Goal: Task Accomplishment & Management: Use online tool/utility

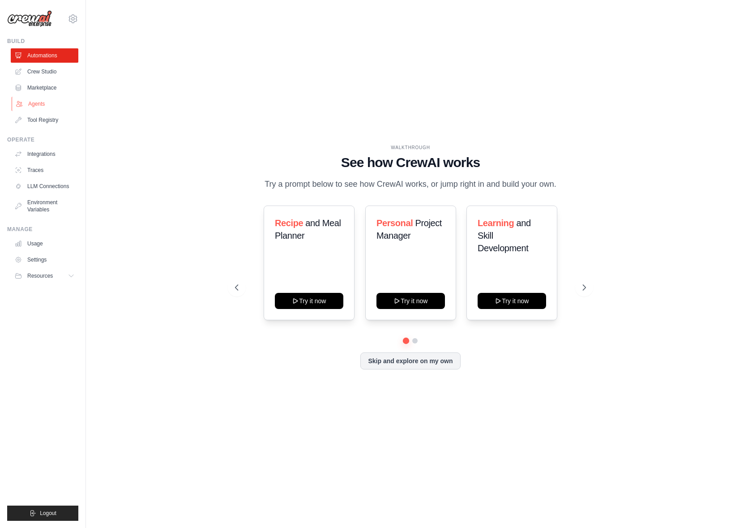
click at [44, 100] on link "Agents" at bounding box center [46, 104] width 68 height 14
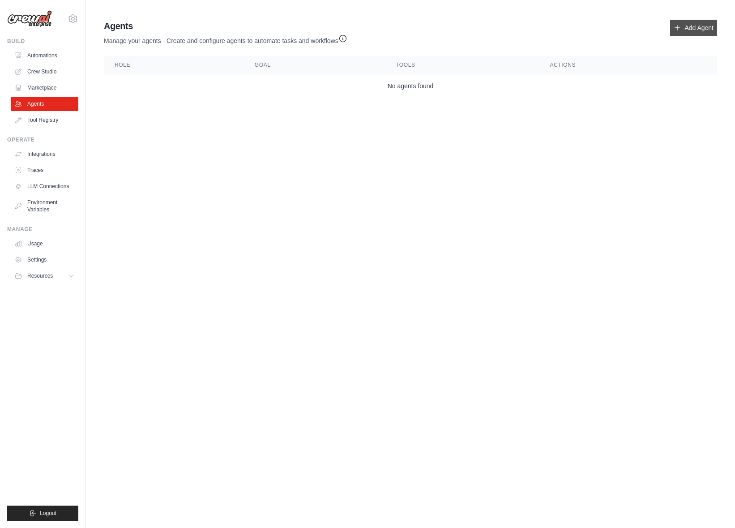
click at [688, 34] on link "Add Agent" at bounding box center [693, 28] width 47 height 16
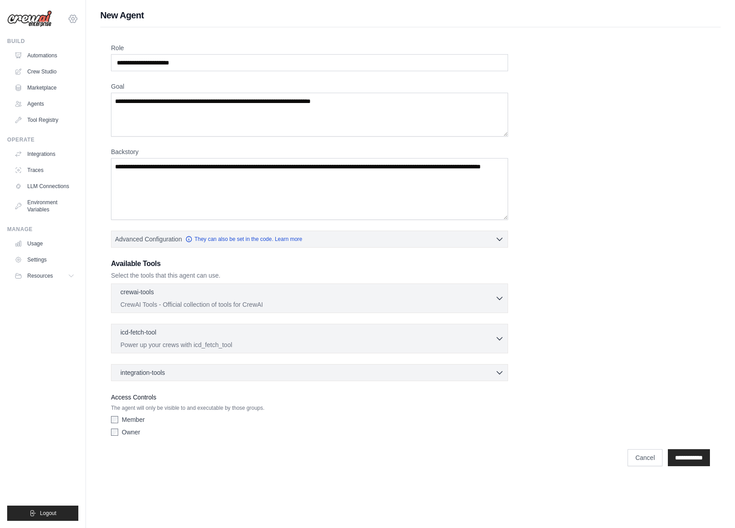
click at [74, 17] on icon at bounding box center [73, 18] width 11 height 11
click at [74, 16] on icon at bounding box center [73, 18] width 11 height 11
click at [27, 20] on img at bounding box center [29, 18] width 45 height 17
click at [39, 20] on img at bounding box center [29, 18] width 45 height 17
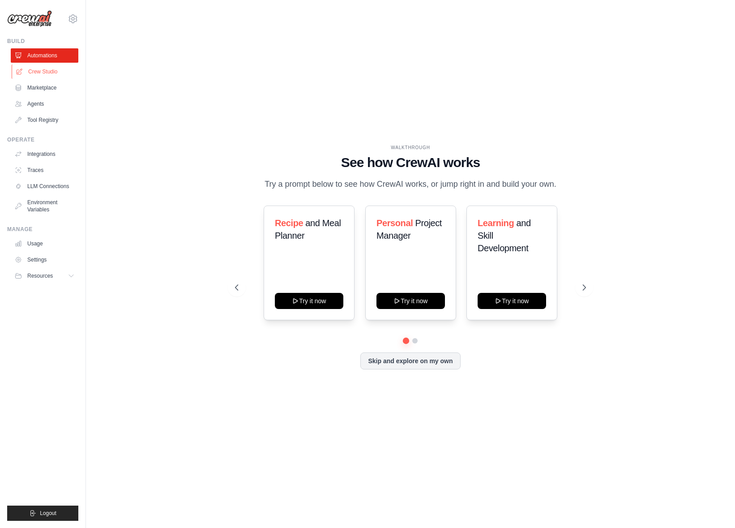
click at [53, 67] on link "Crew Studio" at bounding box center [46, 71] width 68 height 14
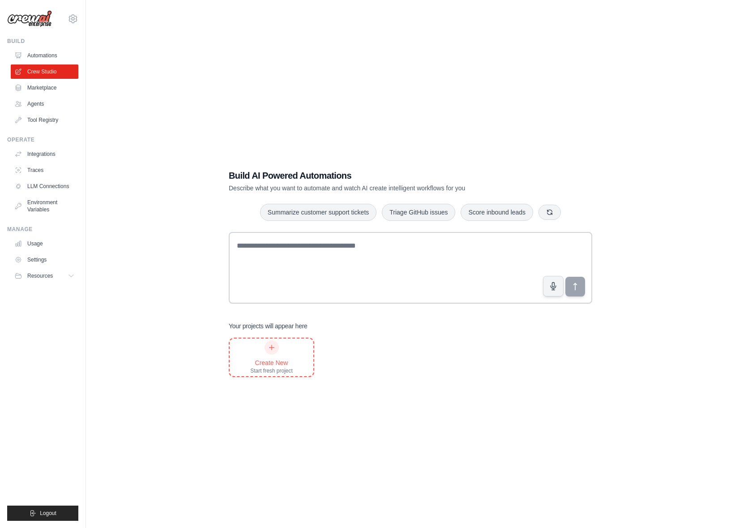
click at [286, 357] on div "Create New Start fresh project" at bounding box center [271, 357] width 43 height 34
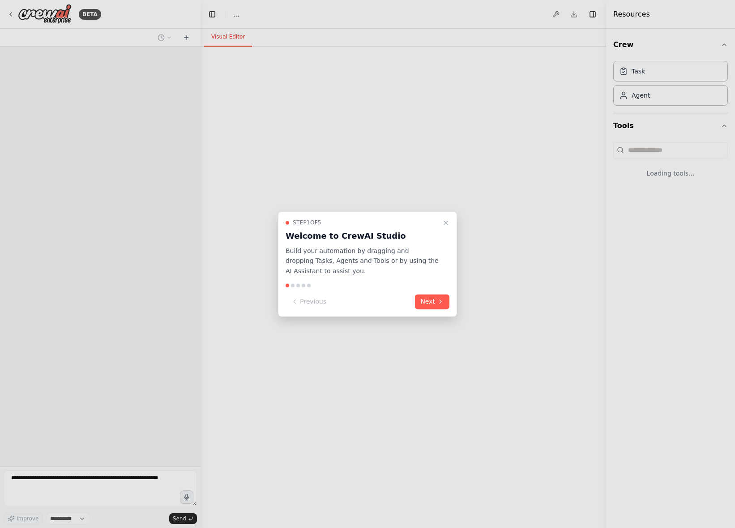
select select "****"
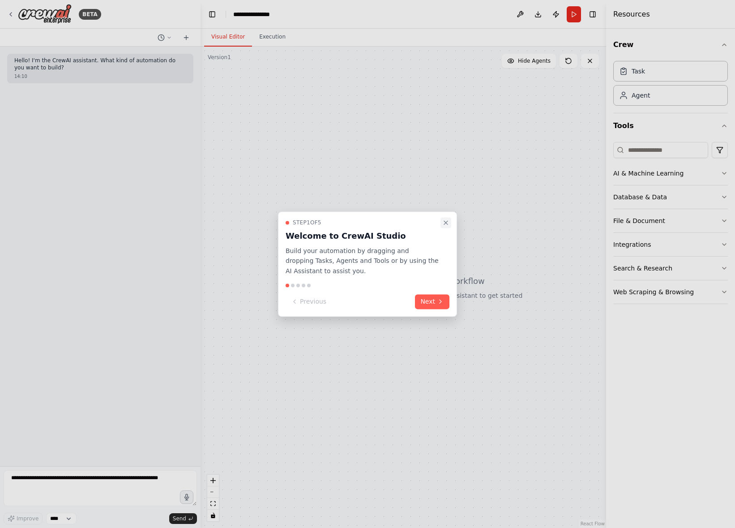
click at [447, 223] on icon "Close walkthrough" at bounding box center [445, 222] width 7 height 7
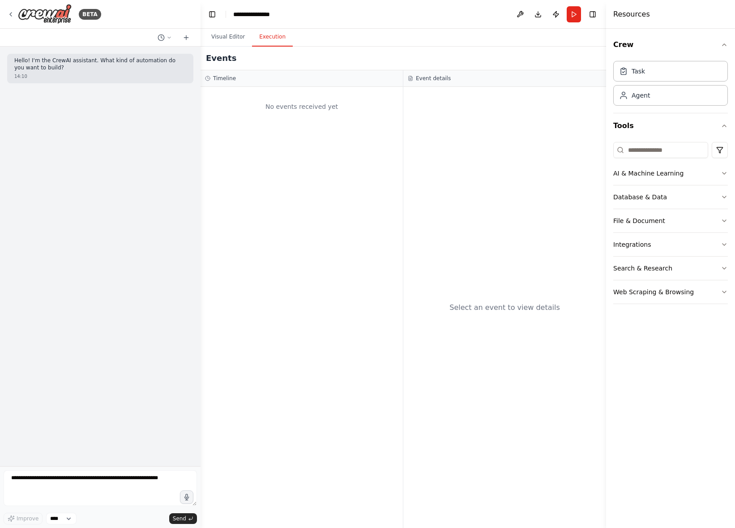
click at [278, 34] on button "Execution" at bounding box center [272, 37] width 41 height 19
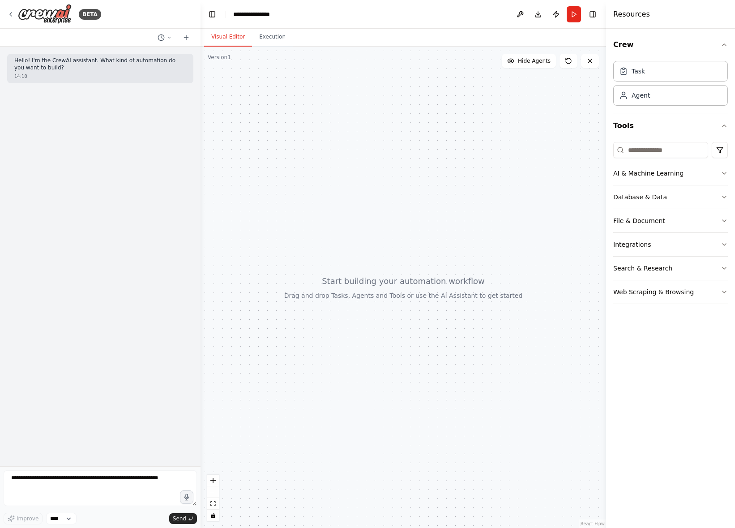
click at [222, 36] on button "Visual Editor" at bounding box center [228, 37] width 48 height 19
click at [184, 36] on icon at bounding box center [186, 37] width 7 height 7
click at [187, 39] on icon at bounding box center [186, 37] width 7 height 7
click at [692, 219] on button "File & Document" at bounding box center [670, 220] width 115 height 23
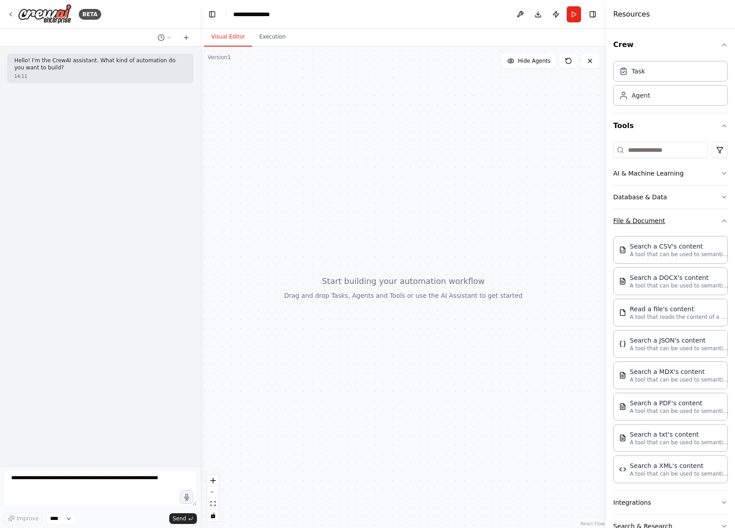
click at [692, 219] on button "File & Document" at bounding box center [670, 220] width 115 height 23
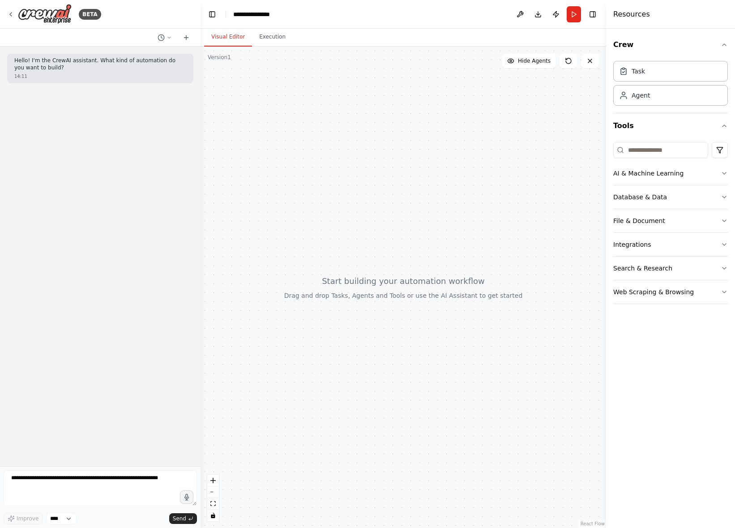
click at [516, 130] on div at bounding box center [404, 287] width 406 height 481
click at [424, 274] on div at bounding box center [404, 287] width 406 height 481
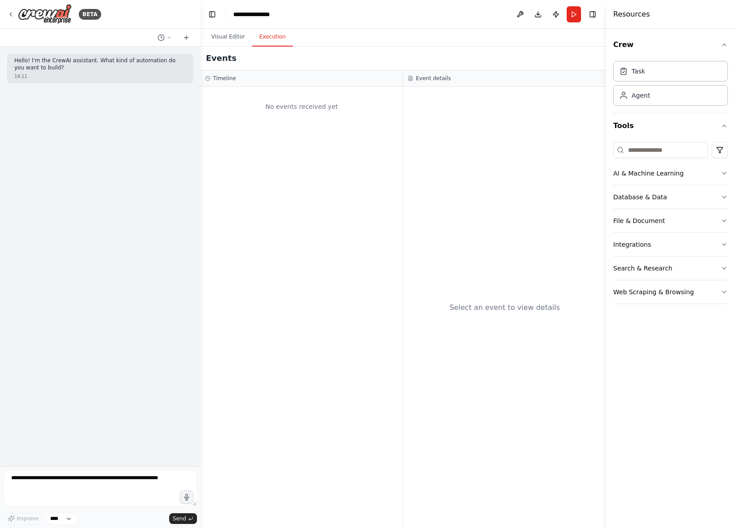
click at [281, 37] on button "Execution" at bounding box center [272, 37] width 41 height 19
click at [230, 35] on button "Visual Editor" at bounding box center [228, 37] width 48 height 19
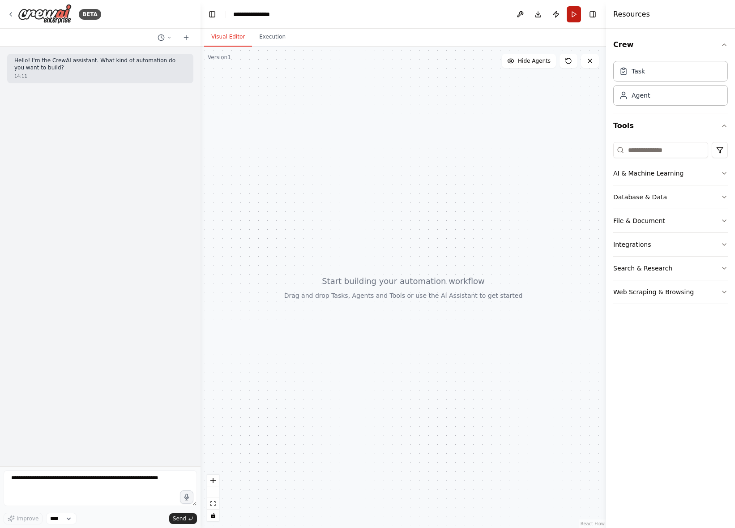
click at [570, 16] on button "Run" at bounding box center [574, 14] width 14 height 16
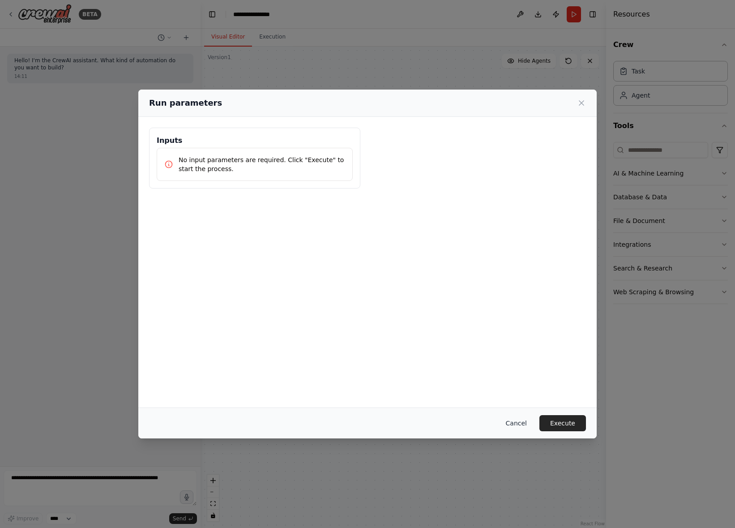
click at [523, 418] on button "Cancel" at bounding box center [516, 423] width 35 height 16
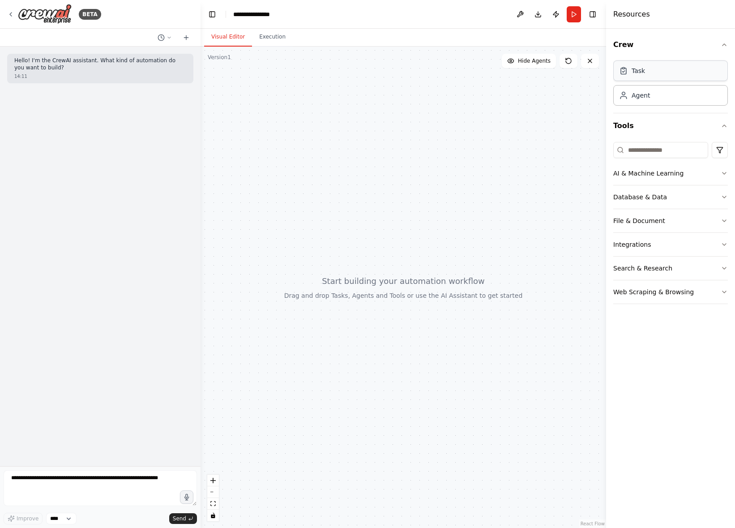
click at [654, 74] on div "Task" at bounding box center [670, 70] width 115 height 21
click at [276, 35] on button "Execution" at bounding box center [272, 37] width 41 height 19
click at [220, 39] on button "Visual Editor" at bounding box center [228, 37] width 48 height 19
click at [293, 143] on div at bounding box center [404, 287] width 406 height 481
click at [674, 176] on button "AI & Machine Learning" at bounding box center [670, 173] width 115 height 23
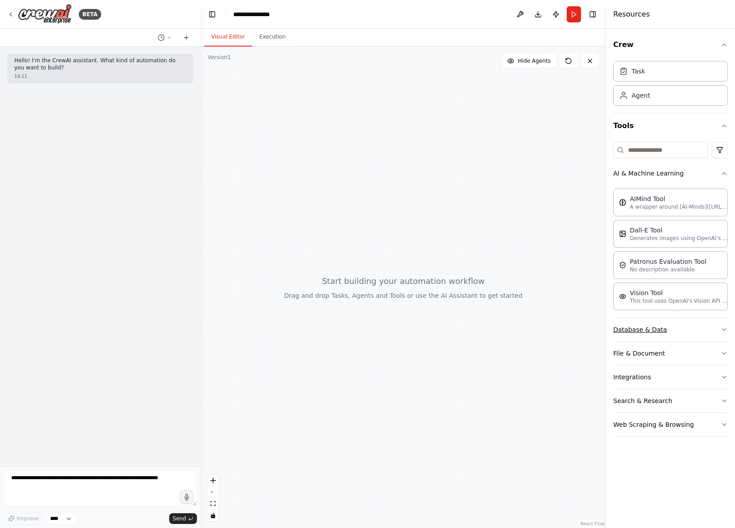
click at [691, 336] on button "Database & Data" at bounding box center [670, 329] width 115 height 23
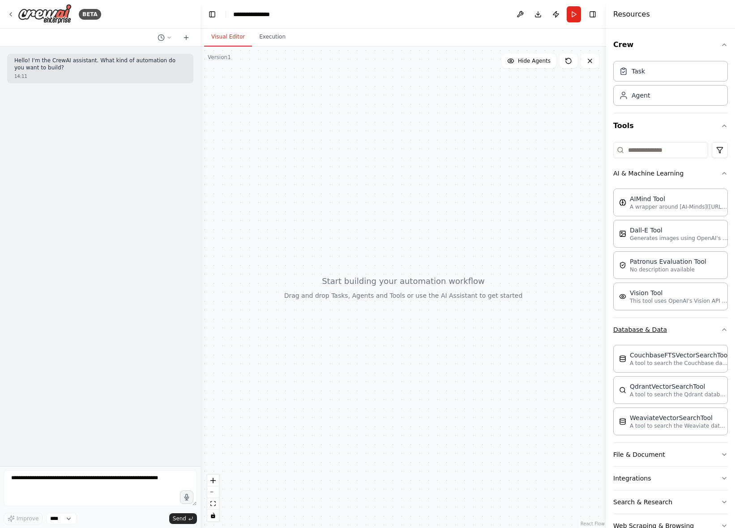
click at [691, 335] on button "Database & Data" at bounding box center [670, 329] width 115 height 23
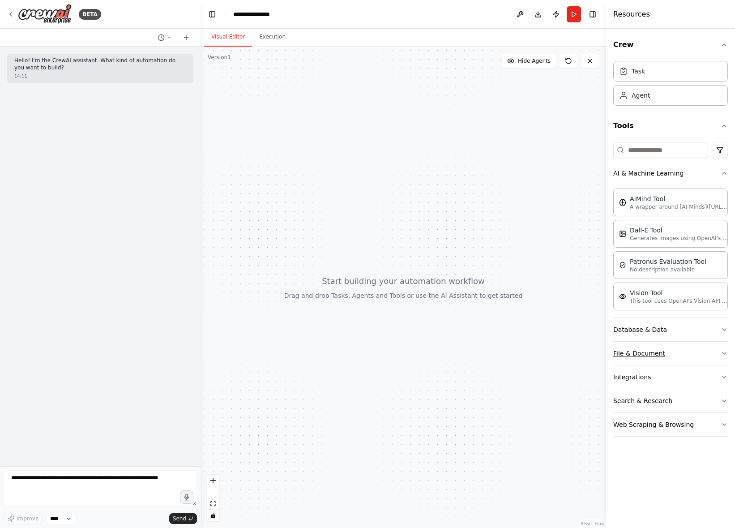
click at [689, 352] on button "File & Document" at bounding box center [670, 353] width 115 height 23
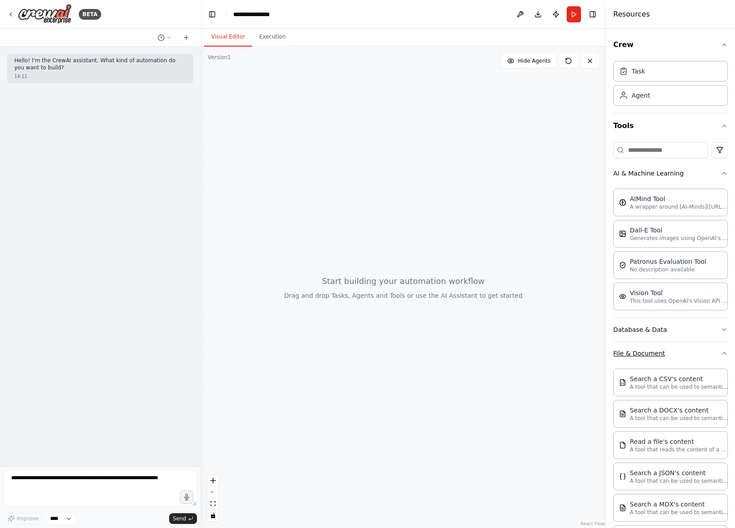
click at [689, 352] on button "File & Document" at bounding box center [670, 353] width 115 height 23
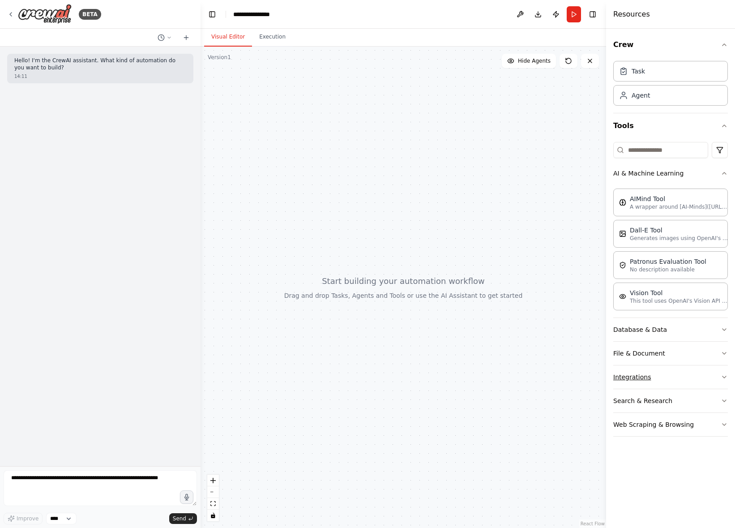
click at [687, 382] on button "Integrations" at bounding box center [670, 376] width 115 height 23
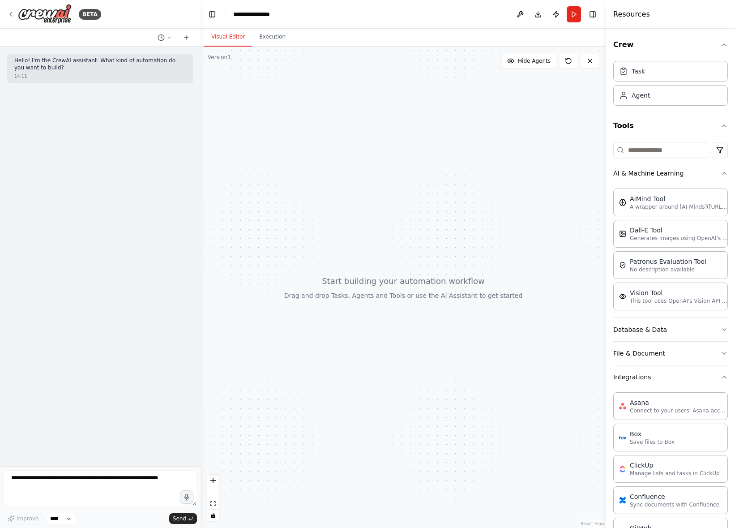
click at [687, 381] on button "Integrations" at bounding box center [670, 376] width 115 height 23
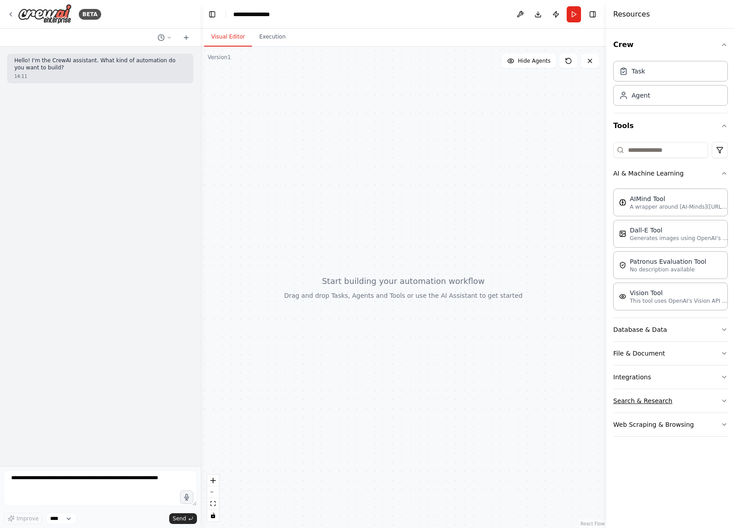
click at [683, 406] on button "Search & Research" at bounding box center [670, 400] width 115 height 23
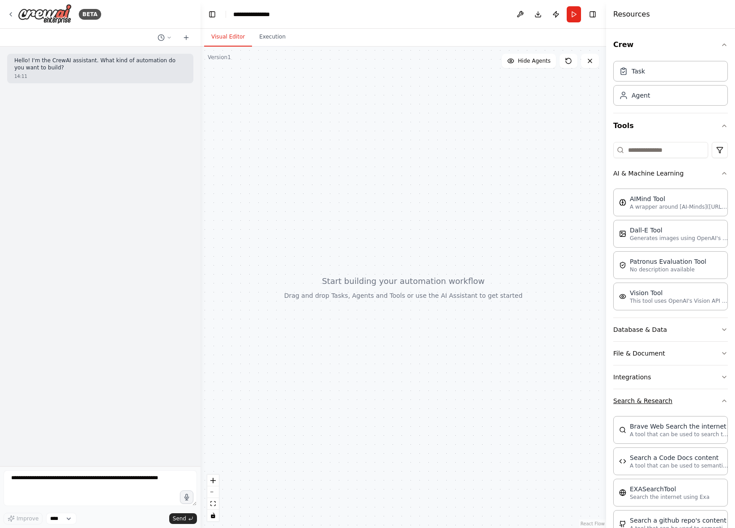
click at [683, 406] on button "Search & Research" at bounding box center [670, 400] width 115 height 23
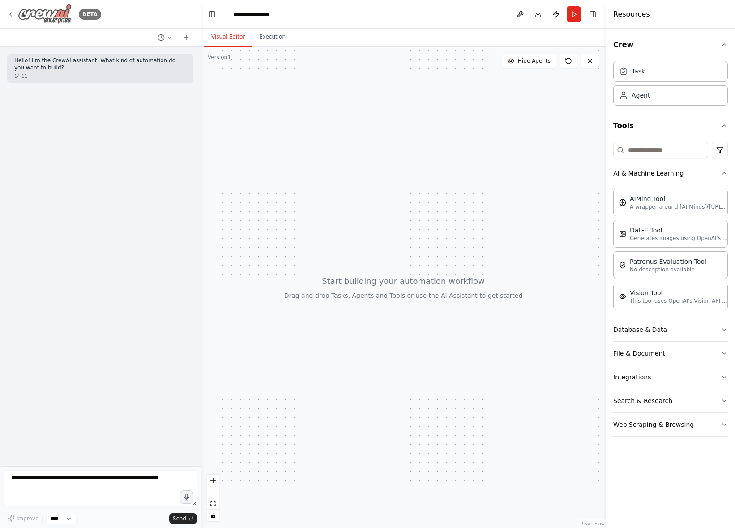
click at [13, 12] on icon at bounding box center [10, 14] width 7 height 7
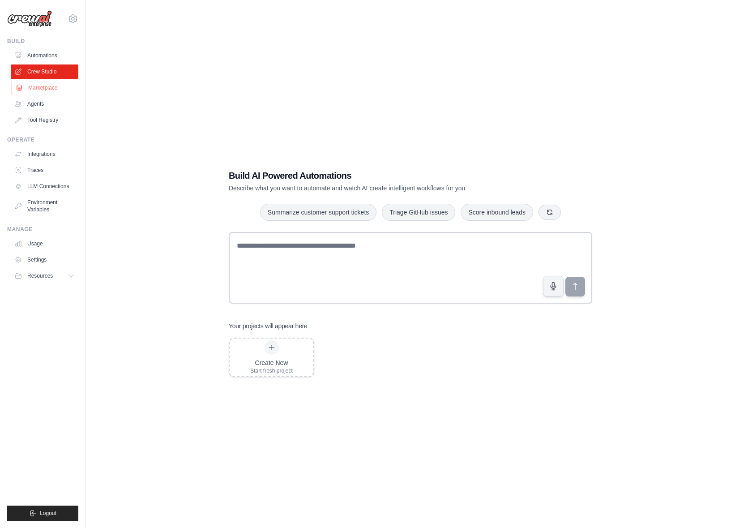
click at [45, 89] on link "Marketplace" at bounding box center [46, 88] width 68 height 14
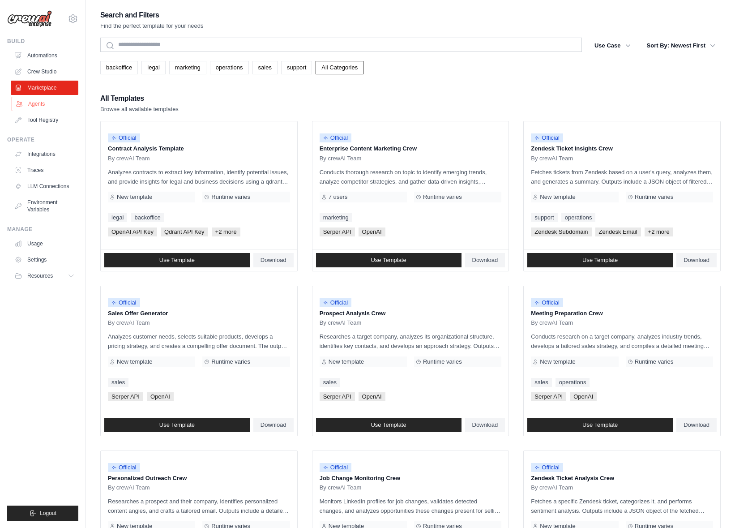
click at [48, 101] on link "Agents" at bounding box center [46, 104] width 68 height 14
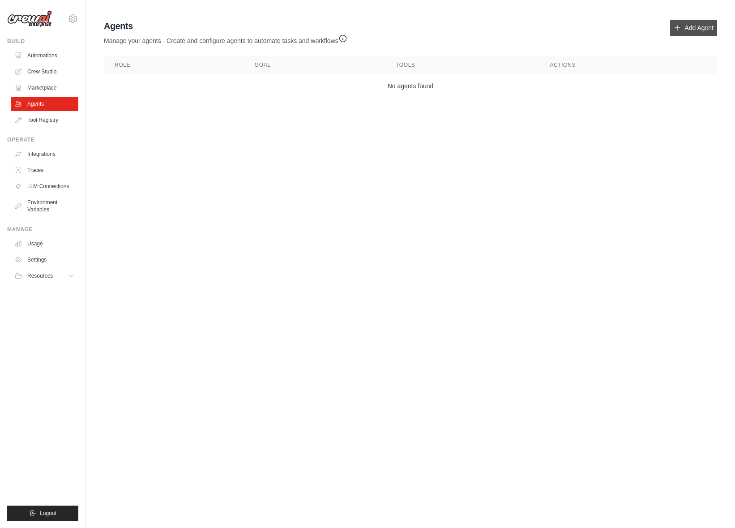
click at [689, 30] on link "Add Agent" at bounding box center [693, 28] width 47 height 16
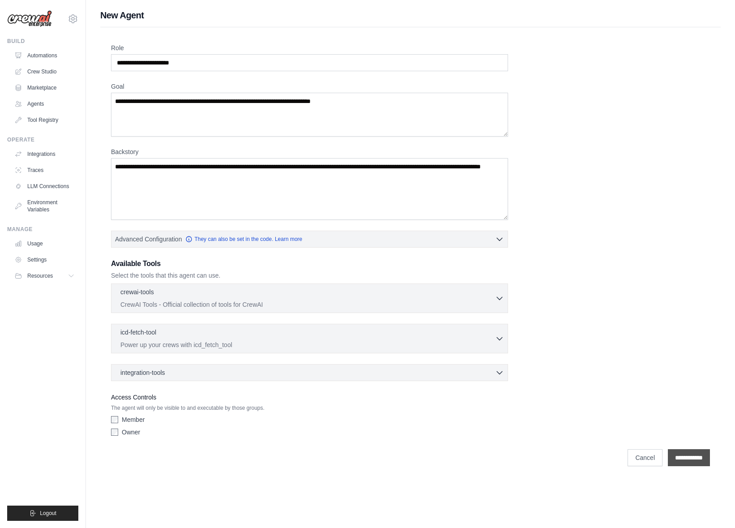
click at [674, 459] on input "**********" at bounding box center [689, 457] width 42 height 17
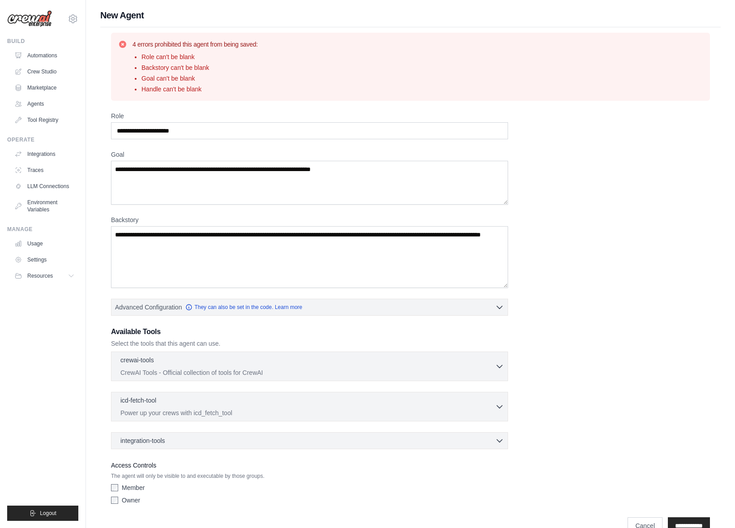
click at [650, 337] on div "Role Goal Backstory Advanced Configuration They can also be set in the code. Le…" at bounding box center [410, 309] width 599 height 397
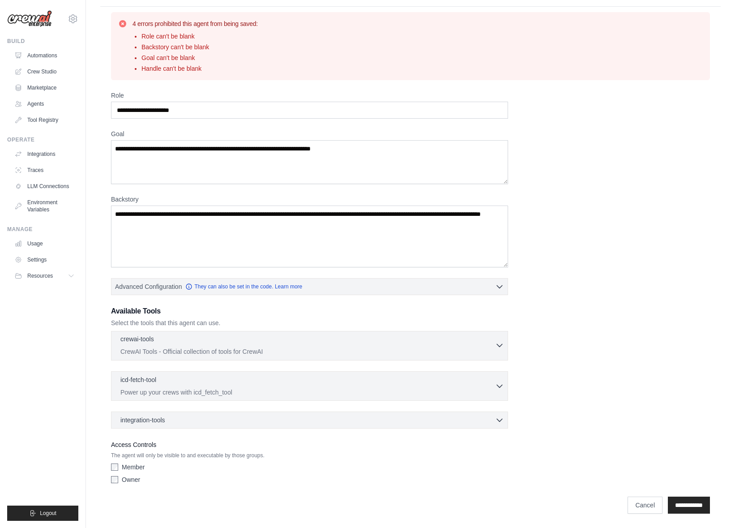
click at [491, 353] on p "CrewAI Tools - Official collection of tools for CrewAI" at bounding box center [307, 351] width 375 height 9
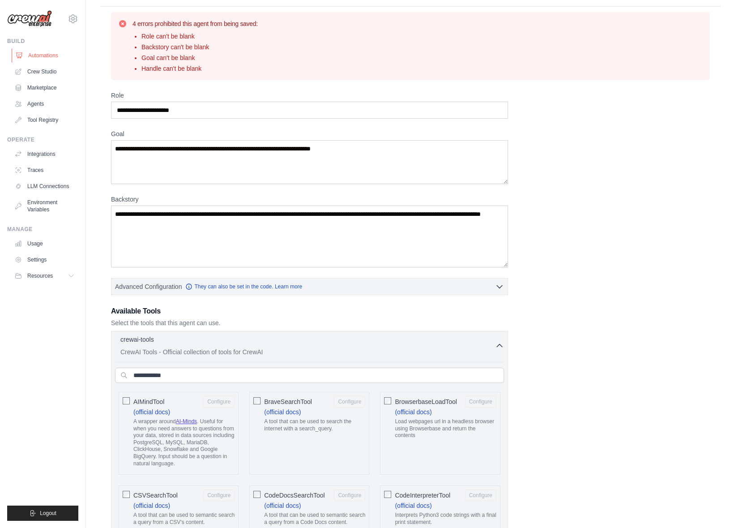
click at [43, 54] on link "Automations" at bounding box center [46, 55] width 68 height 14
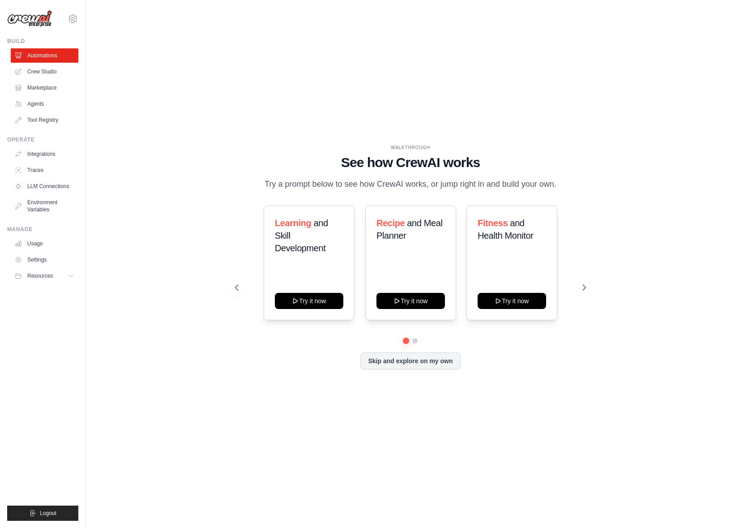
click at [40, 21] on img at bounding box center [29, 18] width 45 height 17
click at [50, 154] on link "Integrations" at bounding box center [46, 154] width 68 height 14
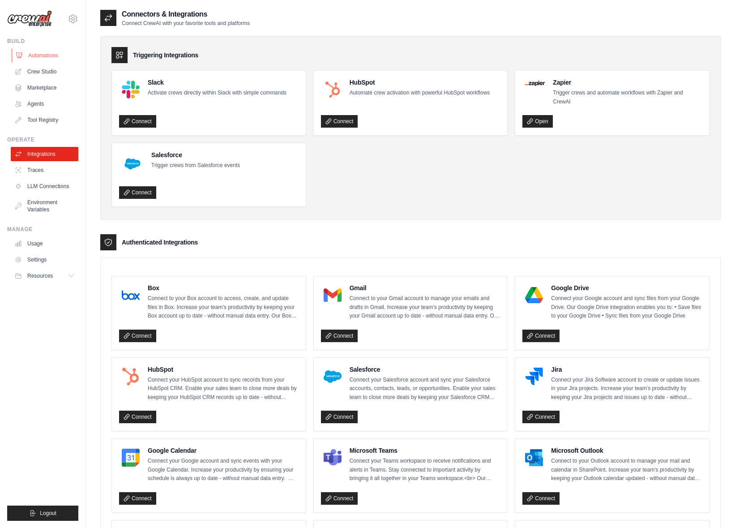
click at [51, 55] on link "Automations" at bounding box center [46, 55] width 68 height 14
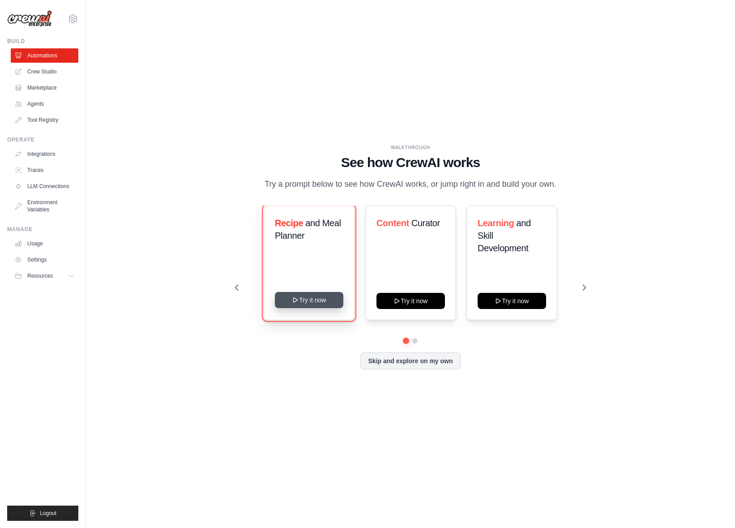
click at [317, 294] on button "Try it now" at bounding box center [309, 300] width 69 height 16
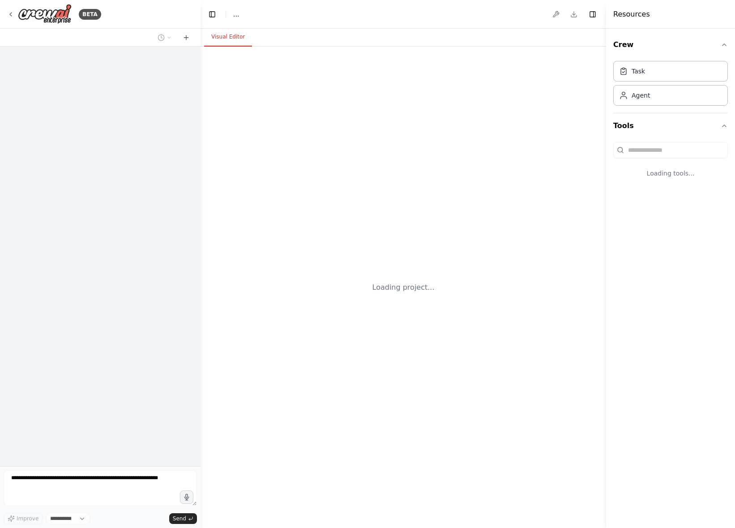
select select "****"
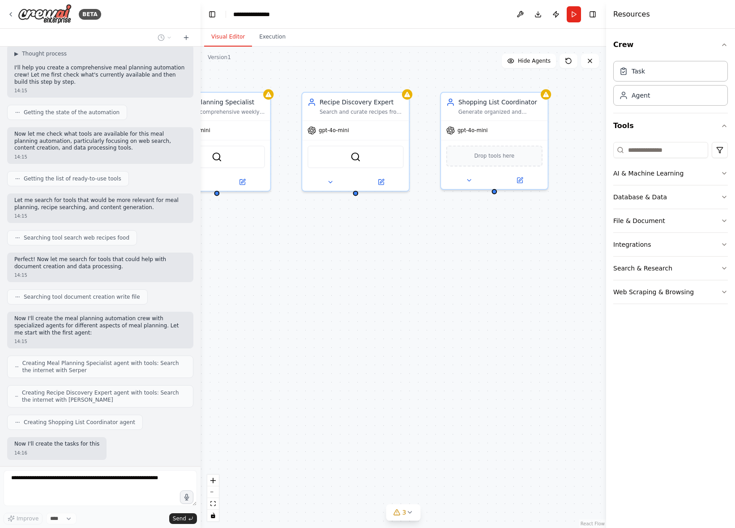
scroll to position [105, 0]
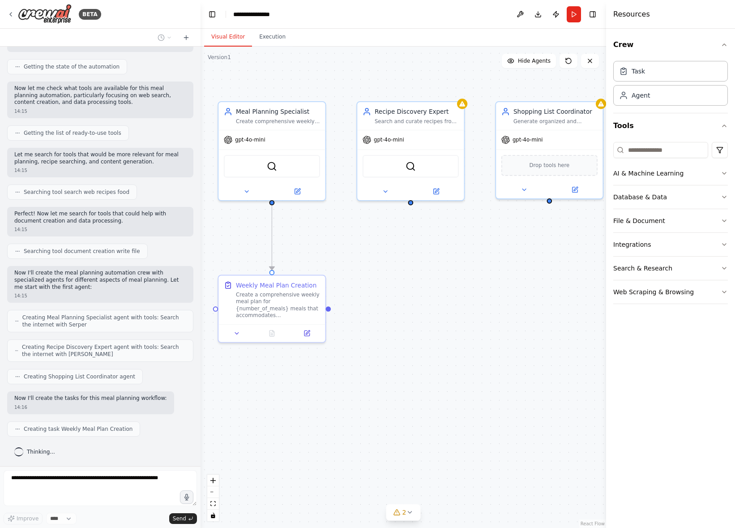
drag, startPoint x: 497, startPoint y: 230, endPoint x: 461, endPoint y: 236, distance: 36.7
click at [461, 236] on div ".deletable-edge-delete-btn { width: 20px; height: 20px; border: 0px solid #ffff…" at bounding box center [404, 287] width 406 height 481
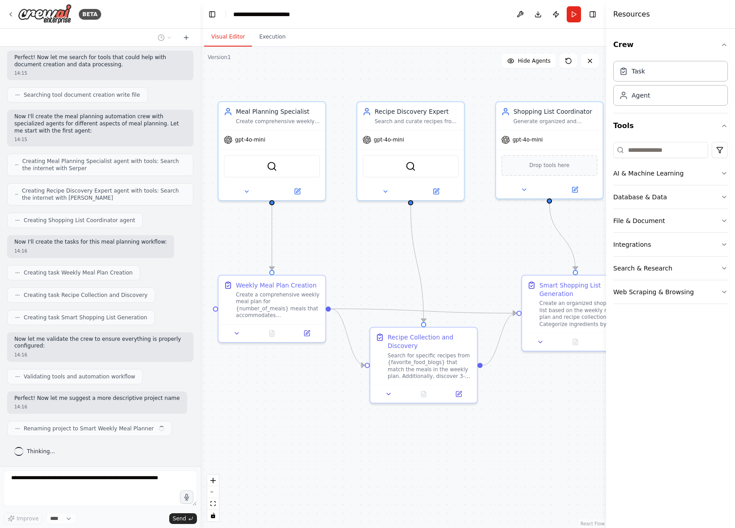
scroll to position [269, 0]
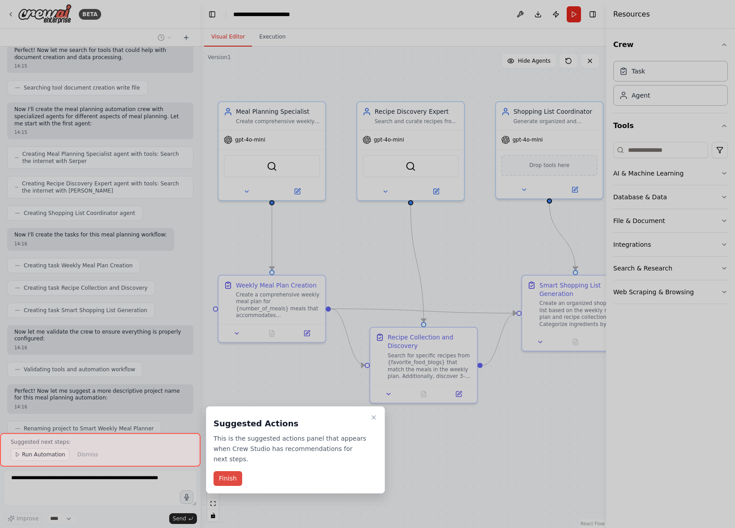
click at [225, 481] on button "Finish" at bounding box center [228, 478] width 29 height 15
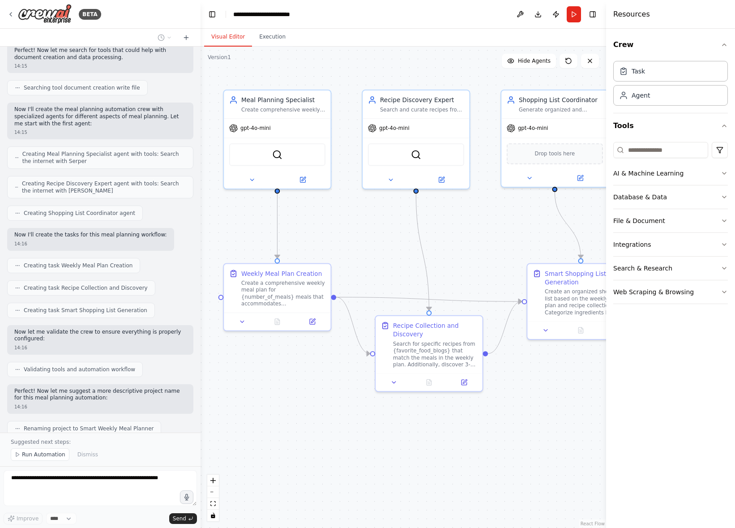
drag, startPoint x: 418, startPoint y: 460, endPoint x: 424, endPoint y: 449, distance: 12.8
click at [424, 449] on div ".deletable-edge-delete-btn { width: 20px; height: 20px; border: 0px solid #ffff…" at bounding box center [404, 287] width 406 height 481
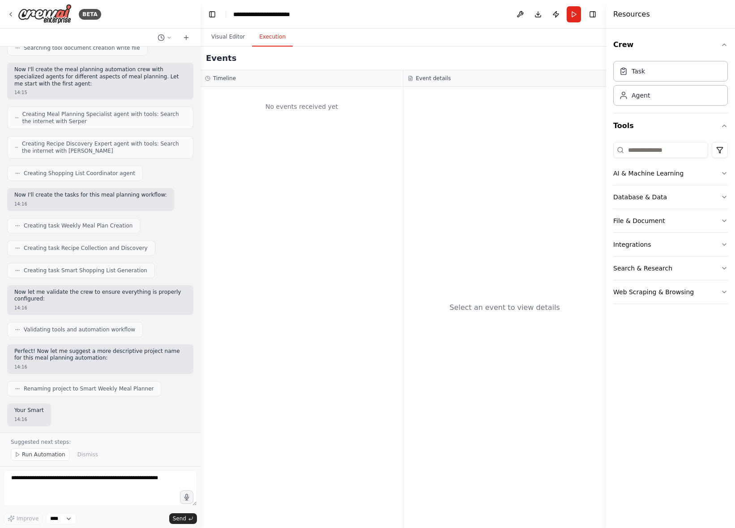
click at [277, 32] on button "Execution" at bounding box center [272, 37] width 41 height 19
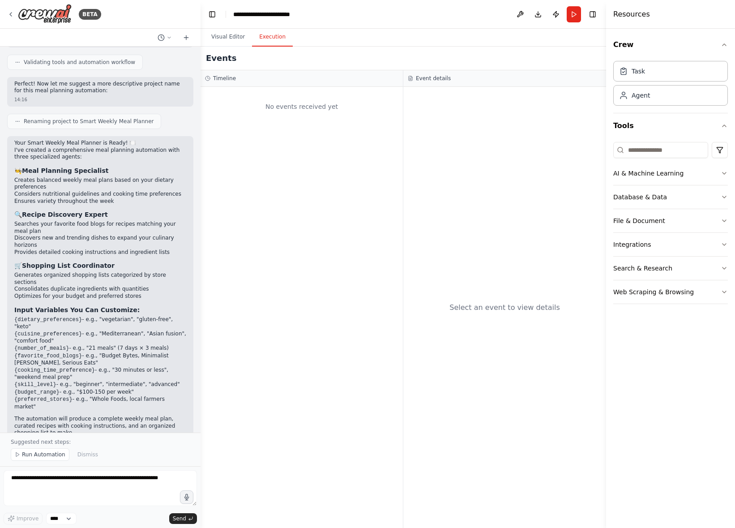
scroll to position [583, 0]
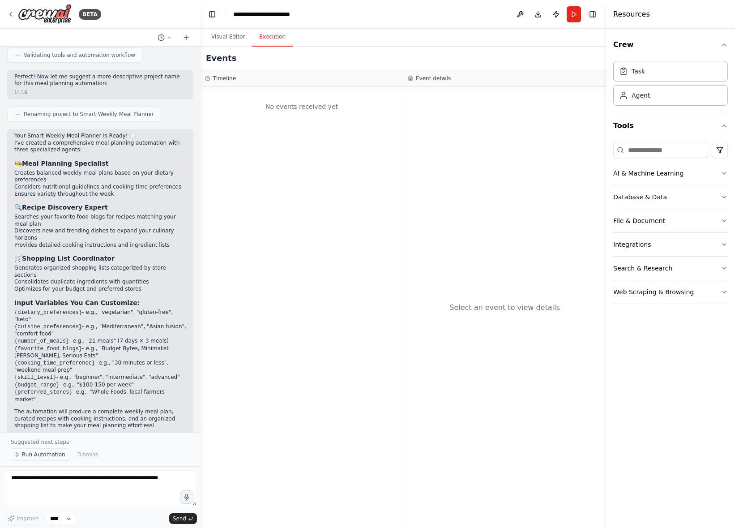
click at [54, 453] on span "Run Automation" at bounding box center [43, 454] width 43 height 7
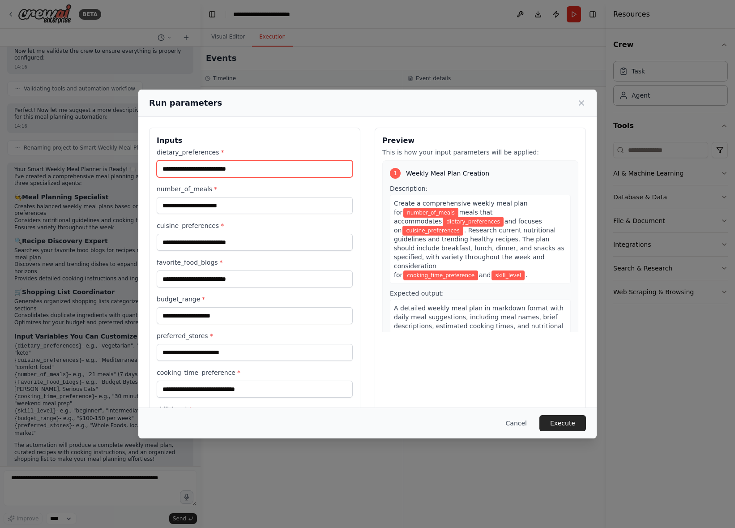
click at [306, 170] on input "dietary_preferences *" at bounding box center [255, 168] width 196 height 17
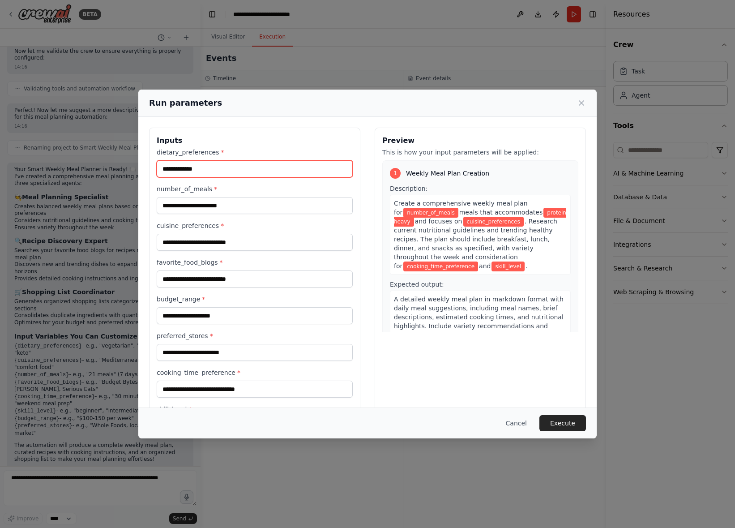
type input "**********"
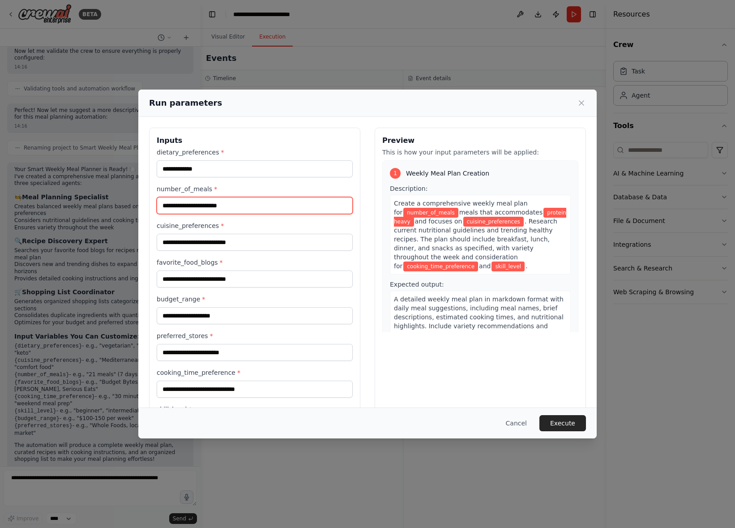
click at [222, 205] on input "number_of_meals *" at bounding box center [255, 205] width 196 height 17
type input "*"
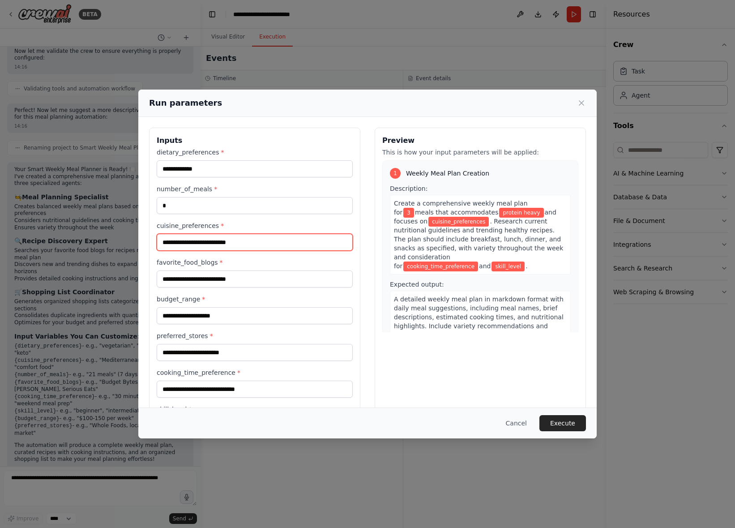
click at [217, 240] on input "cuisine_preferences *" at bounding box center [255, 242] width 196 height 17
click at [201, 244] on input "****" at bounding box center [255, 242] width 196 height 17
type input "********"
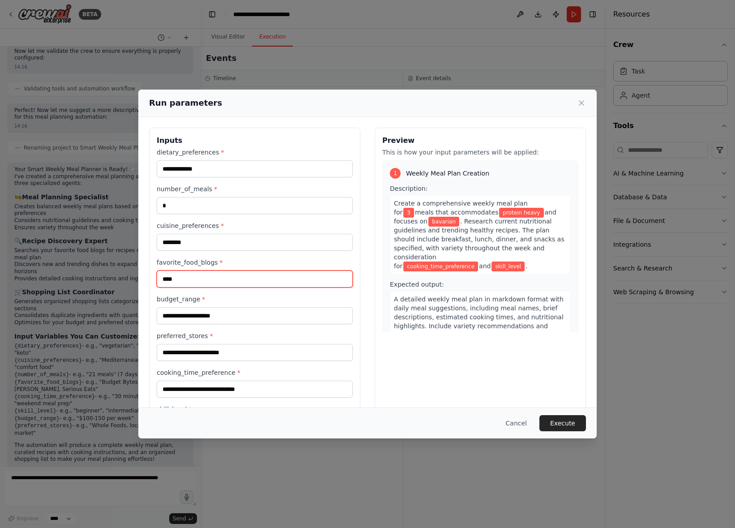
type input "****"
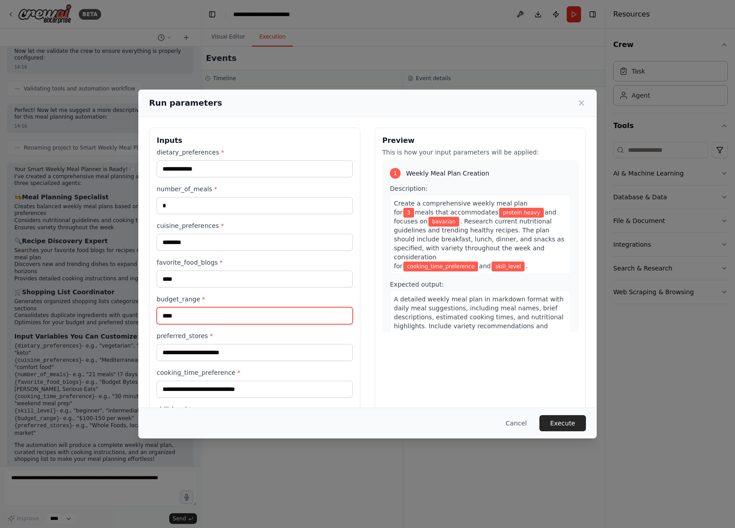
type input "****"
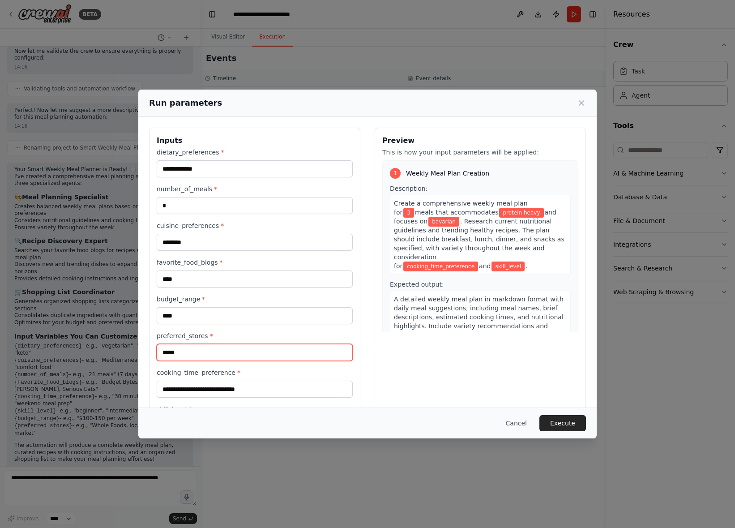
type input "*****"
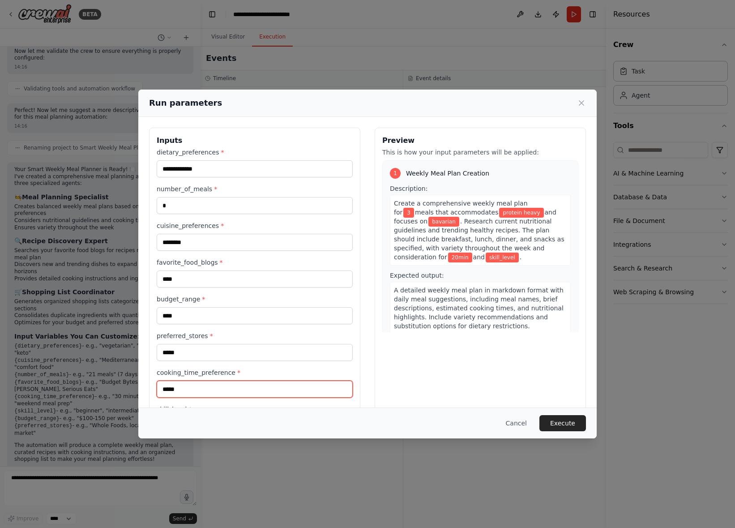
scroll to position [46, 0]
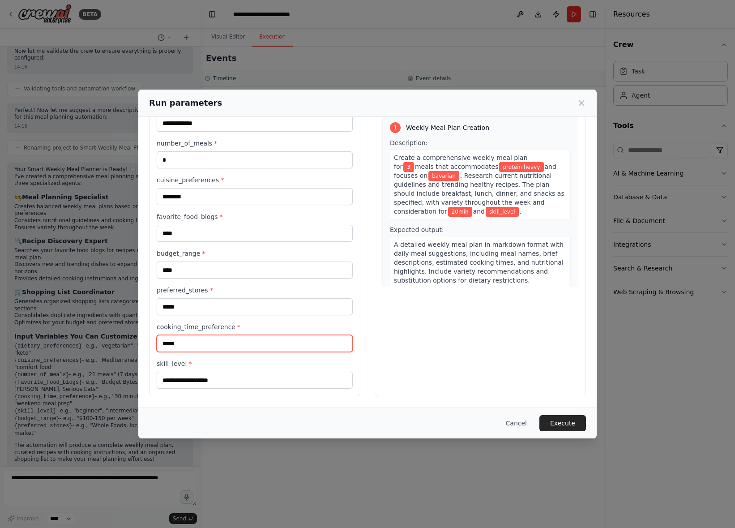
type input "*****"
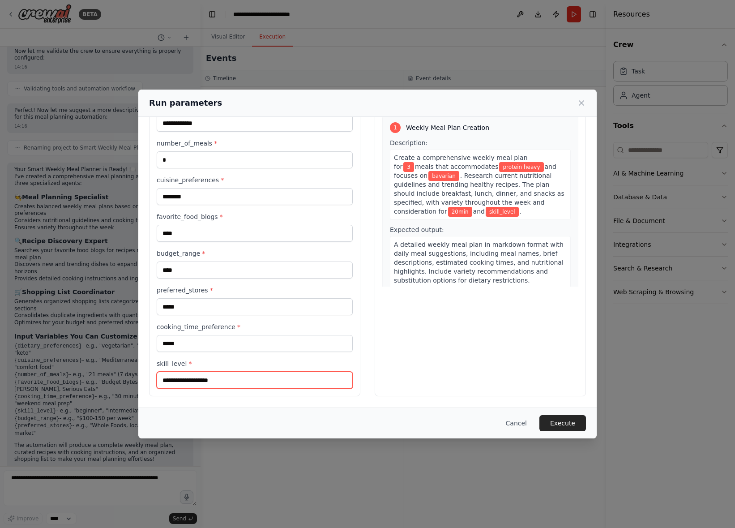
click at [217, 388] on input "skill_level *" at bounding box center [255, 380] width 196 height 17
type input "*****"
click at [576, 420] on button "Execute" at bounding box center [563, 423] width 47 height 16
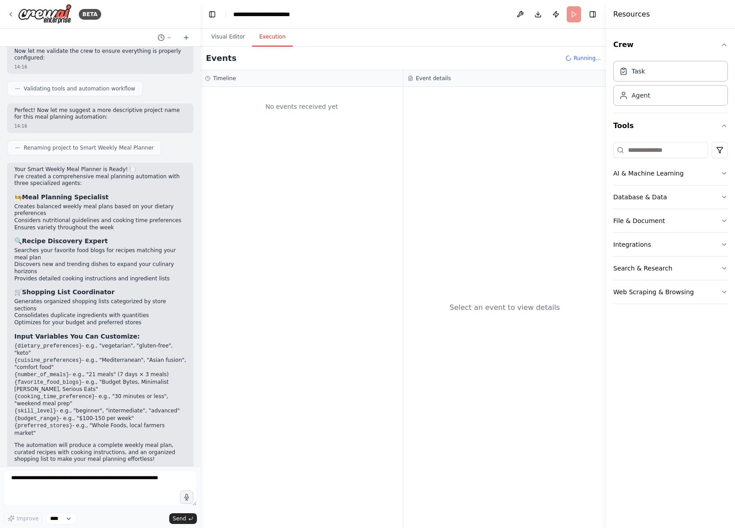
click at [463, 328] on div "Select an event to view details" at bounding box center [504, 307] width 203 height 441
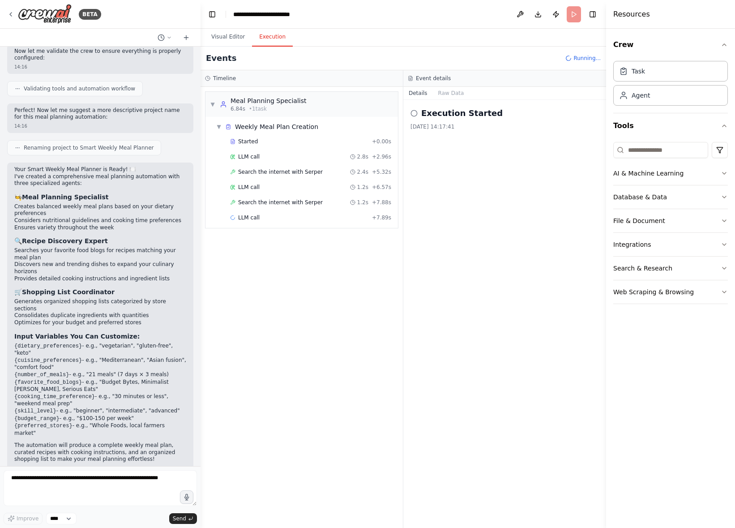
click at [146, 333] on h3 "Input Variables You Can Customize:" at bounding box center [100, 336] width 172 height 9
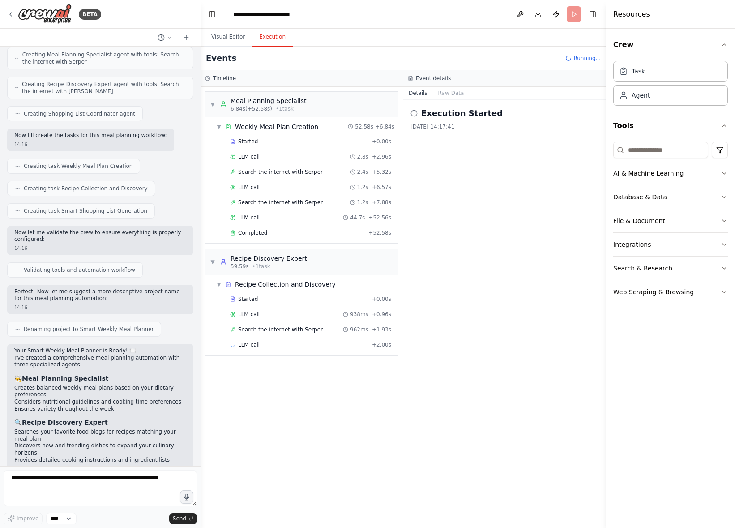
scroll to position [0, 0]
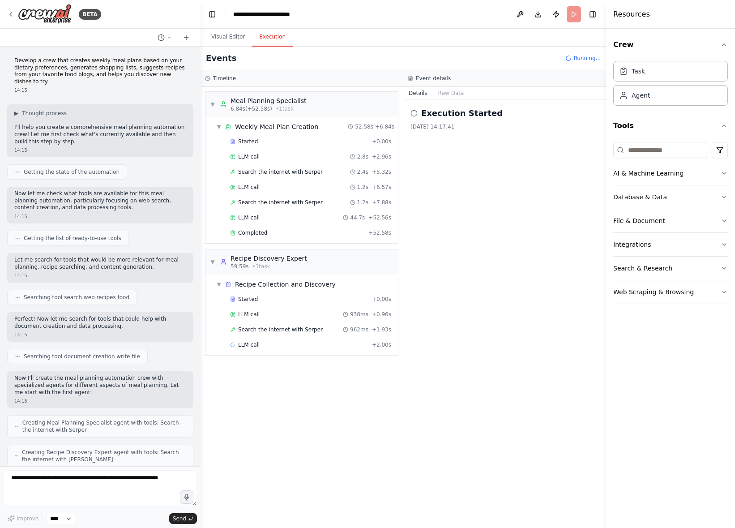
click at [646, 189] on button "Database & Data" at bounding box center [670, 196] width 115 height 23
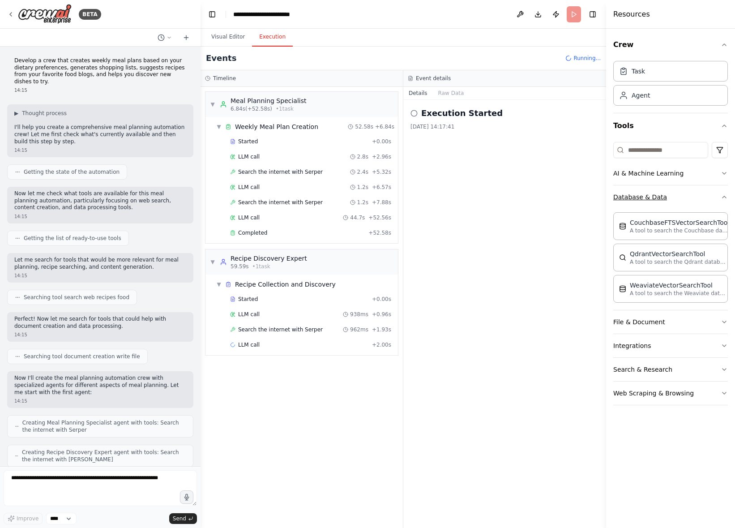
click at [646, 189] on button "Database & Data" at bounding box center [670, 196] width 115 height 23
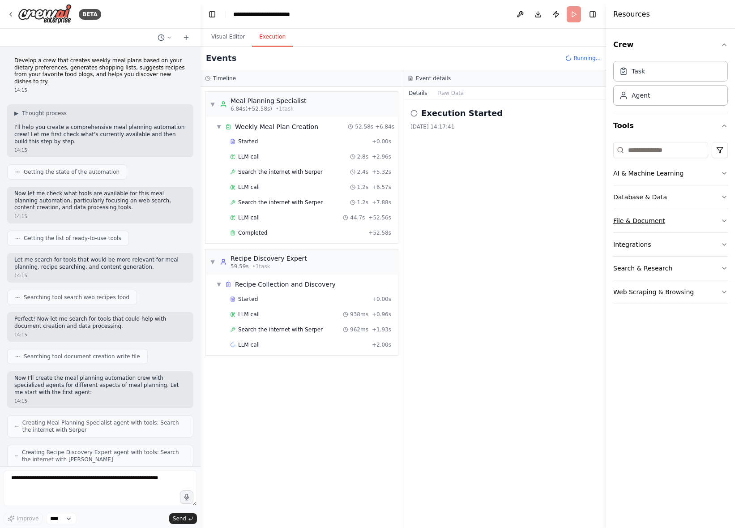
click at [658, 226] on button "File & Document" at bounding box center [670, 220] width 115 height 23
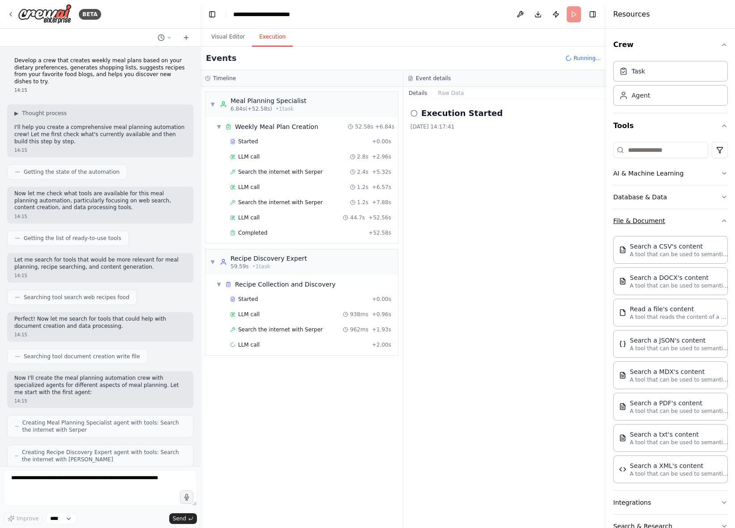
click at [658, 226] on button "File & Document" at bounding box center [670, 220] width 115 height 23
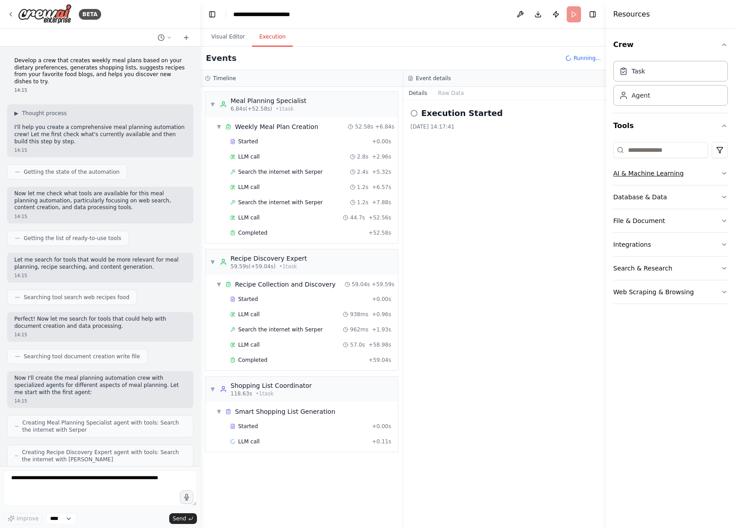
click at [679, 176] on button "AI & Machine Learning" at bounding box center [670, 173] width 115 height 23
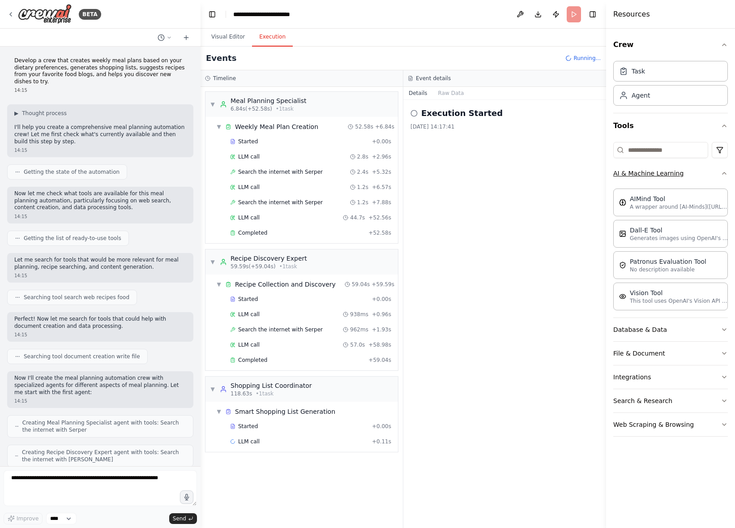
click at [679, 176] on button "AI & Machine Learning" at bounding box center [670, 173] width 115 height 23
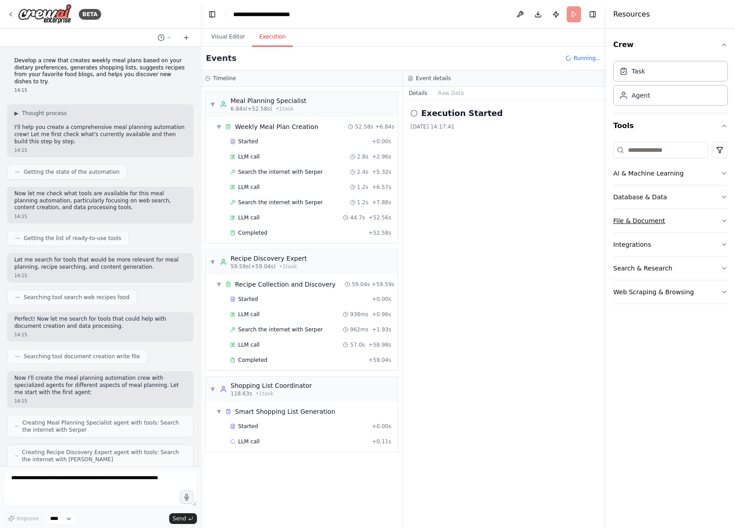
click at [697, 228] on button "File & Document" at bounding box center [670, 220] width 115 height 23
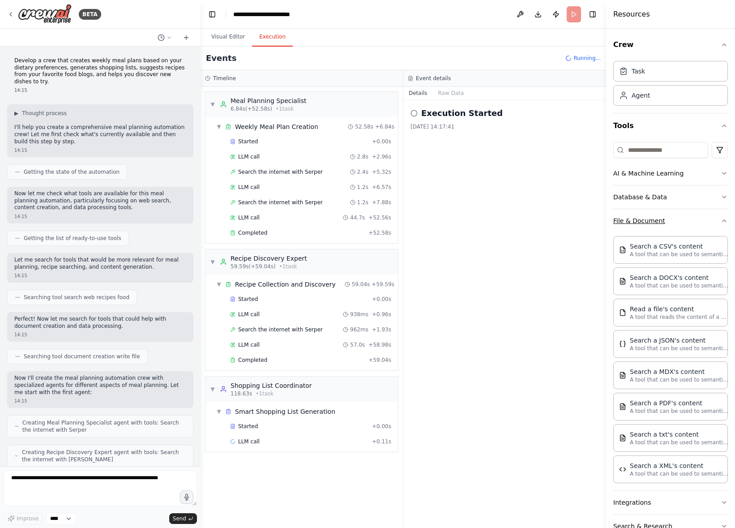
click at [697, 228] on button "File & Document" at bounding box center [670, 220] width 115 height 23
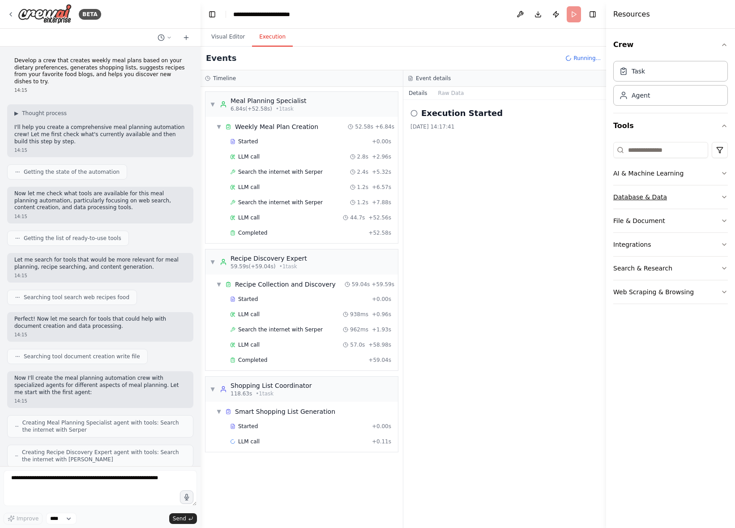
click at [699, 203] on button "Database & Data" at bounding box center [670, 196] width 115 height 23
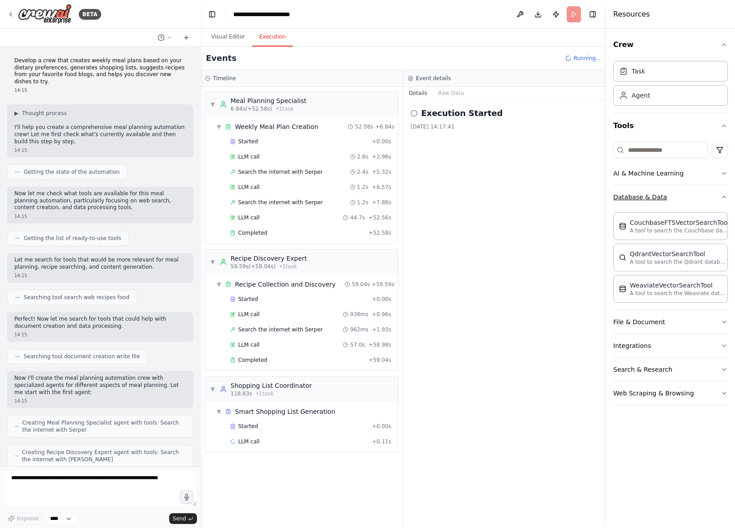
click at [699, 203] on button "Database & Data" at bounding box center [670, 196] width 115 height 23
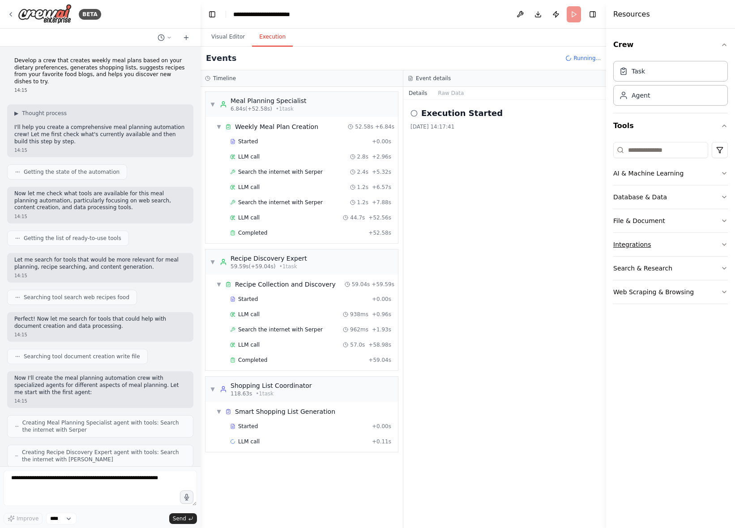
click at [679, 244] on button "Integrations" at bounding box center [670, 244] width 115 height 23
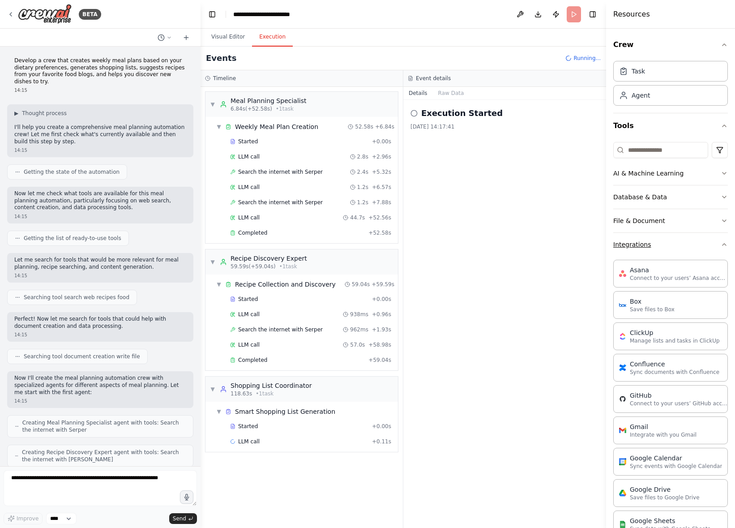
click at [679, 244] on button "Integrations" at bounding box center [670, 244] width 115 height 23
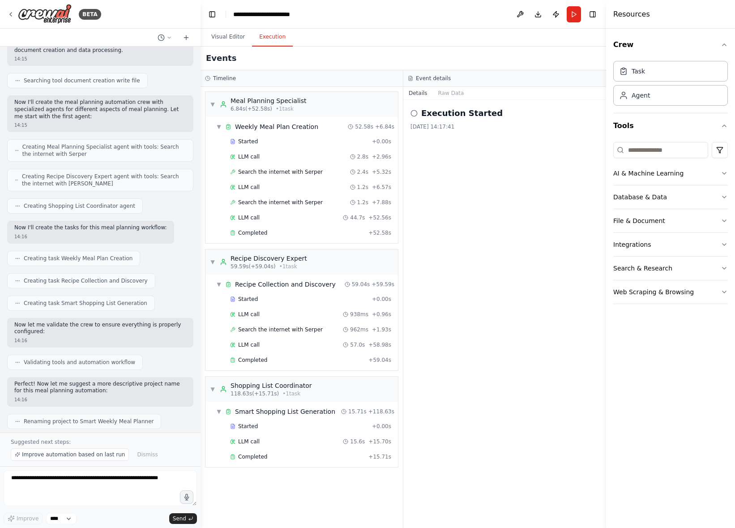
scroll to position [583, 0]
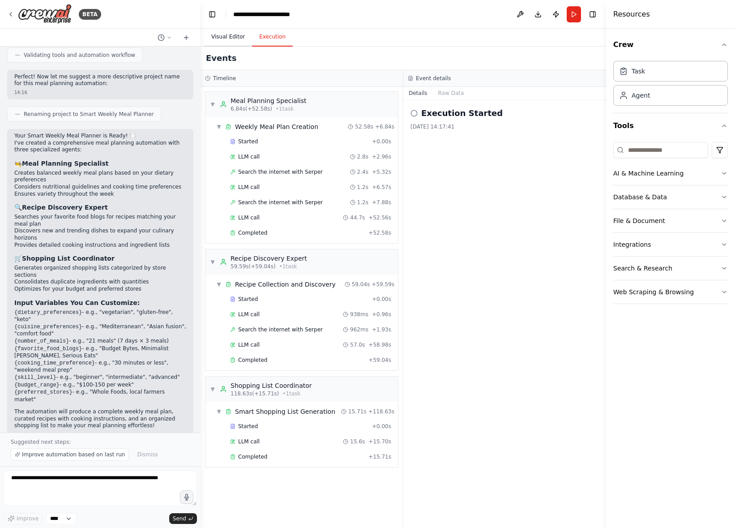
click at [230, 40] on button "Visual Editor" at bounding box center [228, 37] width 48 height 19
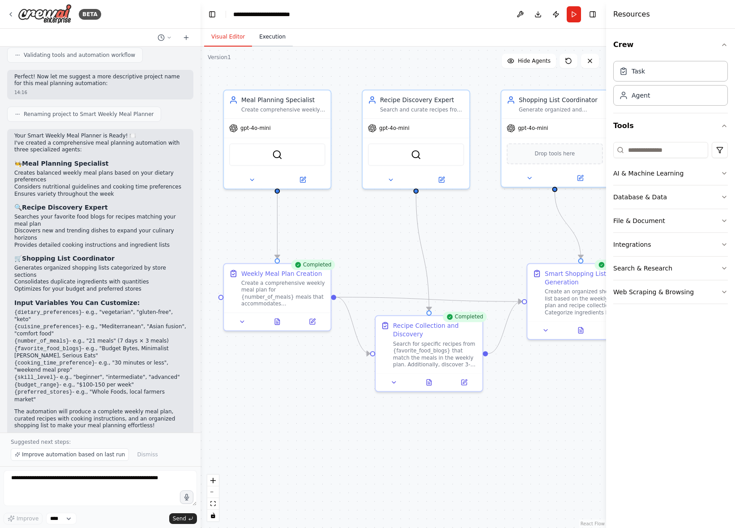
click at [273, 40] on button "Execution" at bounding box center [272, 37] width 41 height 19
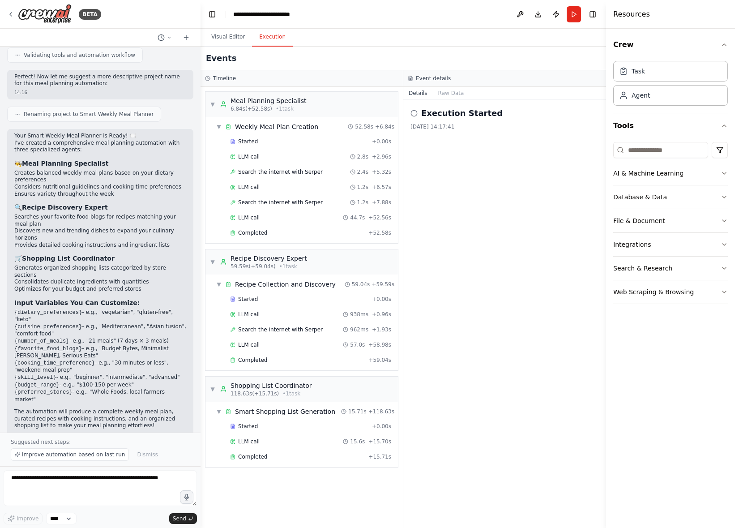
click at [454, 116] on h2 "Execution Started" at bounding box center [461, 113] width 81 height 13
click at [453, 98] on button "Raw Data" at bounding box center [451, 93] width 37 height 13
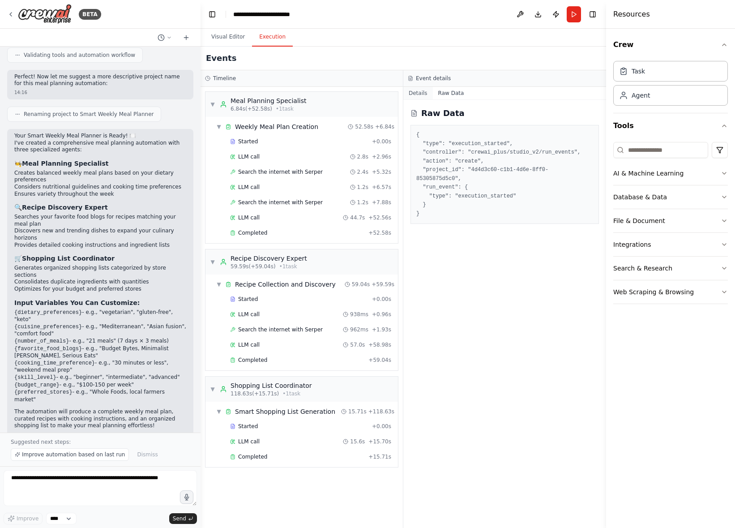
click at [420, 97] on button "Details" at bounding box center [418, 93] width 30 height 13
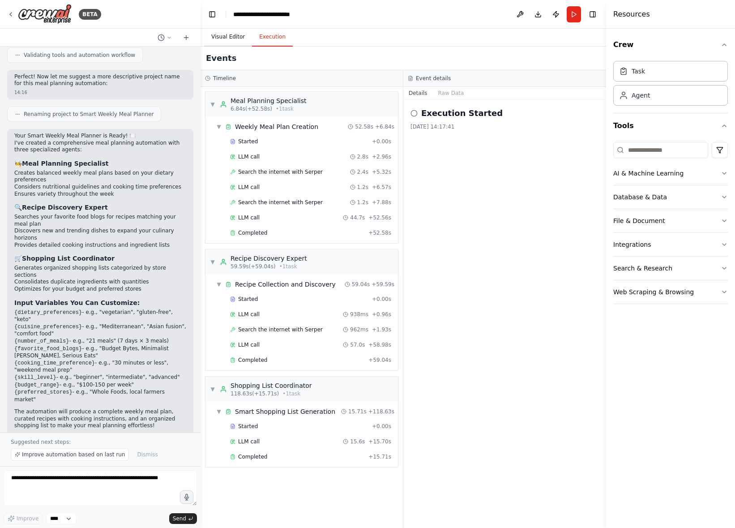
click at [234, 39] on button "Visual Editor" at bounding box center [228, 37] width 48 height 19
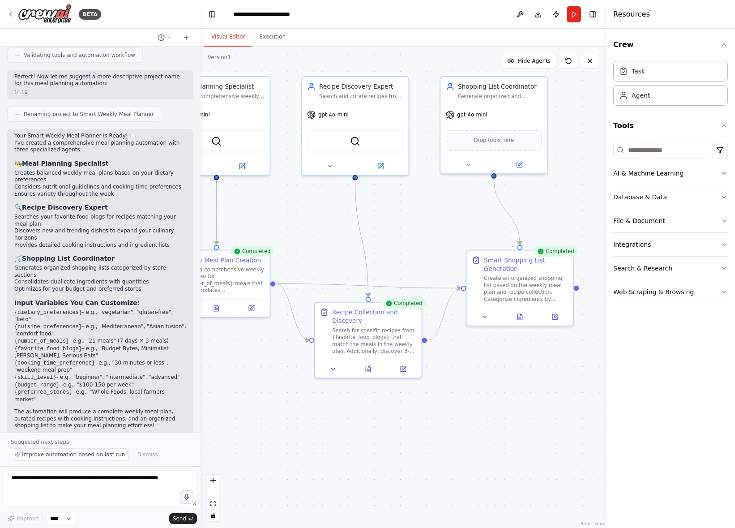
drag, startPoint x: 505, startPoint y: 253, endPoint x: 444, endPoint y: 240, distance: 62.4
click at [444, 240] on div ".deletable-edge-delete-btn { width: 20px; height: 20px; border: 0px solid #ffff…" at bounding box center [404, 287] width 406 height 481
click at [521, 317] on icon at bounding box center [520, 315] width 4 height 6
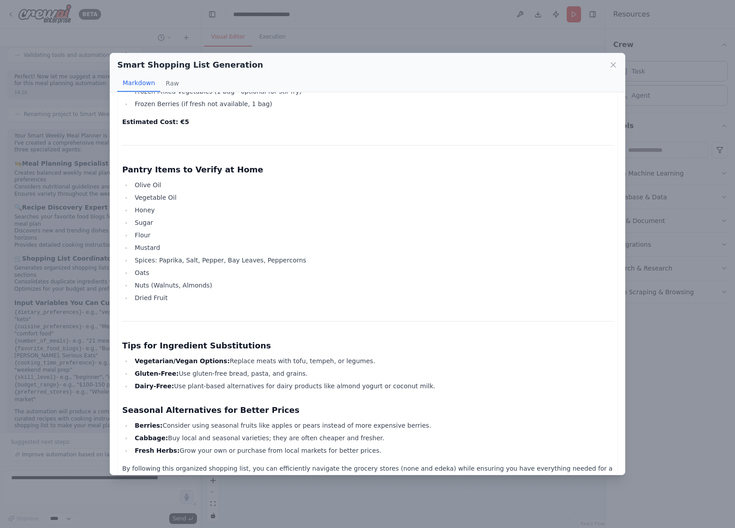
scroll to position [843, 0]
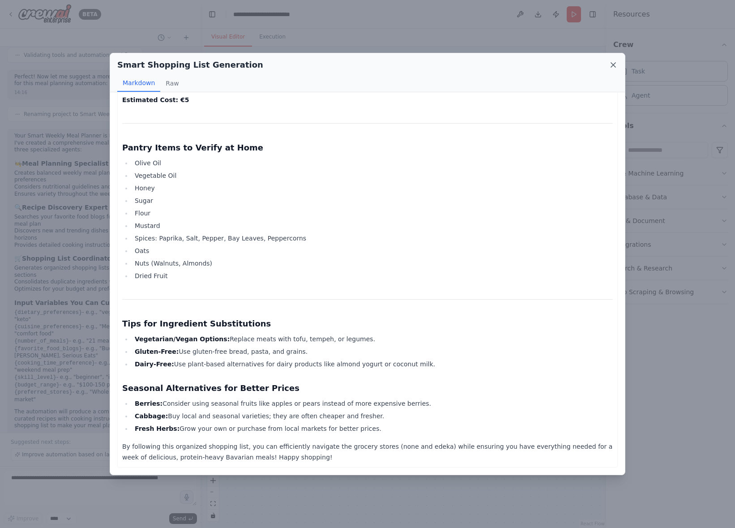
click at [613, 66] on icon at bounding box center [613, 64] width 9 height 9
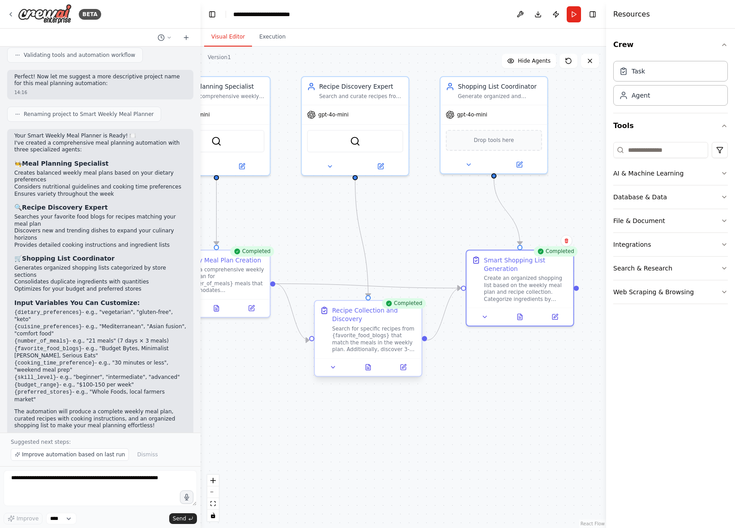
click at [367, 373] on div at bounding box center [368, 367] width 107 height 18
click at [369, 366] on icon at bounding box center [370, 365] width 2 height 2
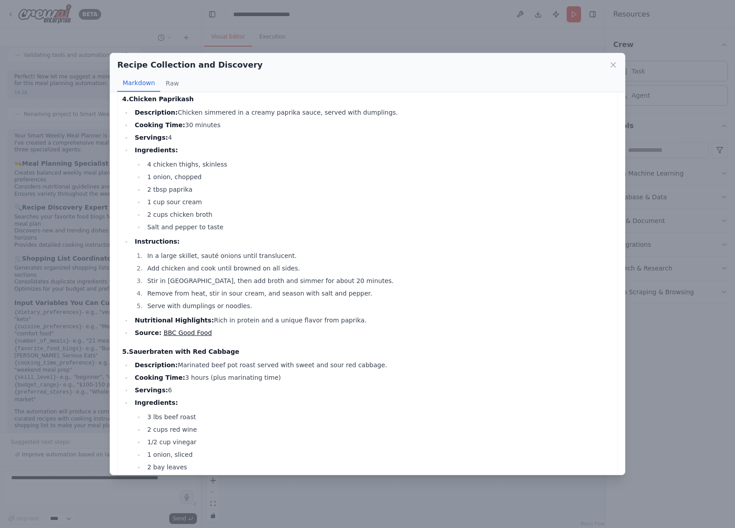
scroll to position [1026, 0]
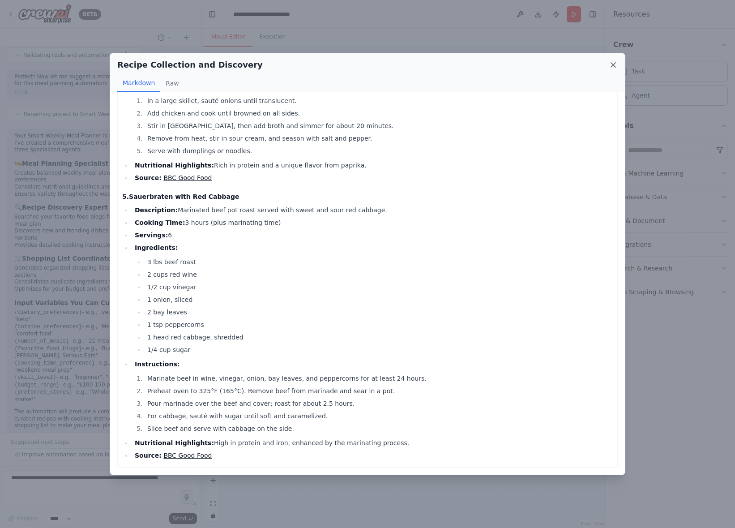
click at [614, 64] on icon at bounding box center [613, 65] width 4 height 4
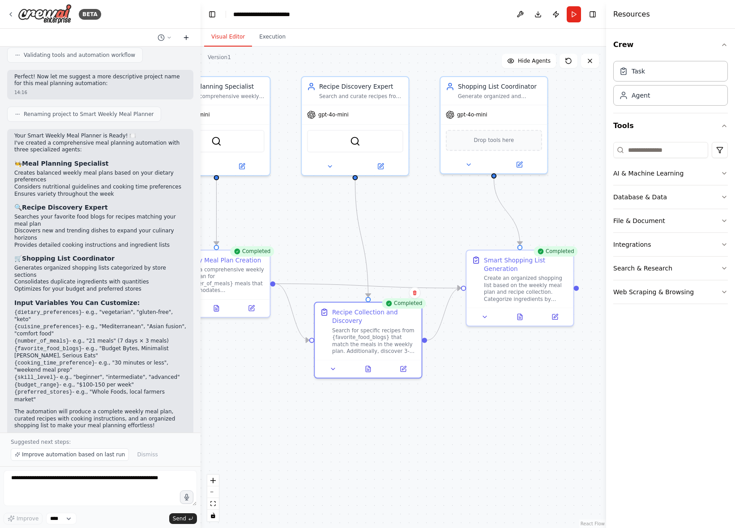
click at [189, 37] on icon at bounding box center [186, 37] width 7 height 7
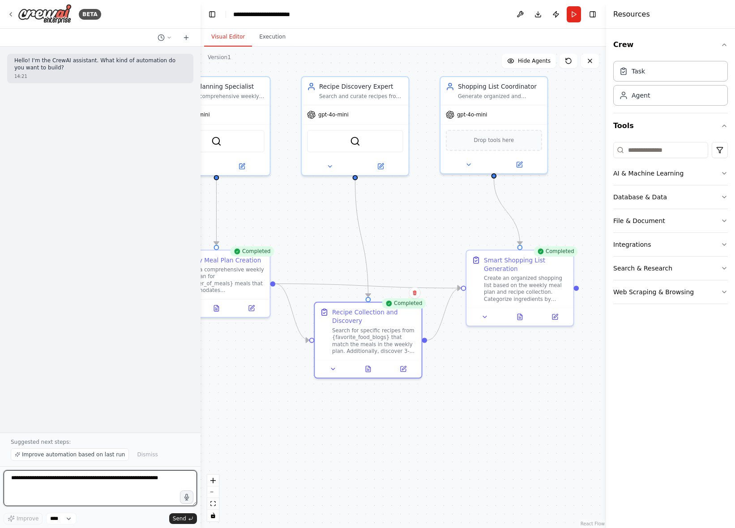
click at [119, 485] on textarea at bounding box center [100, 488] width 193 height 36
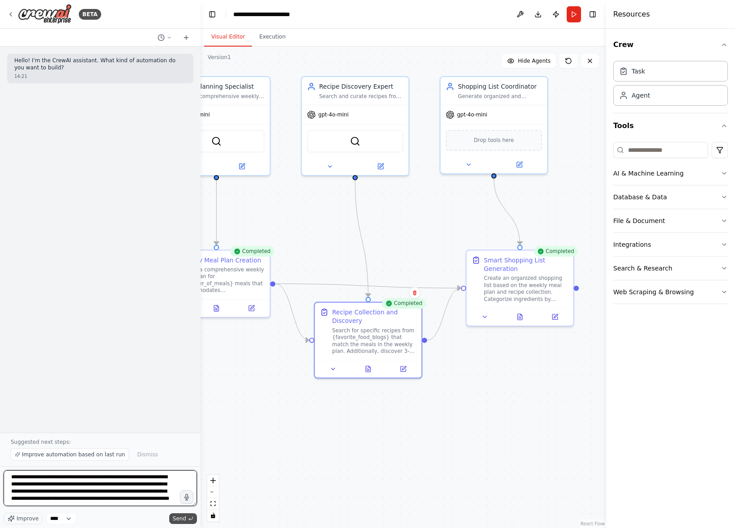
type textarea "**********"
click at [181, 520] on span "Send" at bounding box center [179, 518] width 13 height 7
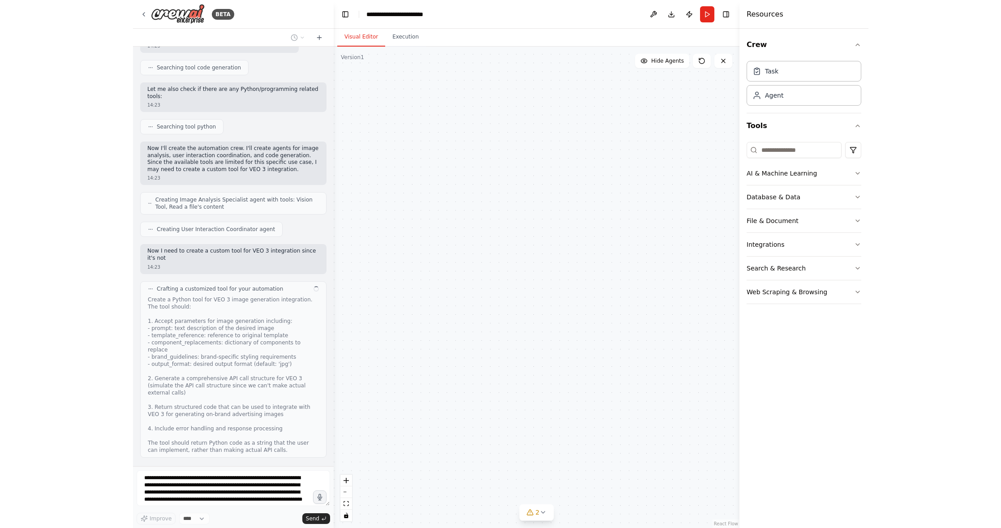
scroll to position [282, 0]
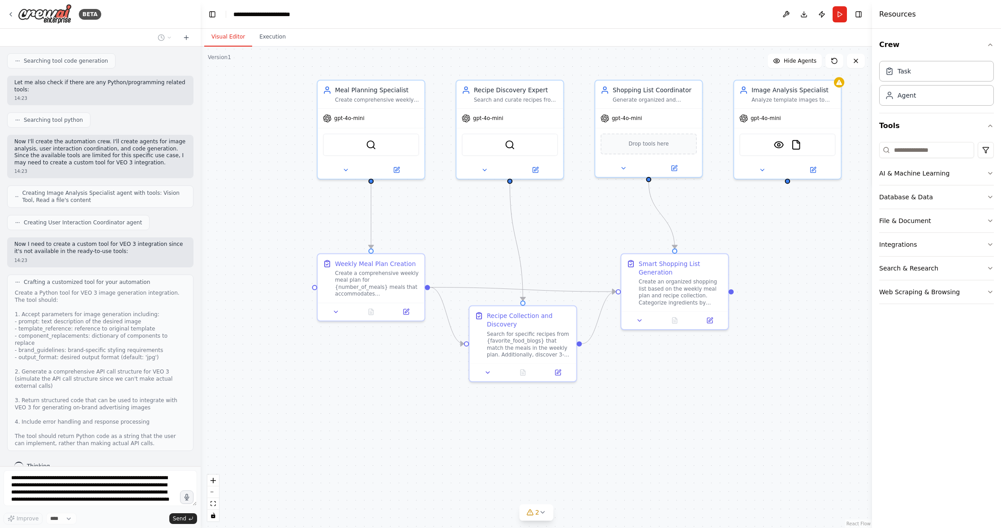
drag, startPoint x: 479, startPoint y: 377, endPoint x: 629, endPoint y: 375, distance: 149.6
click at [629, 375] on div ".deletable-edge-delete-btn { width: 20px; height: 20px; border: 0px solid #ffff…" at bounding box center [536, 287] width 671 height 481
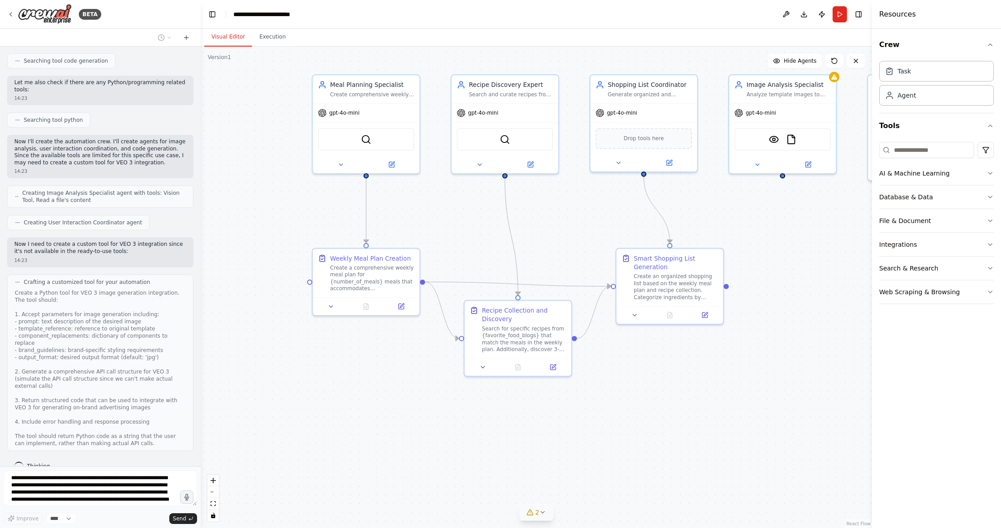
click at [548, 517] on button "2" at bounding box center [536, 512] width 34 height 17
click at [631, 416] on div ".deletable-edge-delete-btn { width: 20px; height: 20px; border: 0px solid #ffff…" at bounding box center [536, 287] width 671 height 481
click at [611, 457] on icon at bounding box center [614, 459] width 7 height 7
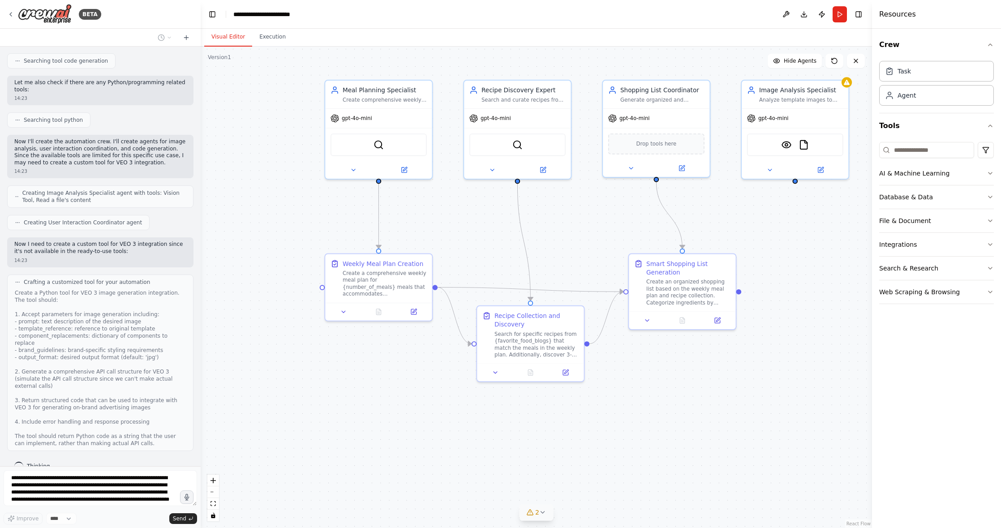
drag, startPoint x: 288, startPoint y: 62, endPoint x: 305, endPoint y: 66, distance: 17.8
click at [304, 67] on div ".deletable-edge-delete-btn { width: 20px; height: 20px; border: 0px solid #ffff…" at bounding box center [536, 287] width 671 height 481
click at [368, 115] on span "gpt-4o-mini" at bounding box center [360, 116] width 30 height 7
click at [427, 70] on icon at bounding box center [428, 69] width 4 height 5
click at [407, 71] on button "Confirm" at bounding box center [403, 69] width 32 height 11
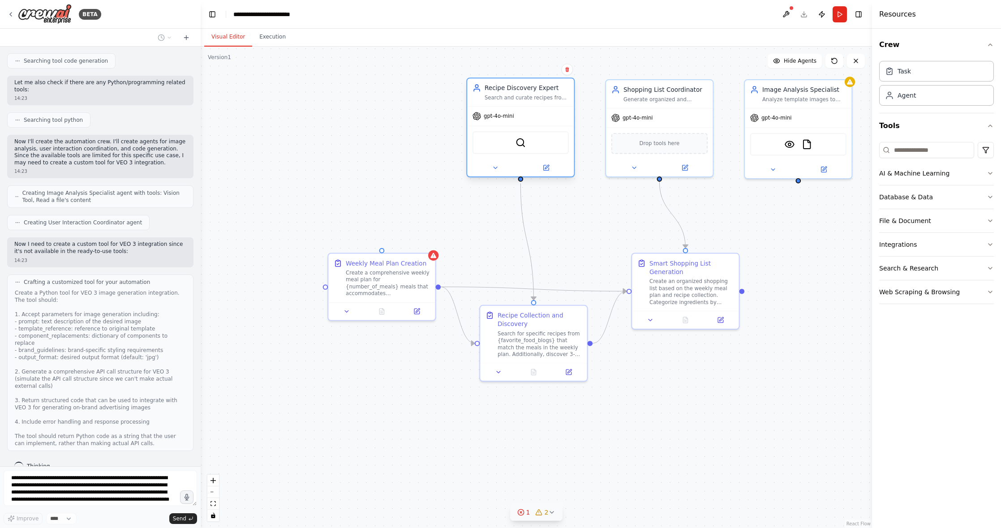
click at [504, 86] on div "Recipe Discovery Expert" at bounding box center [526, 88] width 84 height 9
click at [565, 74] on button at bounding box center [567, 70] width 12 height 12
click at [570, 72] on button at bounding box center [567, 70] width 12 height 12
click at [570, 73] on button at bounding box center [567, 70] width 12 height 12
click at [544, 74] on button "Confirm" at bounding box center [542, 69] width 32 height 11
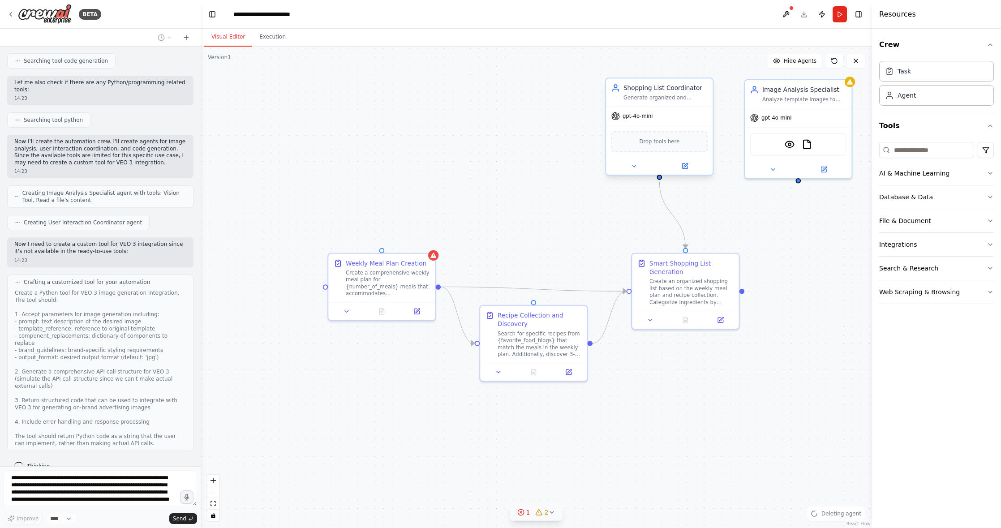
click at [654, 93] on div "Shopping List Coordinator Generate organized and efficient shopping lists based…" at bounding box center [665, 92] width 84 height 17
click at [706, 71] on icon at bounding box center [705, 69] width 5 height 5
click at [714, 73] on div ".deletable-edge-delete-btn { width: 20px; height: 20px; border: 0px solid #ffff…" at bounding box center [536, 287] width 671 height 481
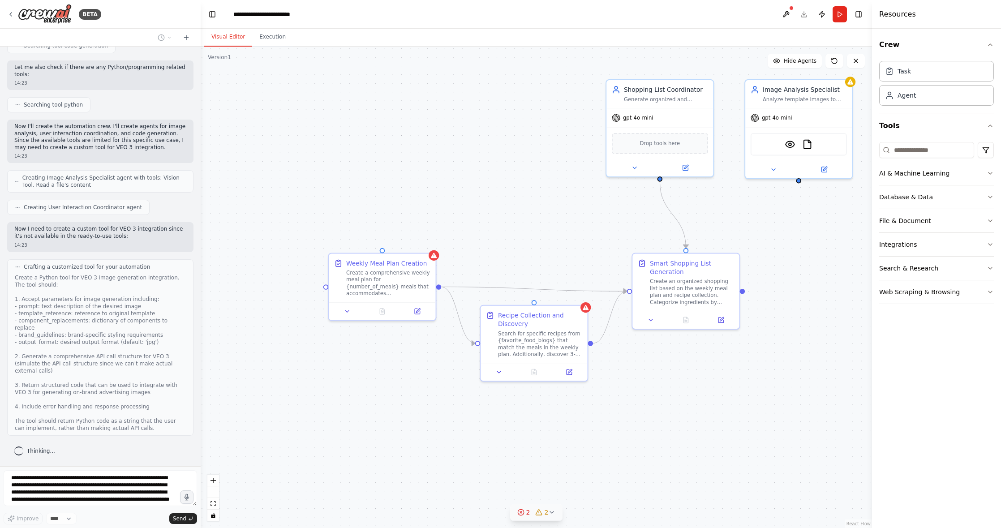
click at [708, 70] on div ".deletable-edge-delete-btn { width: 20px; height: 20px; border: 0px solid #ffff…" at bounding box center [536, 287] width 671 height 481
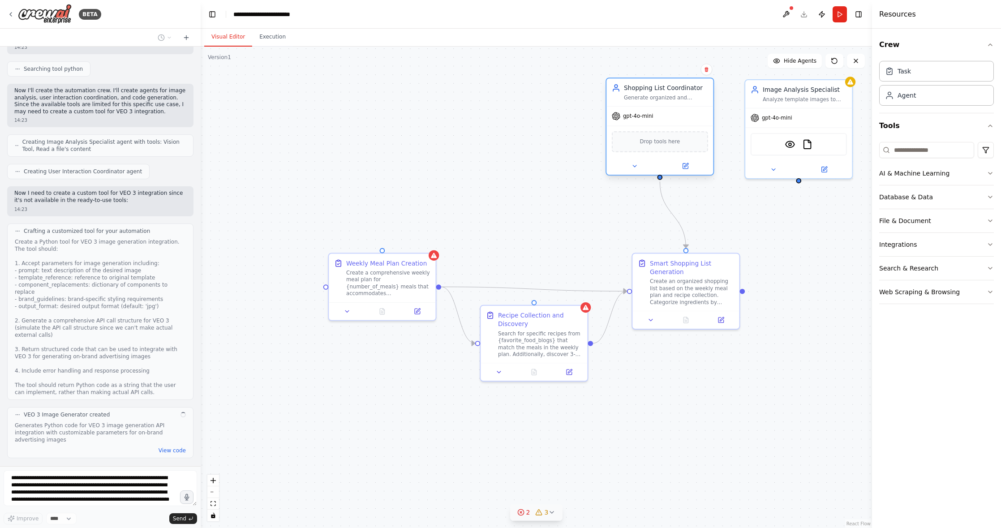
click at [700, 91] on div "Shopping List Coordinator" at bounding box center [666, 88] width 84 height 9
click at [707, 68] on icon at bounding box center [706, 69] width 4 height 5
click at [685, 69] on button "Confirm" at bounding box center [681, 69] width 32 height 11
click at [677, 73] on button "Confirm" at bounding box center [681, 69] width 32 height 11
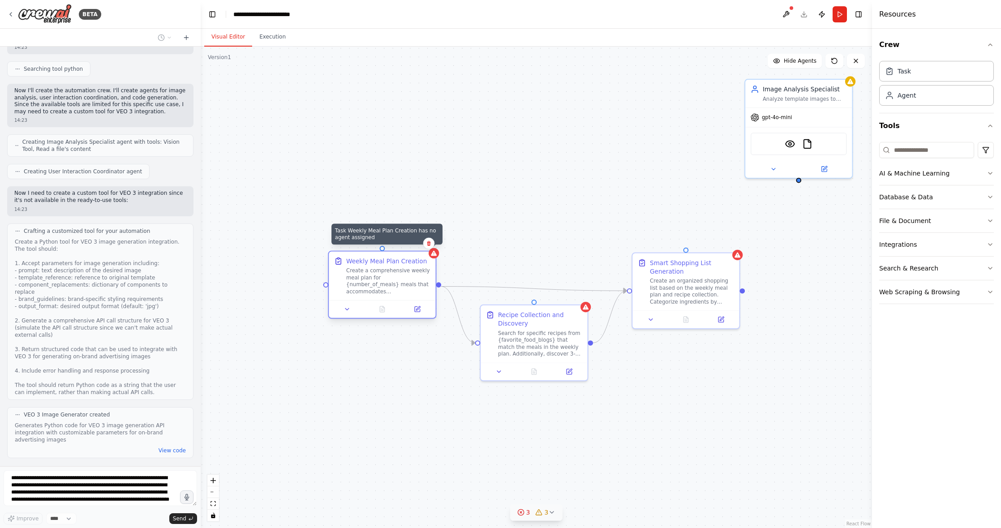
click at [435, 256] on icon at bounding box center [433, 253] width 7 height 7
click at [430, 244] on icon at bounding box center [428, 243] width 5 height 5
click at [403, 246] on button "Confirm" at bounding box center [403, 243] width 32 height 11
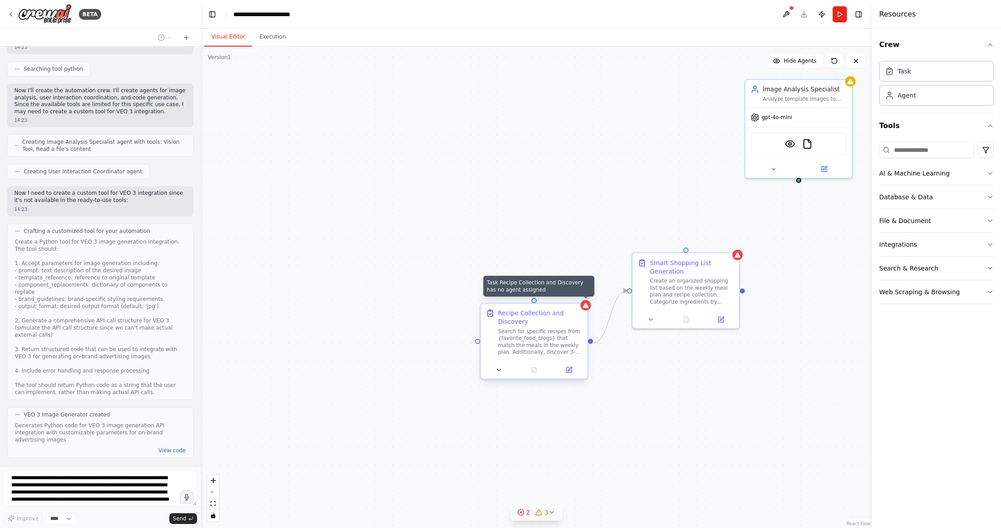
click at [585, 305] on icon at bounding box center [585, 305] width 6 height 5
click at [584, 292] on button at bounding box center [581, 296] width 12 height 12
click at [557, 294] on button "Confirm" at bounding box center [555, 295] width 32 height 11
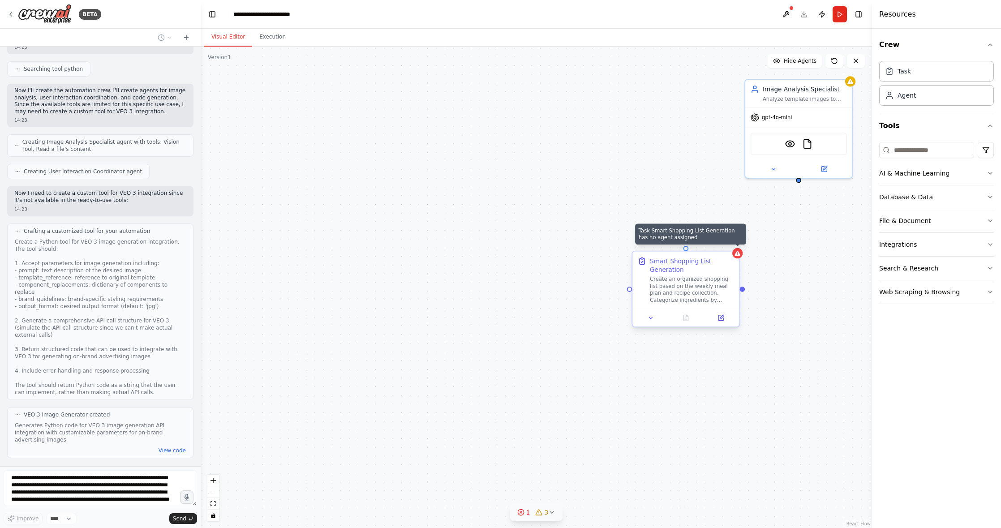
click at [735, 253] on icon at bounding box center [737, 253] width 6 height 5
click at [735, 247] on button at bounding box center [733, 244] width 12 height 12
click at [709, 240] on button "Confirm" at bounding box center [707, 243] width 32 height 11
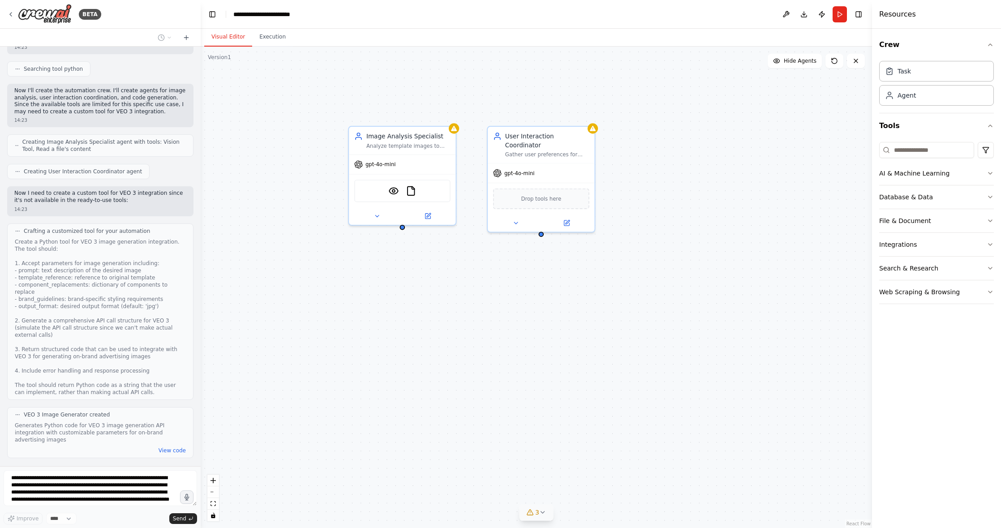
drag, startPoint x: 671, startPoint y: 254, endPoint x: 274, endPoint y: 301, distance: 399.9
click at [274, 301] on div "Image Analysis Specialist Analyze template images to identify up to 5 key objec…" at bounding box center [536, 287] width 671 height 481
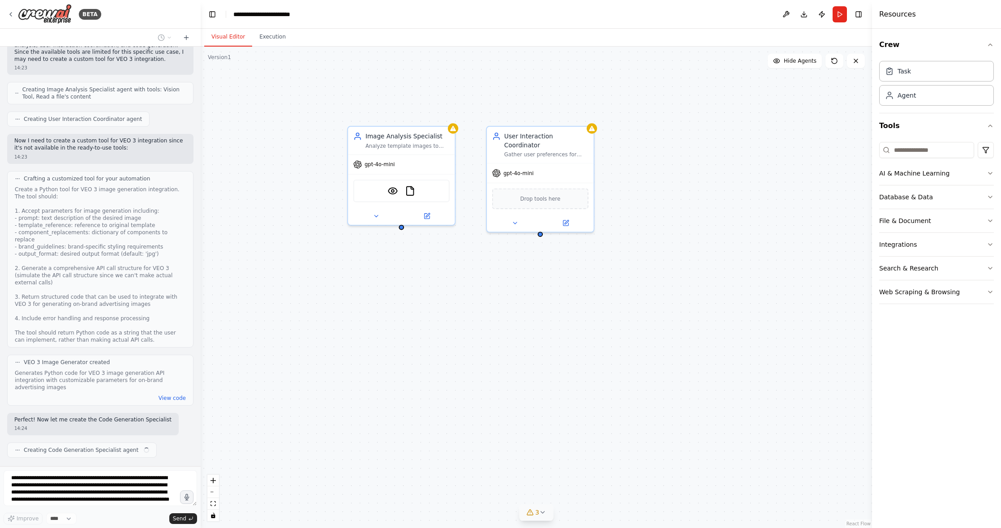
scroll to position [393, 0]
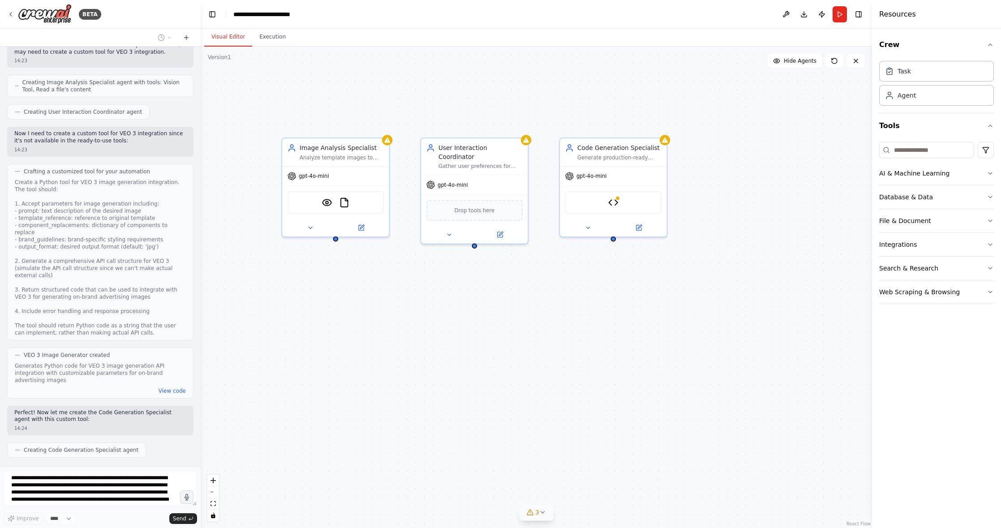
drag, startPoint x: 458, startPoint y: 314, endPoint x: 808, endPoint y: 325, distance: 349.4
click at [735, 326] on div "Image Analysis Specialist Analyze template images to identify up to 5 key objec…" at bounding box center [536, 287] width 671 height 481
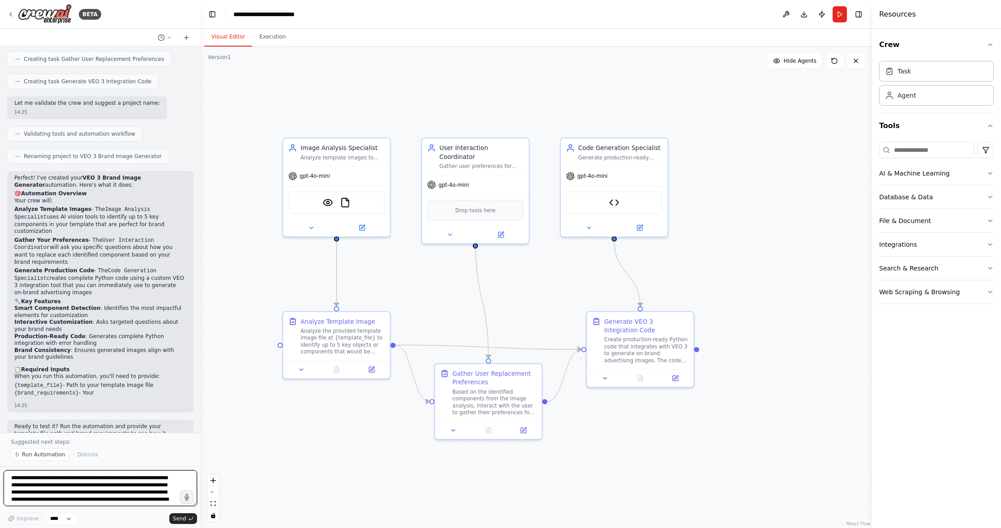
scroll to position [865, 0]
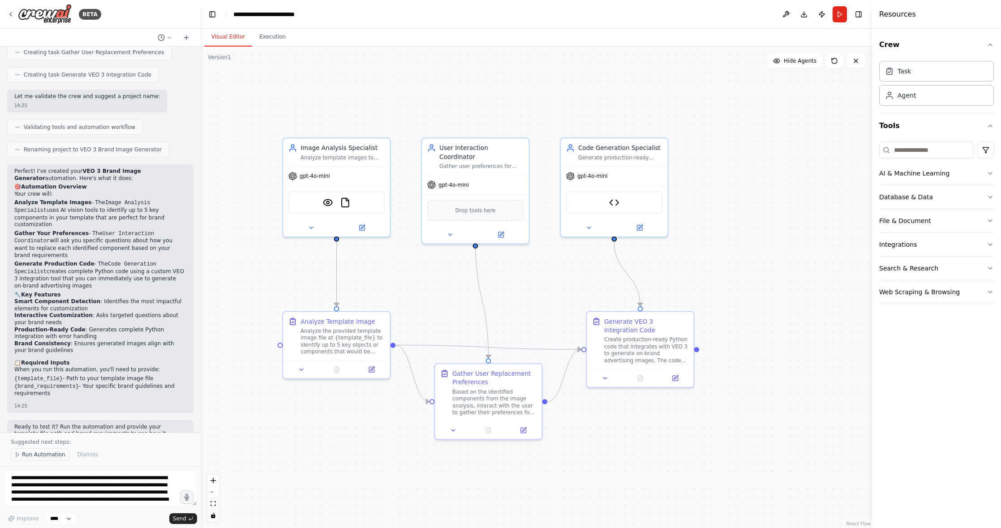
click at [58, 454] on span "Run Automation" at bounding box center [43, 454] width 43 height 7
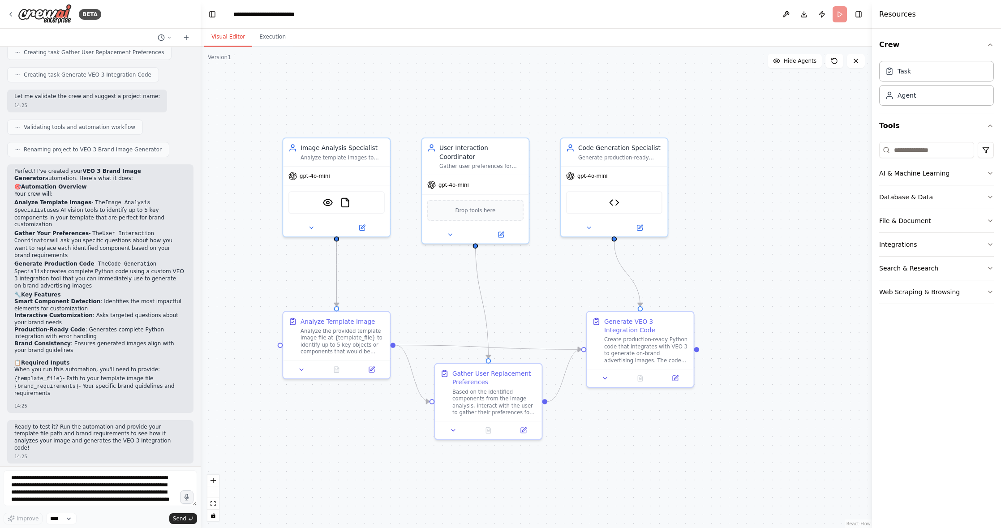
scroll to position [831, 0]
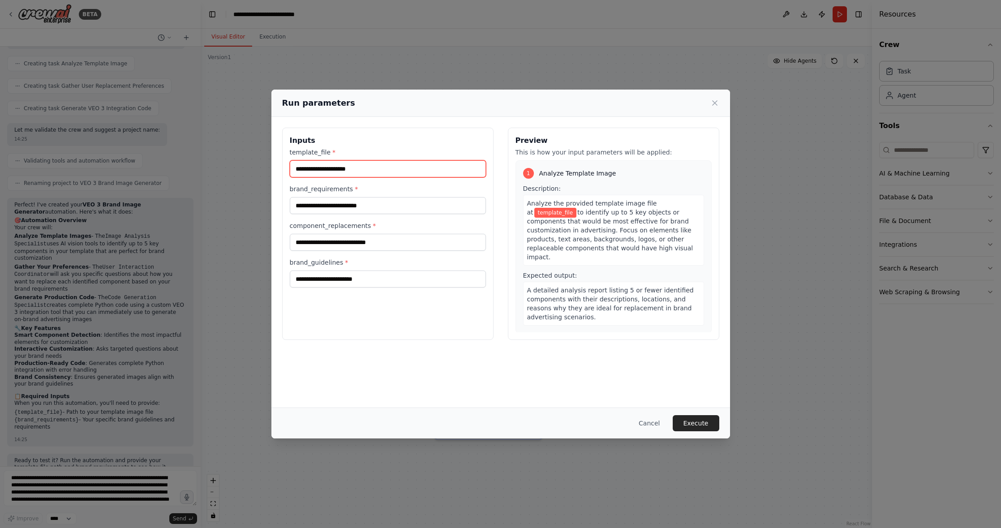
click at [373, 169] on input "template_file *" at bounding box center [388, 168] width 196 height 17
click at [651, 424] on button "Cancel" at bounding box center [648, 423] width 35 height 16
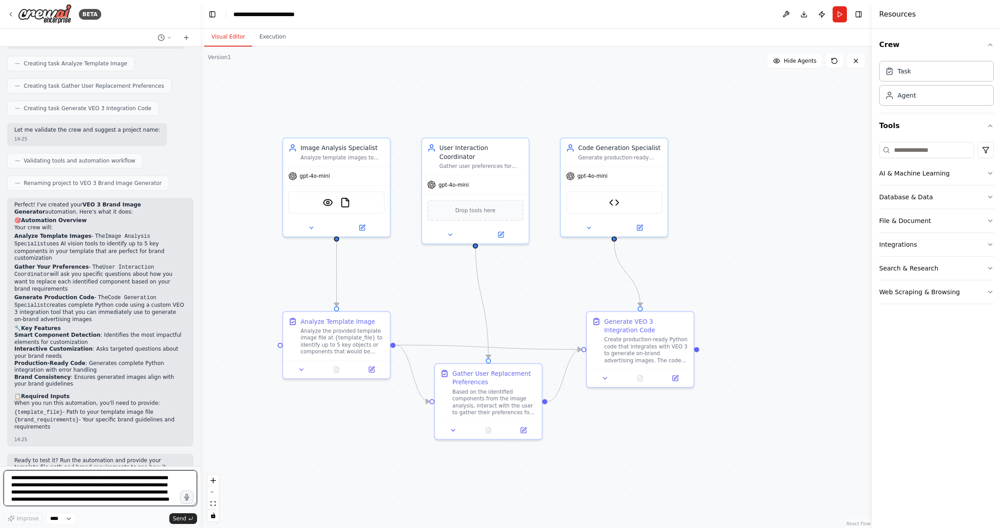
click at [134, 484] on textarea "**********" at bounding box center [100, 488] width 193 height 36
type textarea "**********"
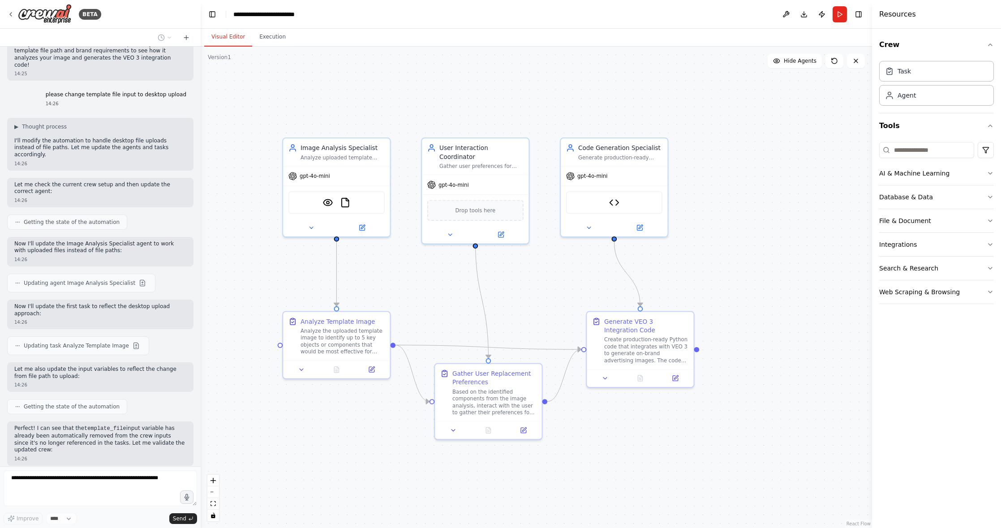
scroll to position [1255, 0]
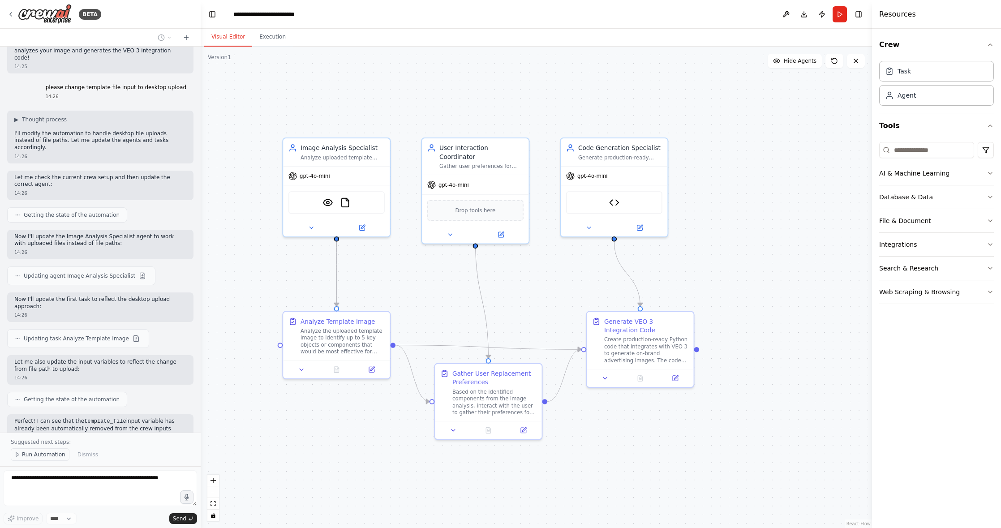
click at [34, 452] on span "Run Automation" at bounding box center [43, 454] width 43 height 7
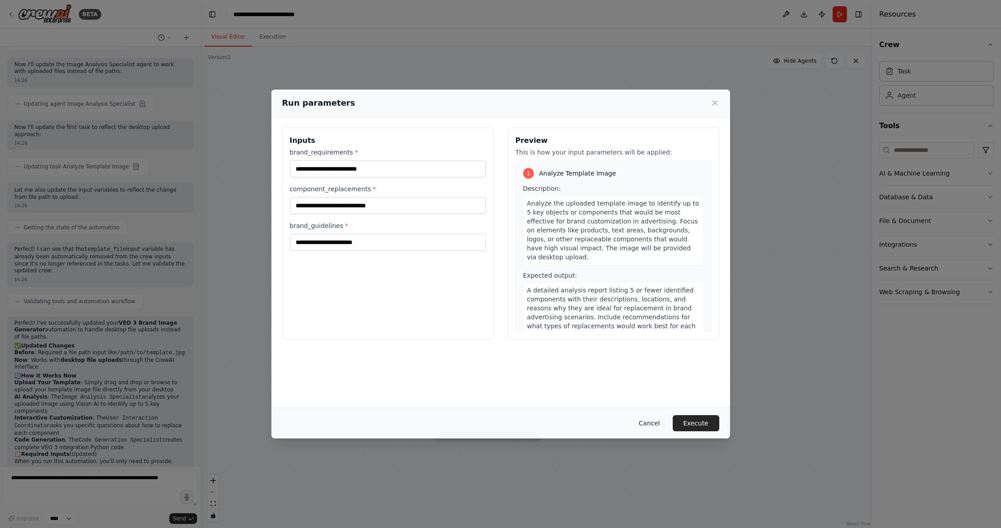
click at [650, 422] on button "Cancel" at bounding box center [648, 423] width 35 height 16
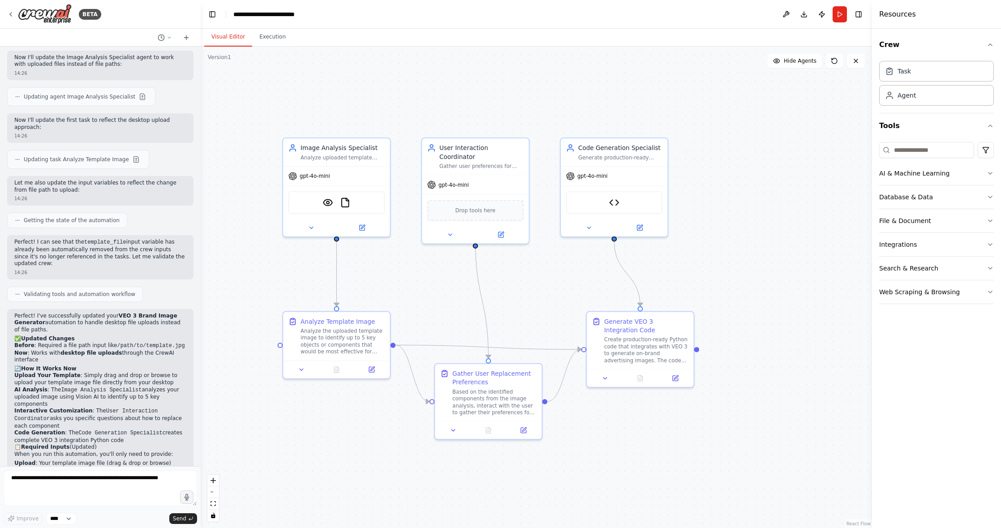
scroll to position [1449, 0]
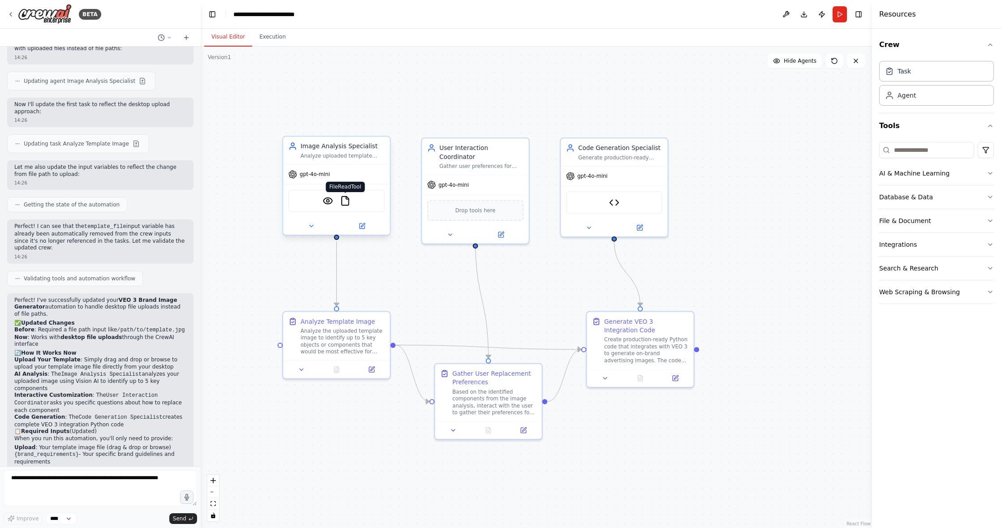
click at [343, 200] on img at bounding box center [345, 201] width 10 height 10
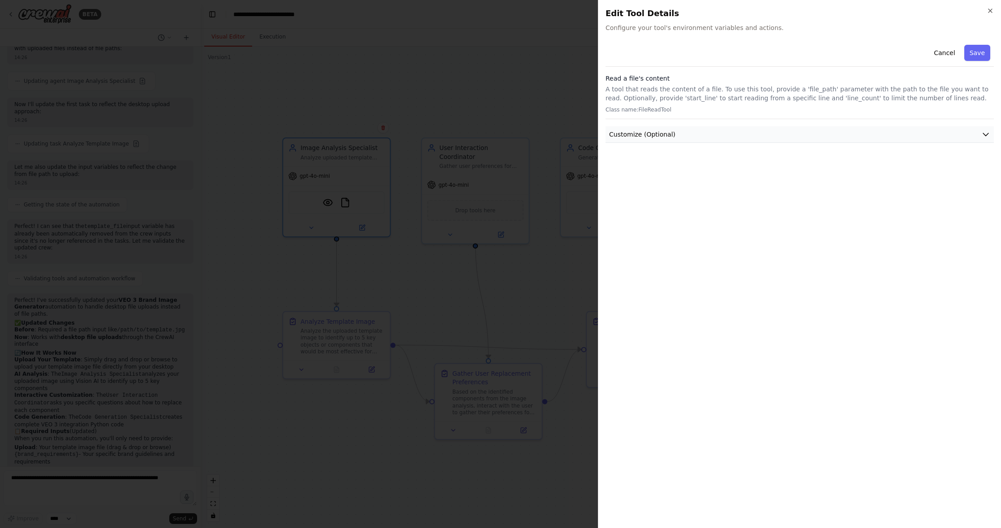
click at [735, 126] on div "Cancel Save Read a file's content A tool that reads the content of a file. To u…" at bounding box center [799, 92] width 388 height 102
click at [735, 133] on button "Customize (Optional)" at bounding box center [799, 134] width 388 height 17
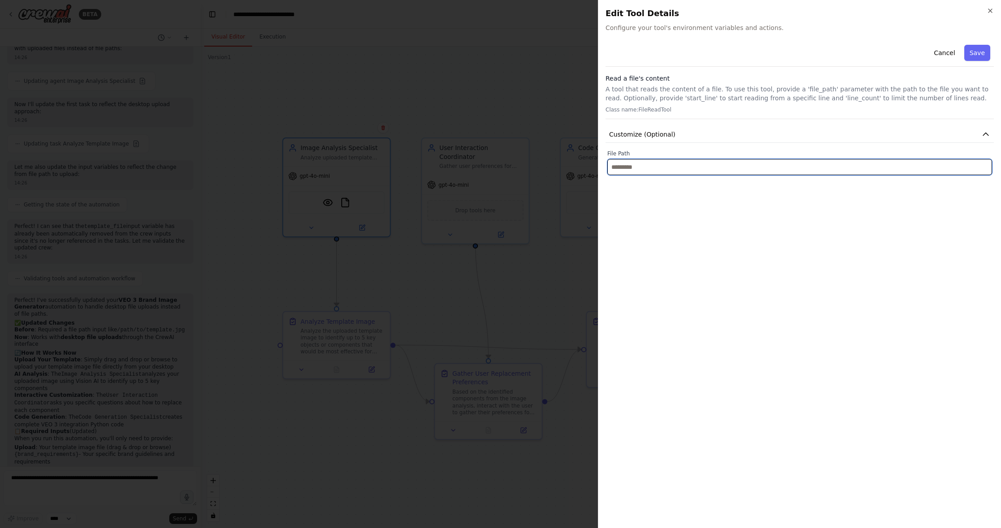
click at [735, 162] on input "text" at bounding box center [799, 167] width 385 height 16
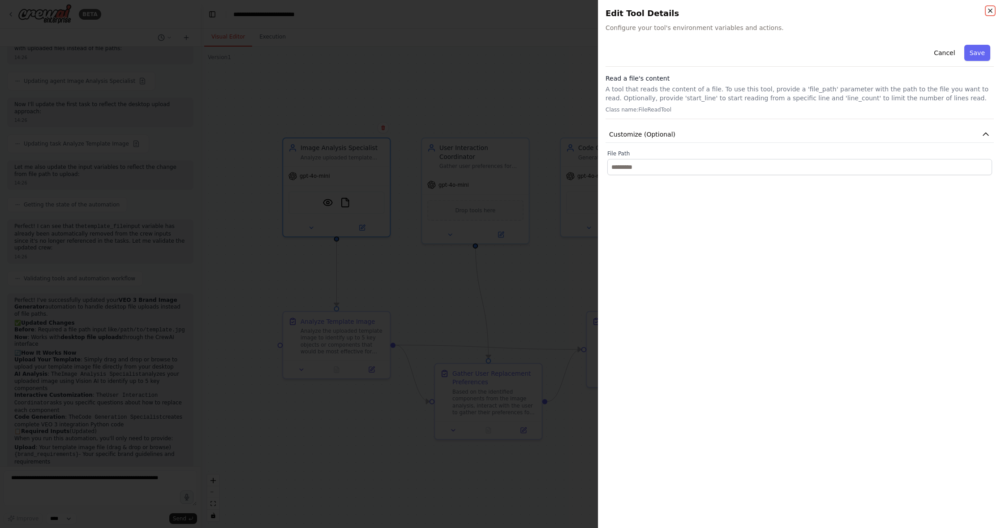
click at [735, 9] on icon "button" at bounding box center [989, 10] width 7 height 7
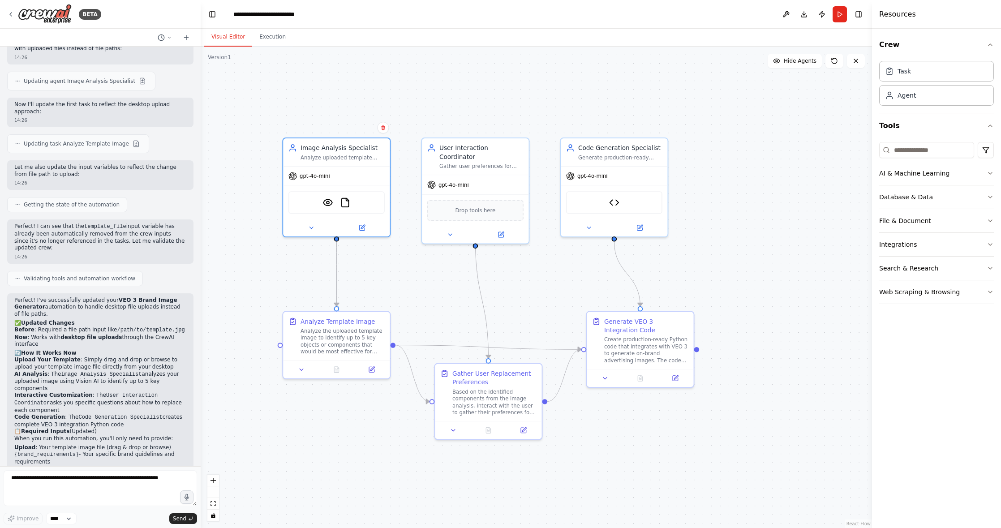
click at [108, 416] on div "Perfect! I've successfully updated your VEO 3 Brand Image Generator automation …" at bounding box center [100, 399] width 172 height 204
click at [114, 451] on li "{brand_requirements} - Your specific brand guidelines and requirements" at bounding box center [100, 458] width 172 height 14
click at [33, 490] on textarea at bounding box center [100, 488] width 193 height 36
type textarea "**********"
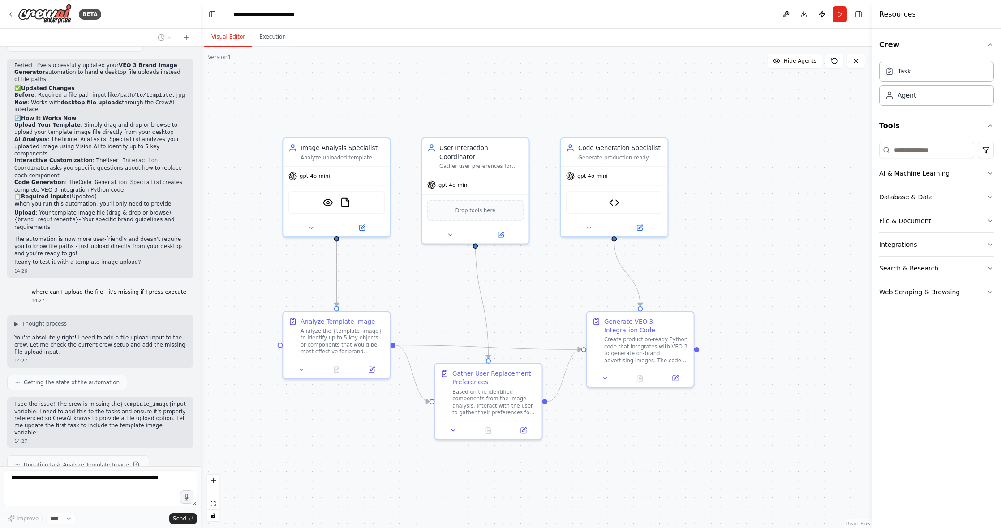
scroll to position [1706, 0]
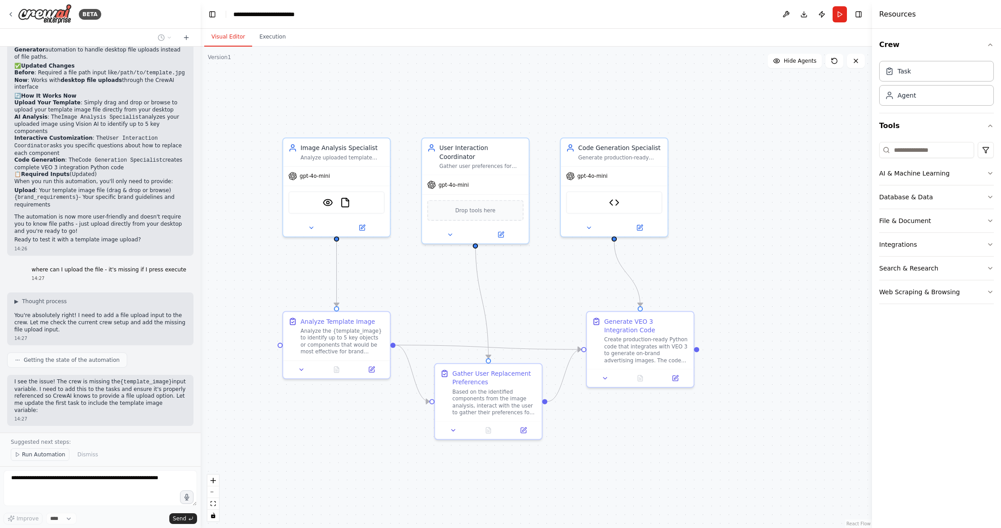
click at [25, 456] on span "Run Automation" at bounding box center [43, 454] width 43 height 7
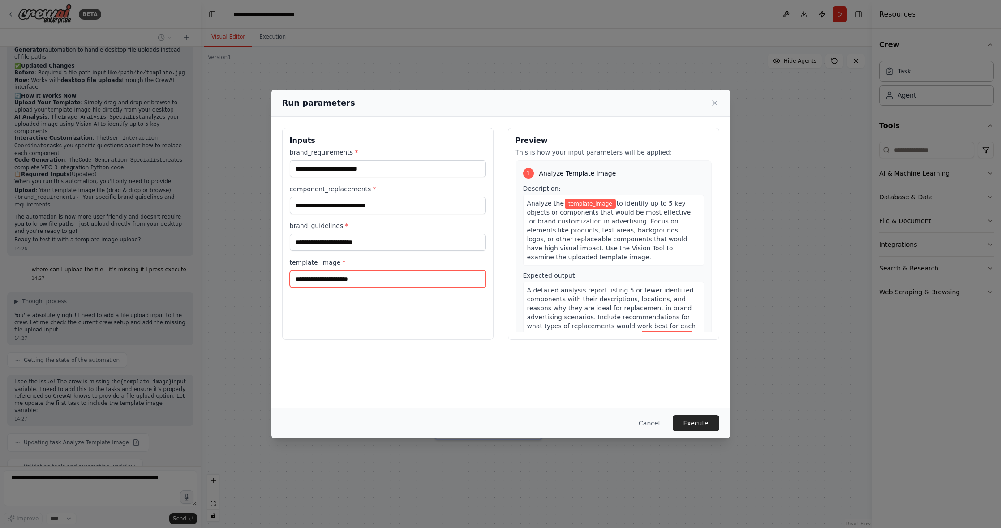
click at [333, 276] on input "template_image *" at bounding box center [388, 278] width 196 height 17
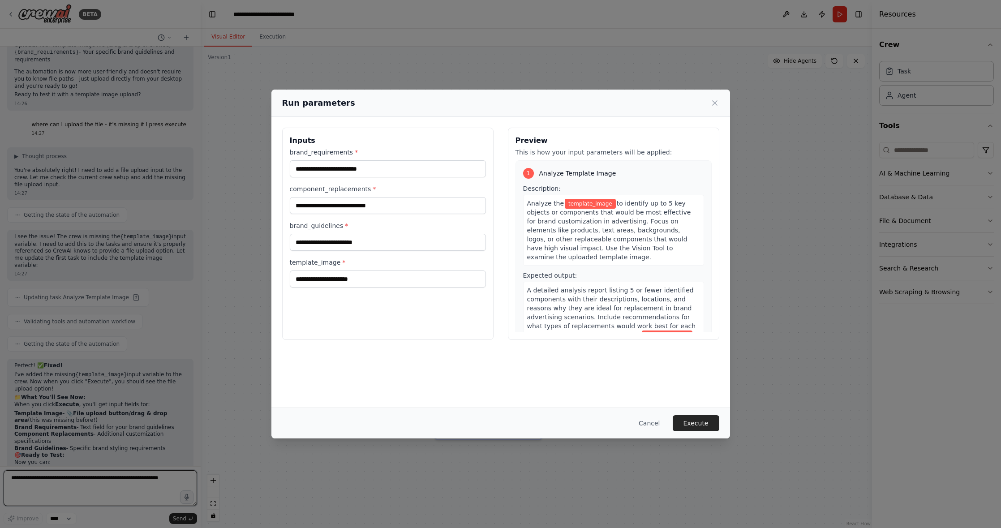
scroll to position [1867, 0]
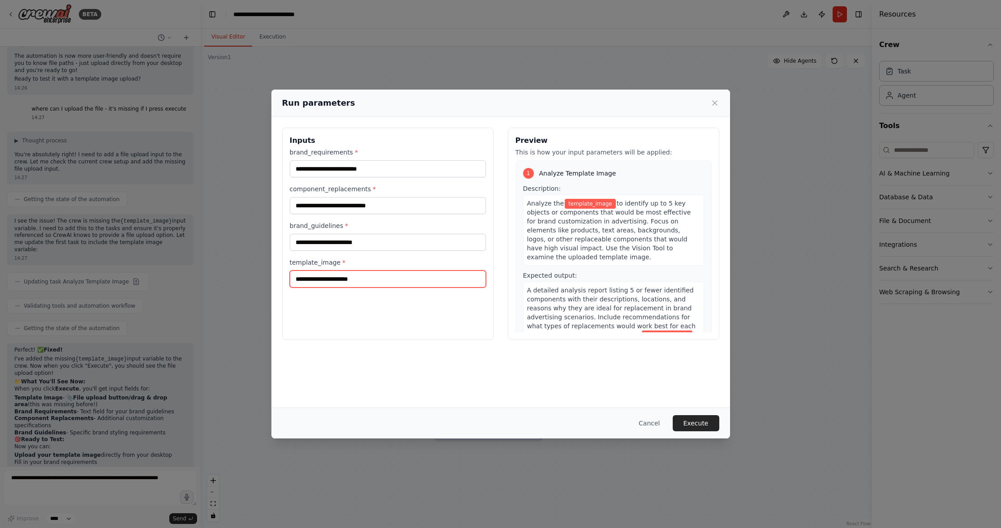
click at [344, 280] on input "template_image *" at bounding box center [388, 278] width 196 height 17
click at [368, 252] on div "brand_requirements * component_replacements * brand_guidelines * template_image…" at bounding box center [388, 218] width 196 height 140
click at [371, 288] on div "Inputs brand_requirements * component_replacements * brand_guidelines * templat…" at bounding box center [387, 234] width 211 height 212
click at [655, 420] on button "Cancel" at bounding box center [648, 423] width 35 height 16
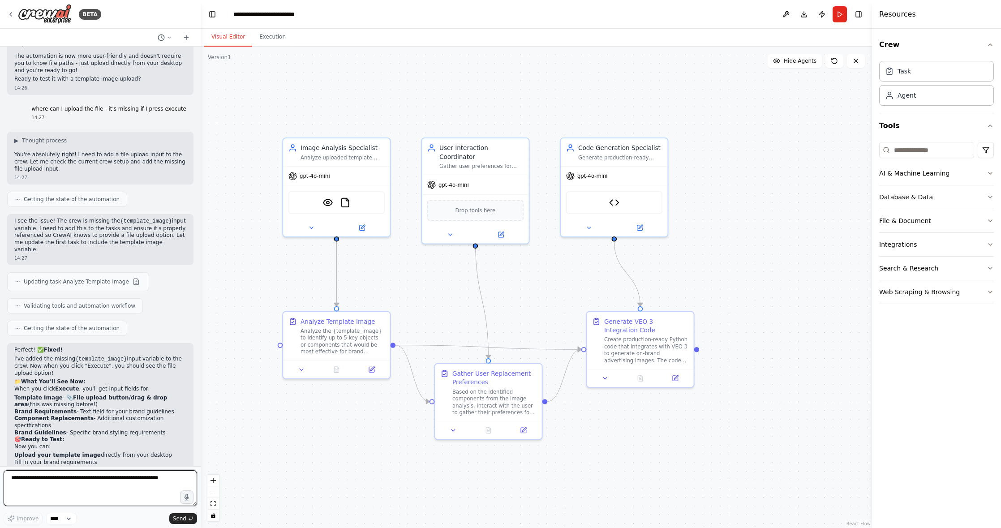
click at [123, 480] on textarea at bounding box center [100, 488] width 193 height 36
type textarea "**********"
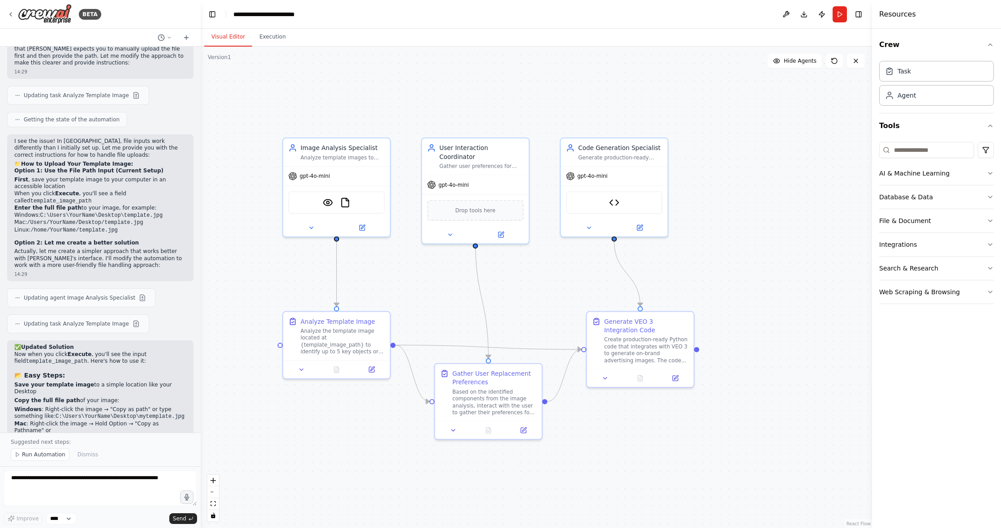
scroll to position [2651, 0]
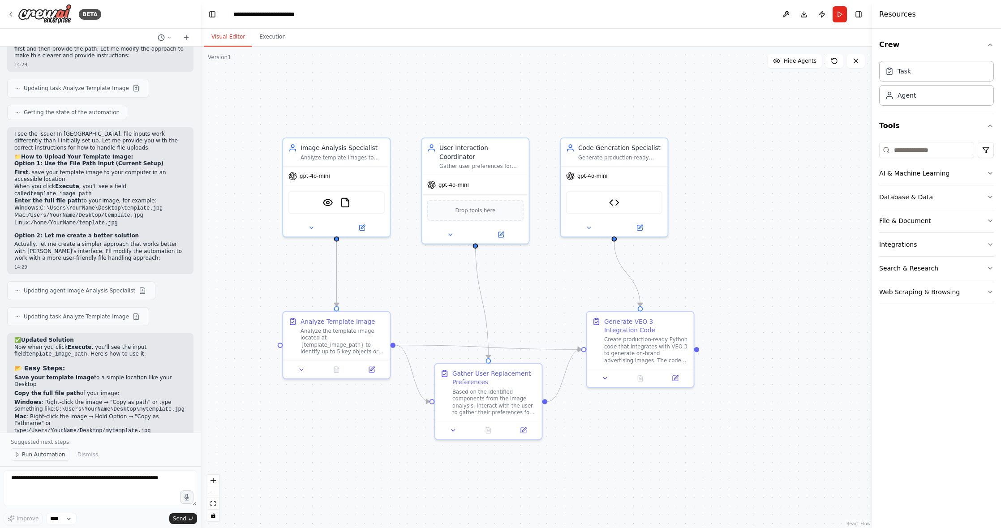
click at [35, 453] on span "Run Automation" at bounding box center [43, 454] width 43 height 7
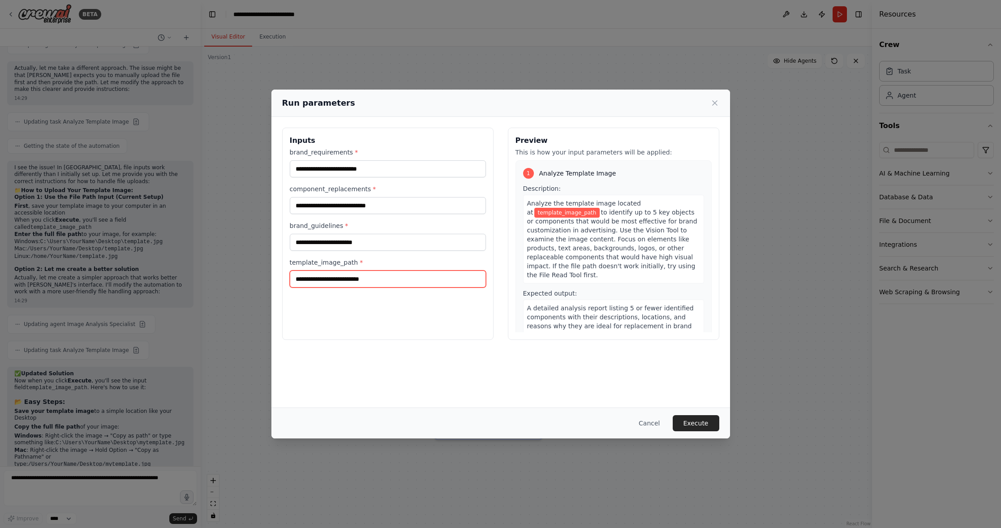
click at [341, 275] on input "template_image_path *" at bounding box center [388, 278] width 196 height 17
paste input "**********"
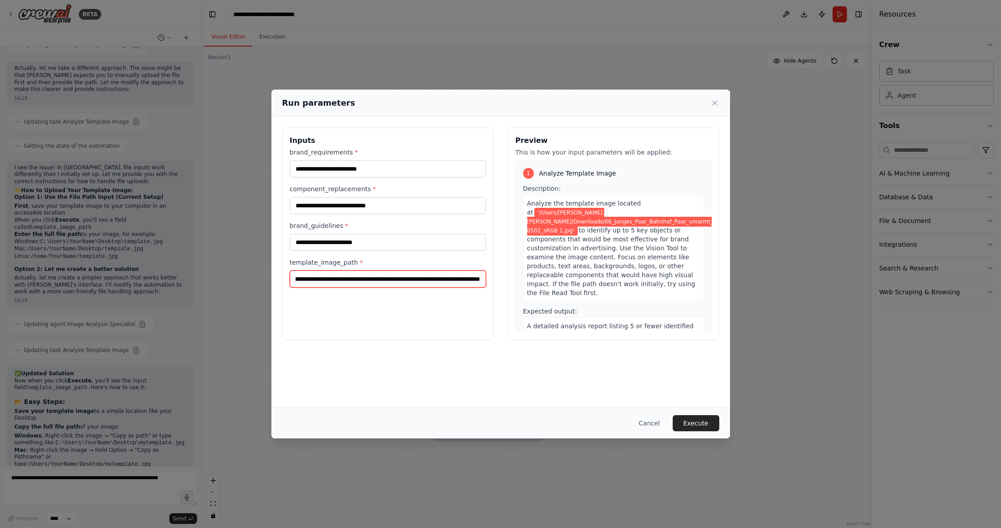
type input "**********"
click at [376, 167] on input "brand_requirements *" at bounding box center [388, 168] width 196 height 17
type input "**********"
click at [385, 204] on input "component_replacements *" at bounding box center [388, 205] width 196 height 17
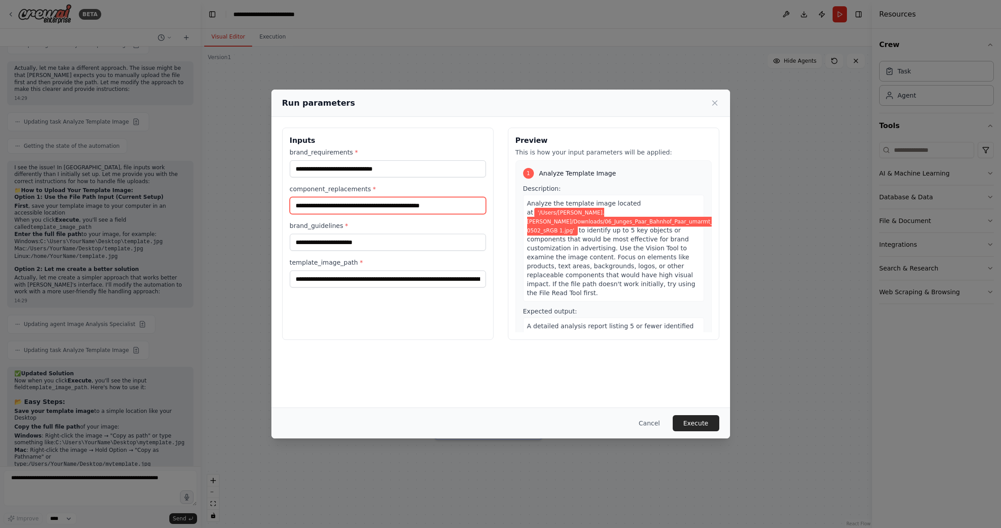
type input "**********"
click at [453, 247] on input "brand_guidelines *" at bounding box center [388, 242] width 196 height 17
type input "**********"
click at [693, 419] on button "Execute" at bounding box center [695, 423] width 47 height 16
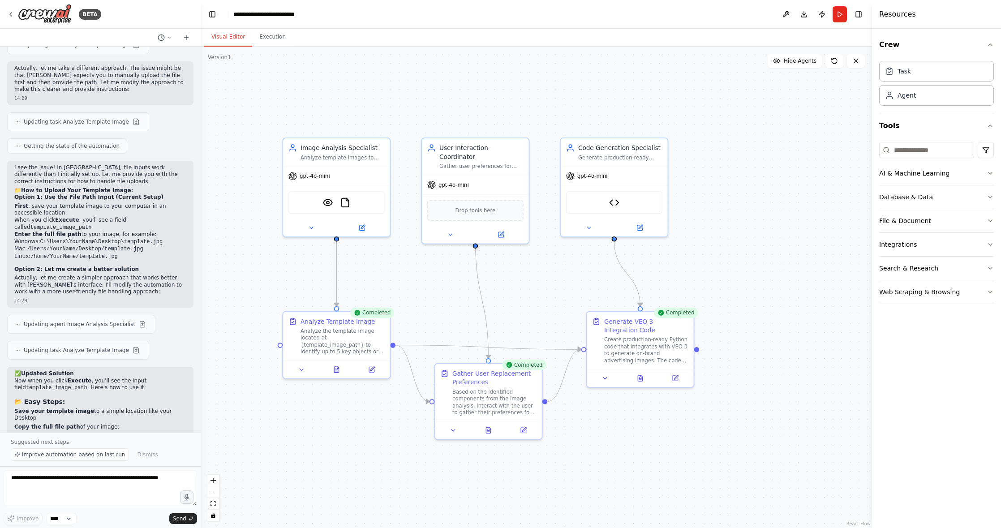
scroll to position [2651, 0]
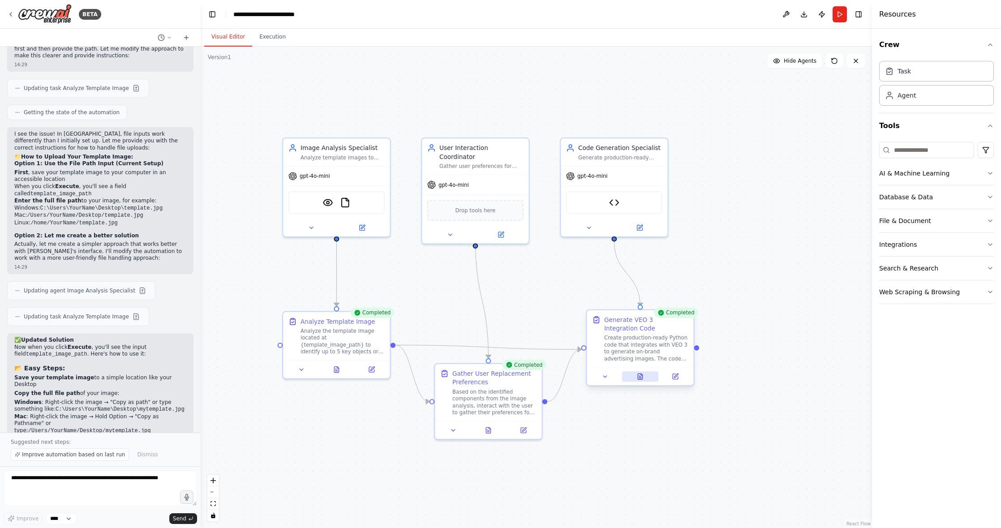
click at [642, 381] on button at bounding box center [639, 376] width 37 height 10
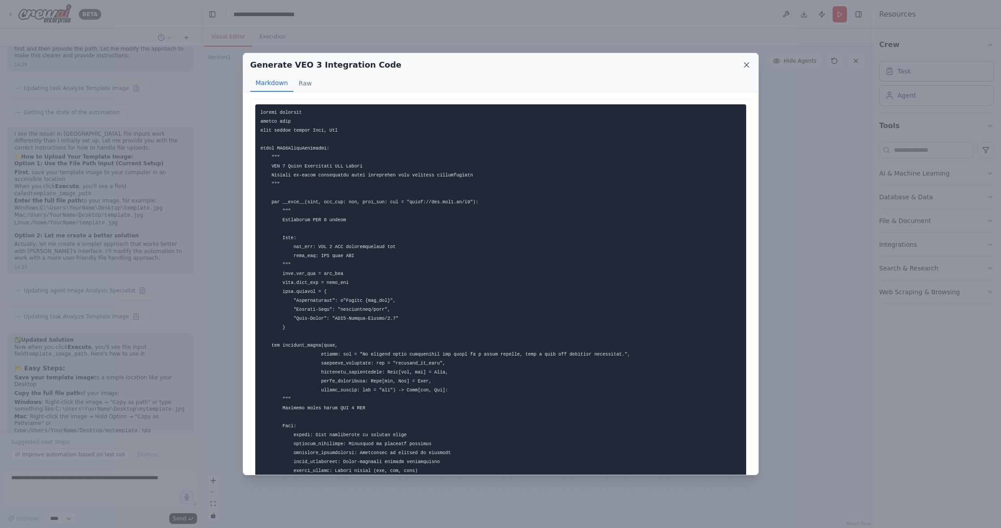
click at [735, 65] on icon at bounding box center [746, 64] width 9 height 9
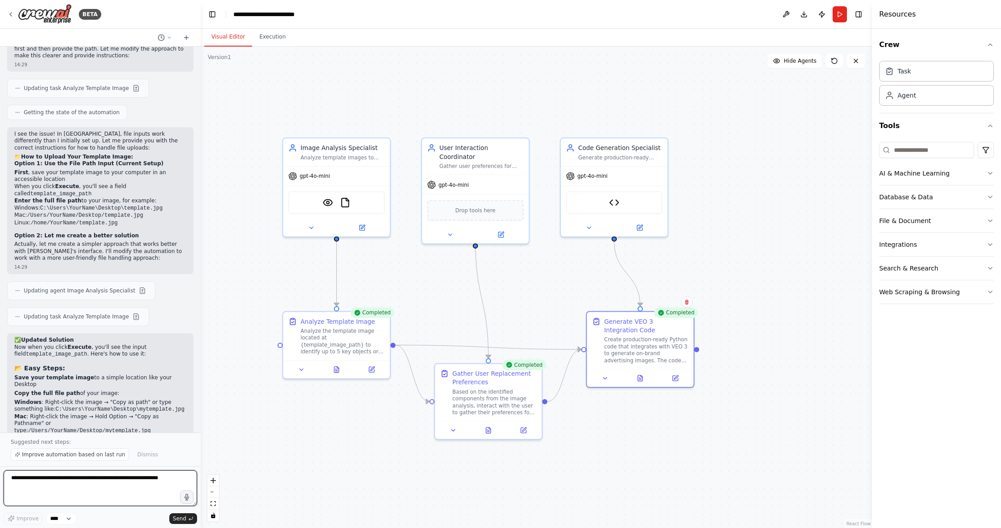
click at [51, 485] on textarea at bounding box center [100, 488] width 193 height 36
drag, startPoint x: 68, startPoint y: 479, endPoint x: 47, endPoint y: 479, distance: 20.6
click at [47, 479] on textarea "**********" at bounding box center [100, 488] width 193 height 36
type textarea "**********"
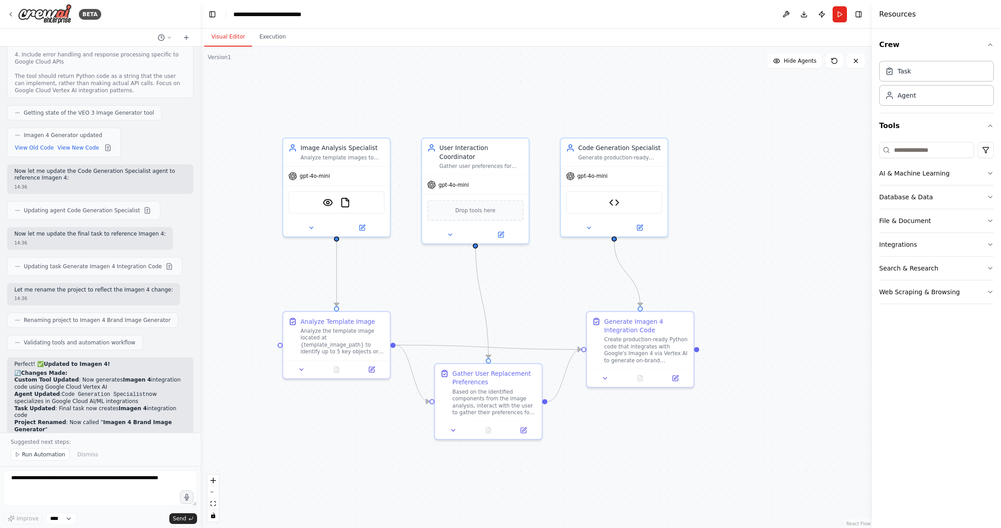
scroll to position [3392, 0]
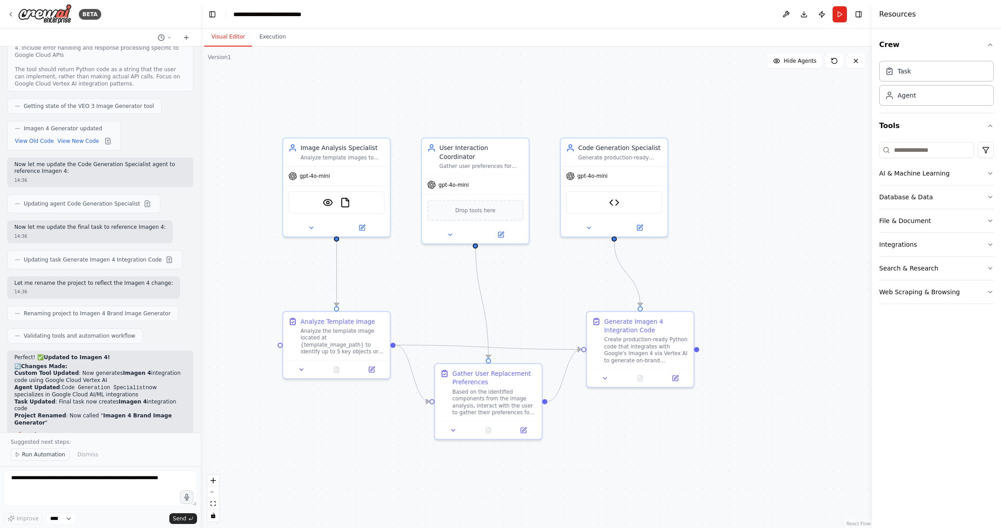
click at [55, 452] on span "Run Automation" at bounding box center [43, 454] width 43 height 7
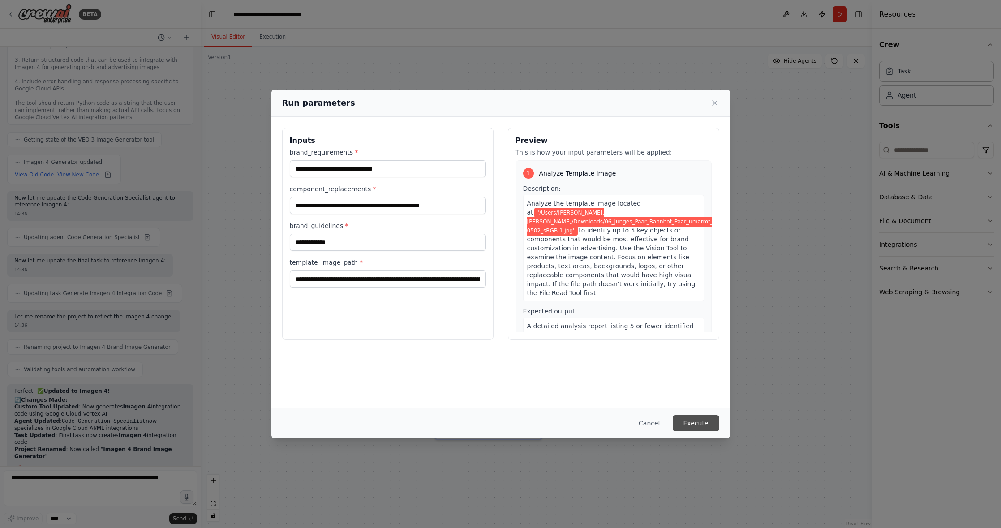
click at [697, 421] on button "Execute" at bounding box center [695, 423] width 47 height 16
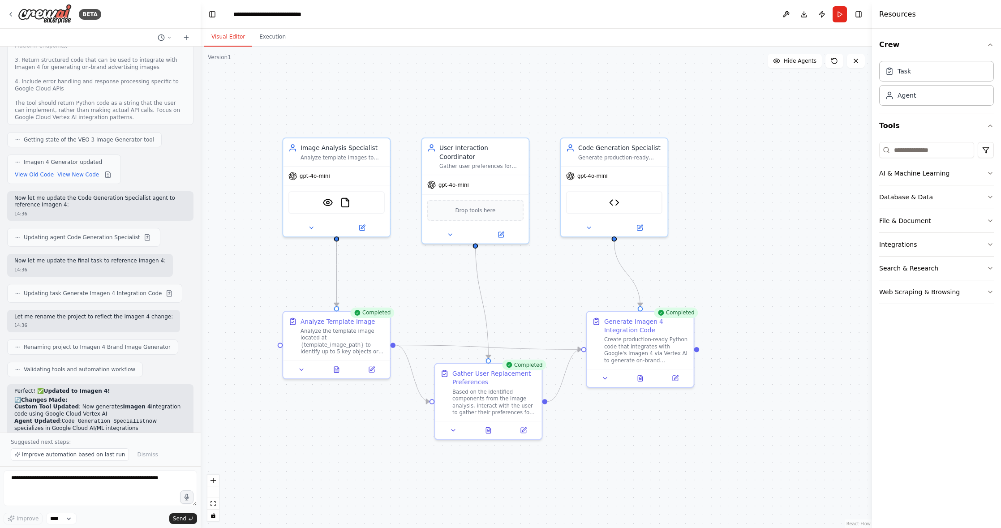
scroll to position [3392, 0]
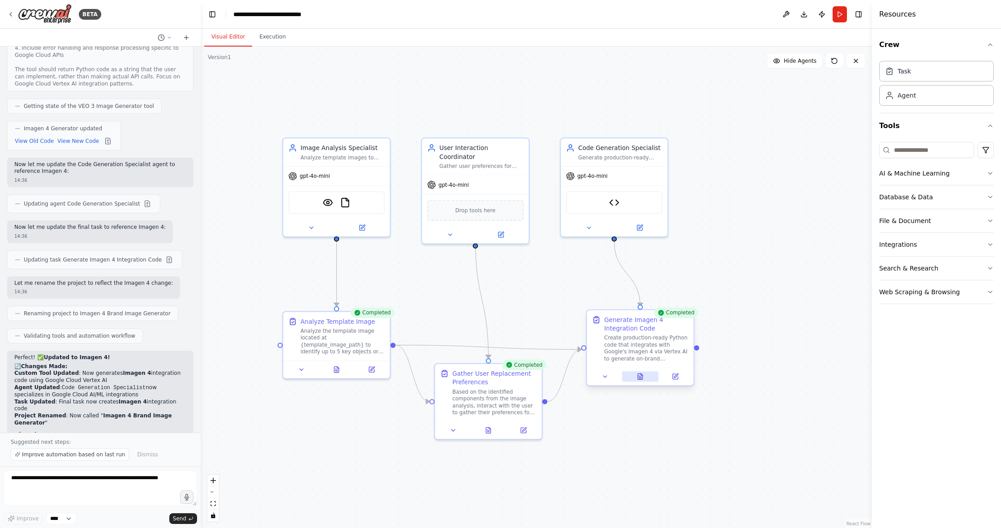
click at [643, 377] on icon at bounding box center [640, 376] width 7 height 7
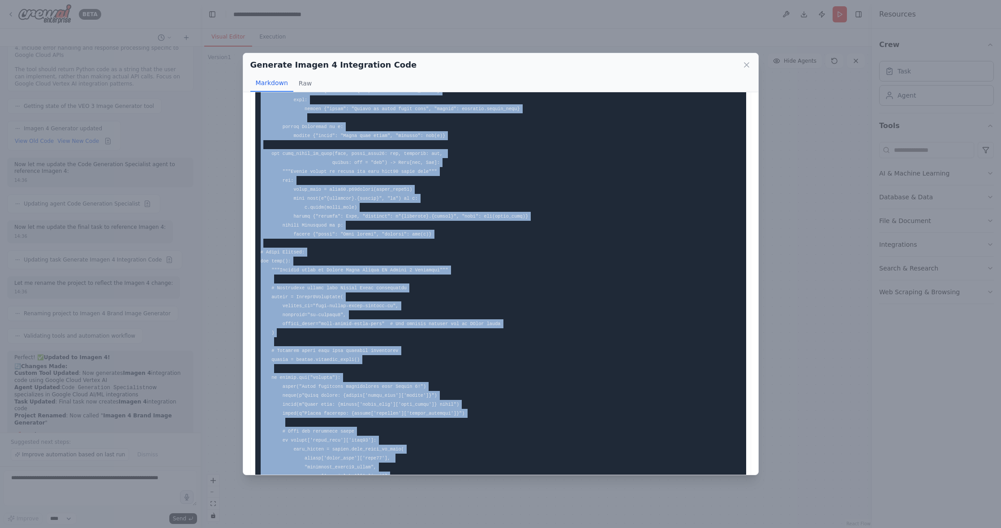
scroll to position [2488, 0]
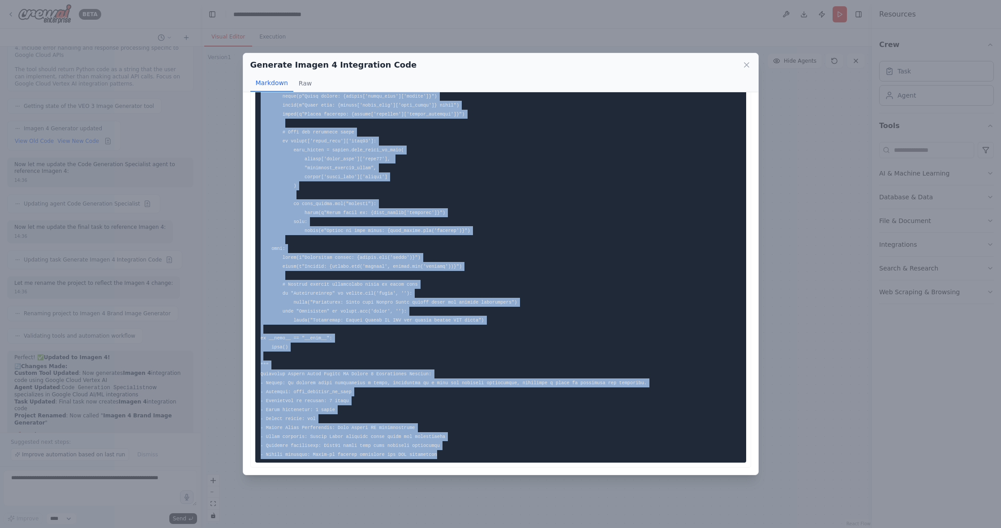
drag, startPoint x: 261, startPoint y: 111, endPoint x: 468, endPoint y: 457, distance: 403.7
copy code "import requests import json import base64 from typing import Dict, Any, Optiona…"
click at [735, 62] on icon at bounding box center [746, 64] width 9 height 9
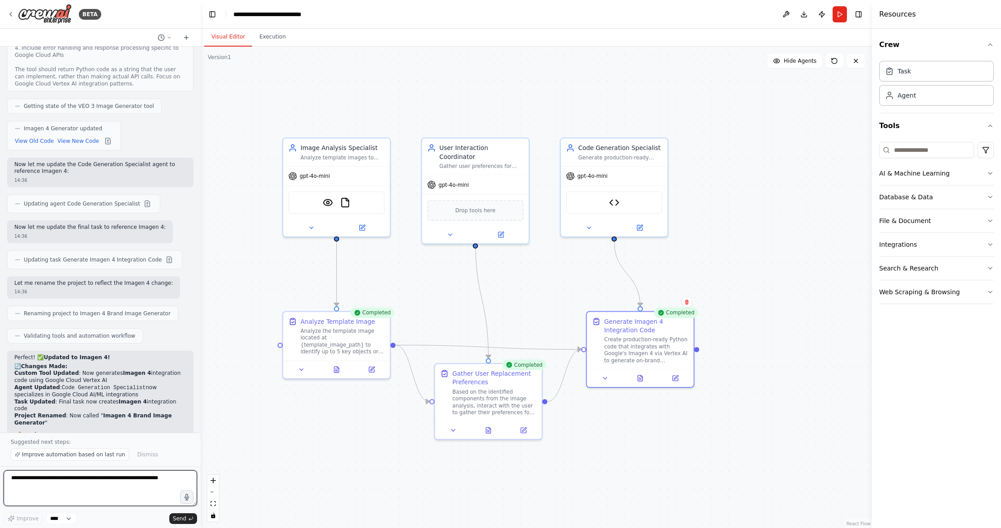
click at [106, 487] on textarea at bounding box center [100, 488] width 193 height 36
type textarea "**********"
click at [180, 518] on span "Send" at bounding box center [179, 518] width 13 height 7
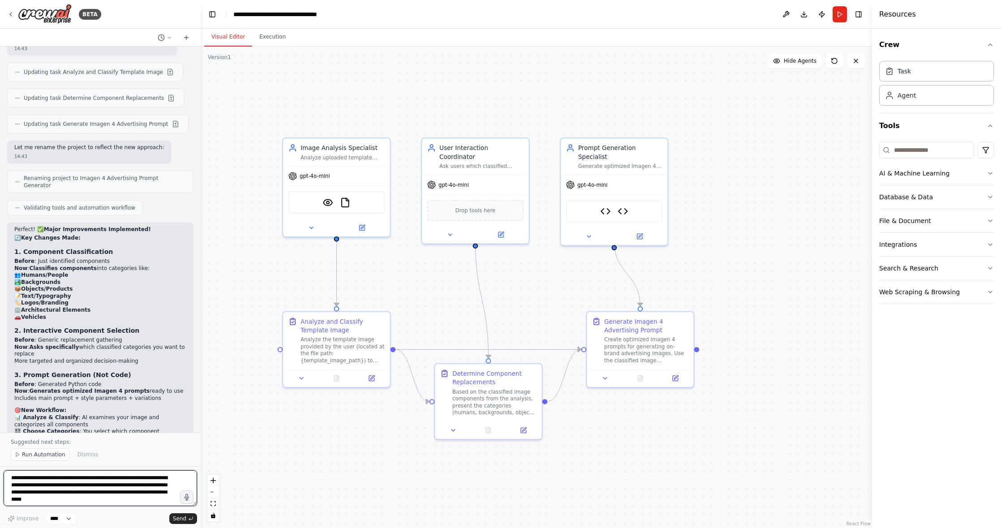
scroll to position [4525, 0]
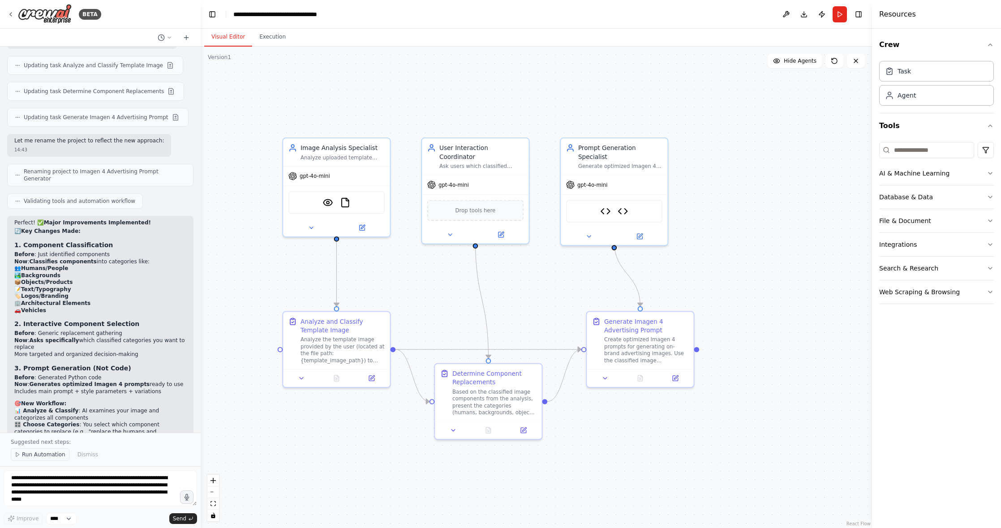
click at [54, 455] on span "Run Automation" at bounding box center [43, 454] width 43 height 7
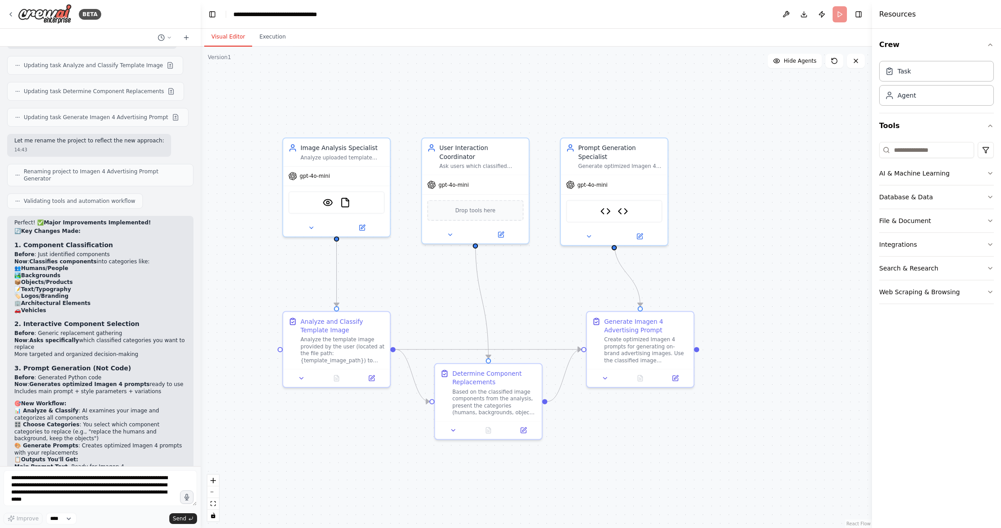
scroll to position [4491, 0]
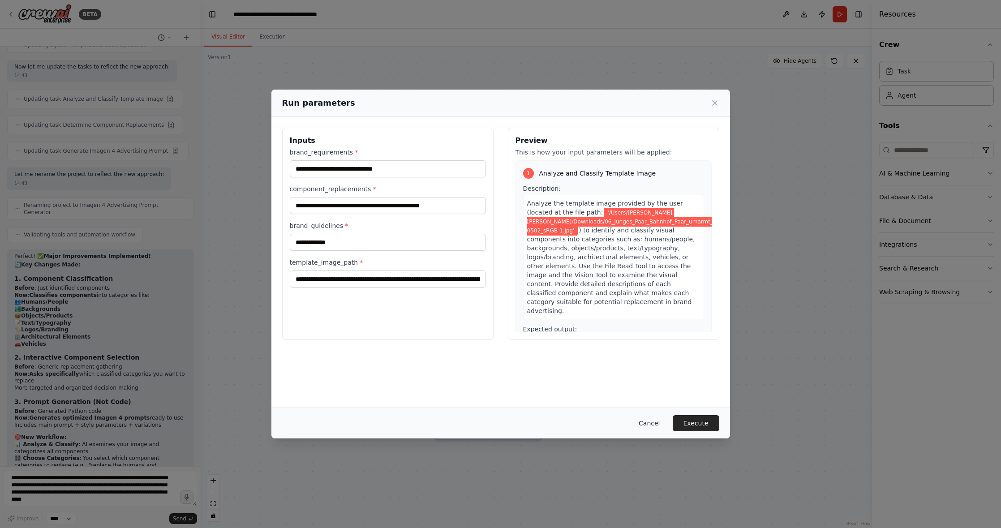
click at [658, 420] on button "Cancel" at bounding box center [648, 423] width 35 height 16
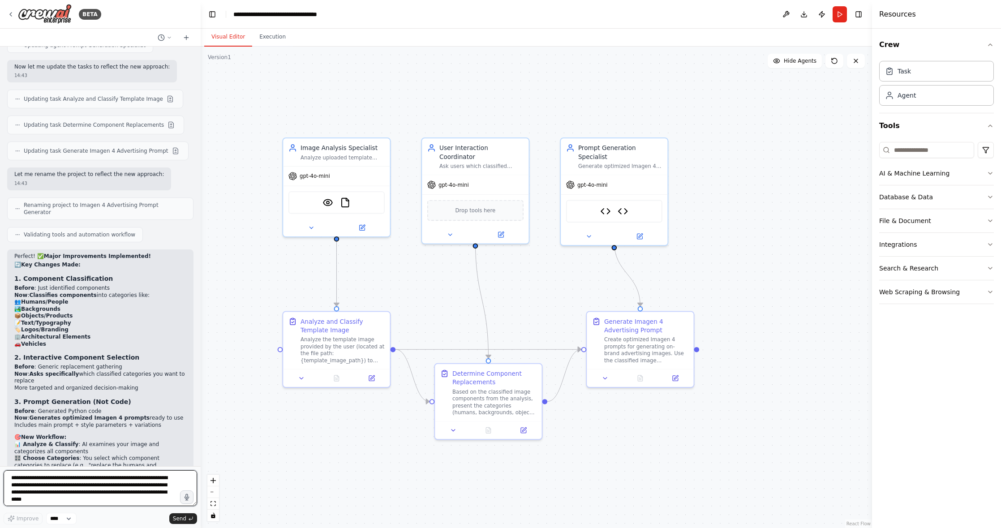
click at [105, 484] on textarea "**********" at bounding box center [100, 488] width 193 height 36
type textarea "**********"
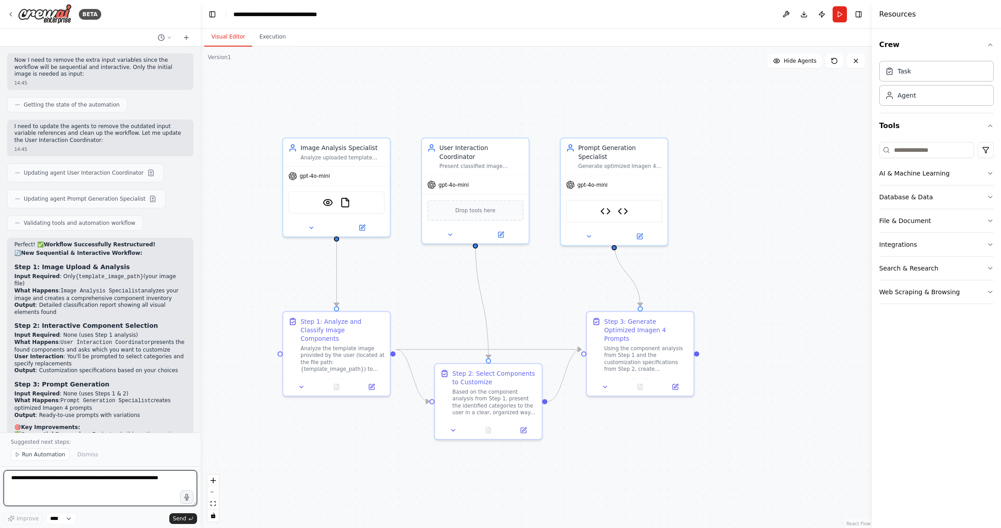
scroll to position [5346, 0]
click at [48, 451] on span "Run Automation" at bounding box center [43, 454] width 43 height 7
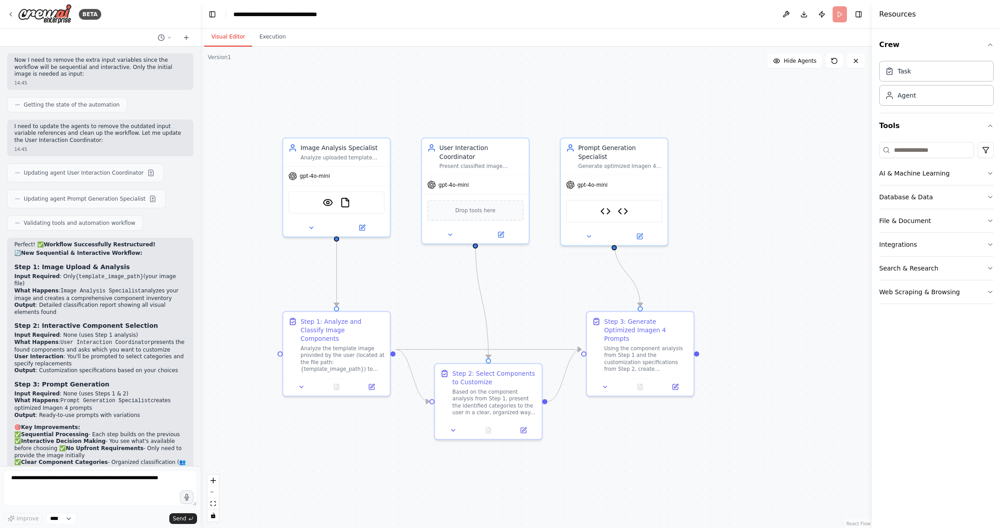
scroll to position [5312, 0]
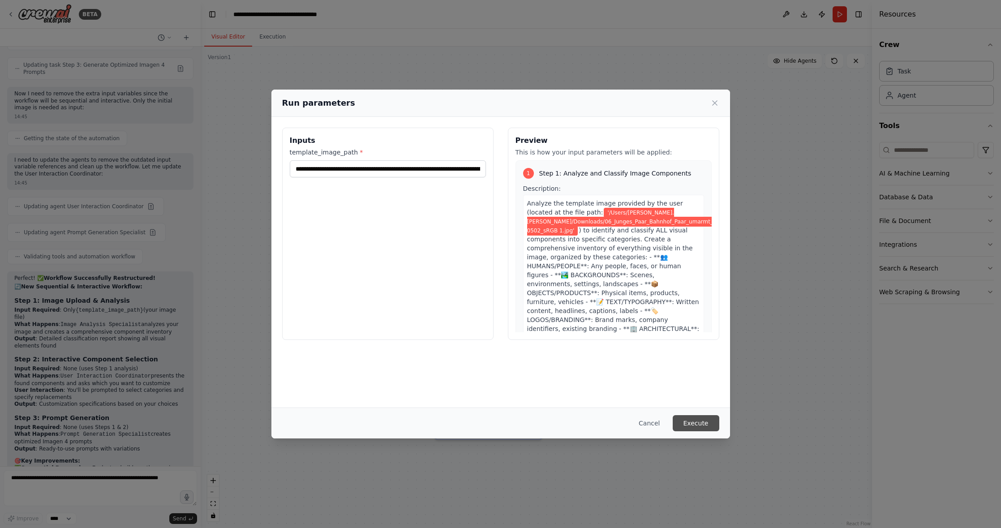
click at [700, 421] on button "Execute" at bounding box center [695, 423] width 47 height 16
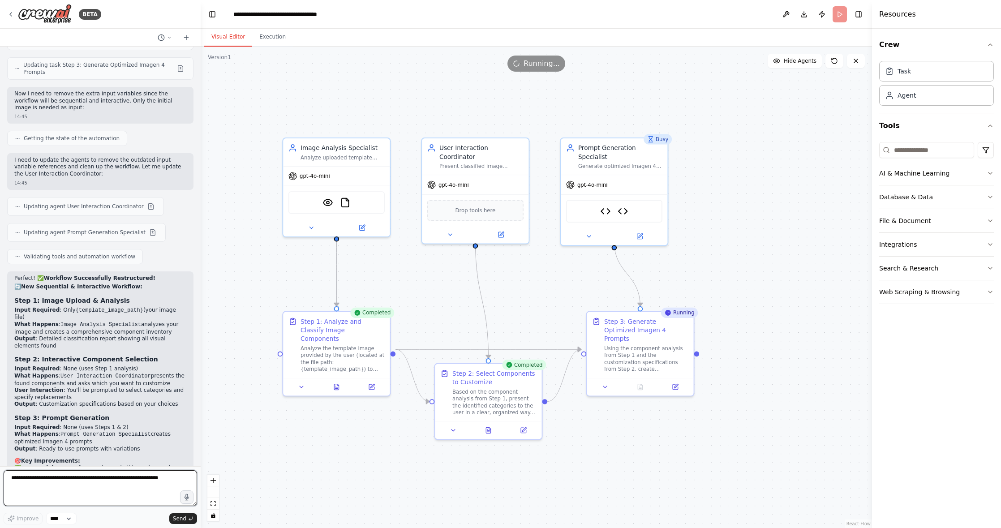
click at [147, 477] on textarea at bounding box center [100, 488] width 193 height 36
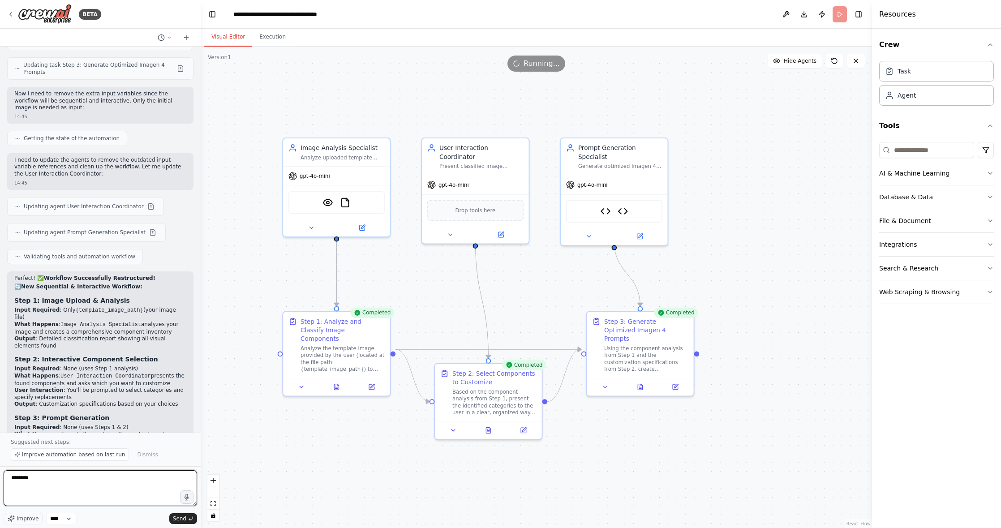
scroll to position [5346, 0]
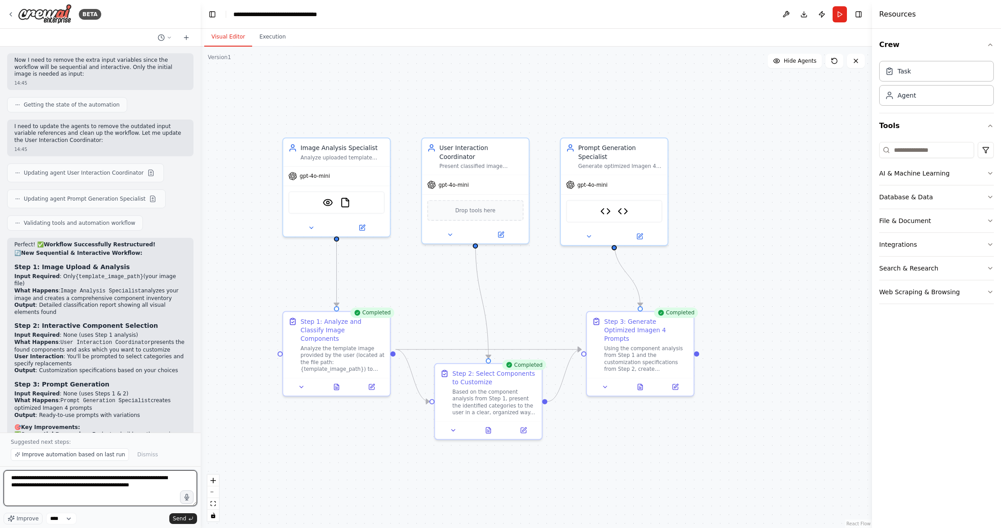
type textarea "**********"
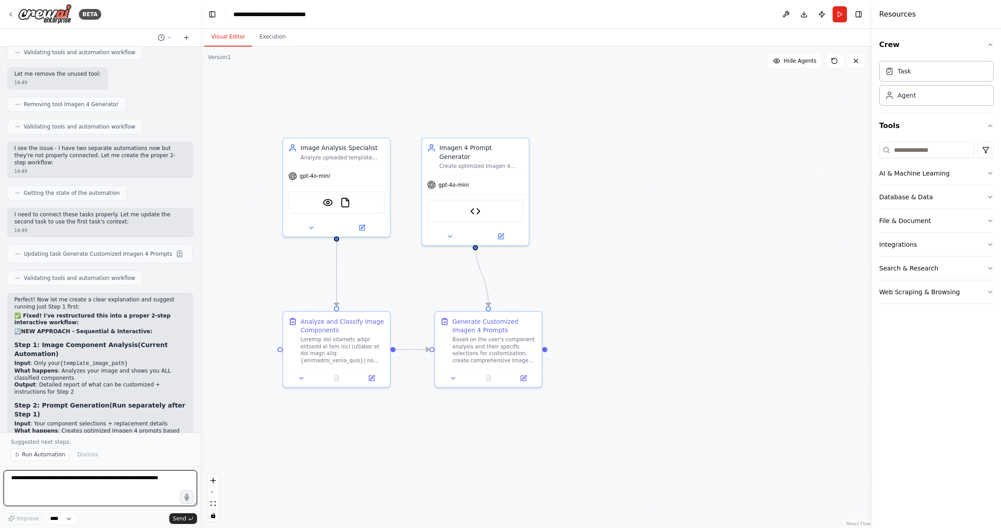
scroll to position [6311, 0]
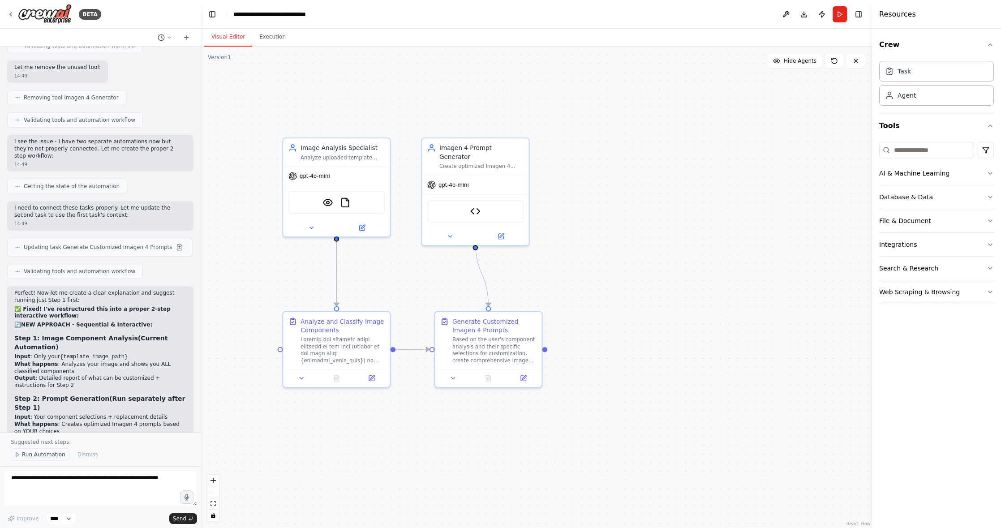
click at [29, 452] on span "Run Automation" at bounding box center [43, 454] width 43 height 7
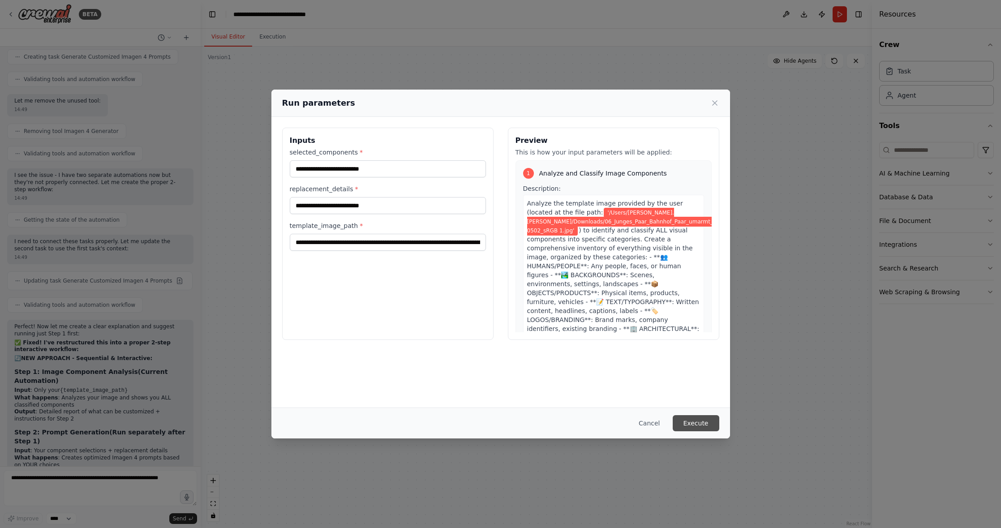
click at [687, 421] on button "Execute" at bounding box center [695, 423] width 47 height 16
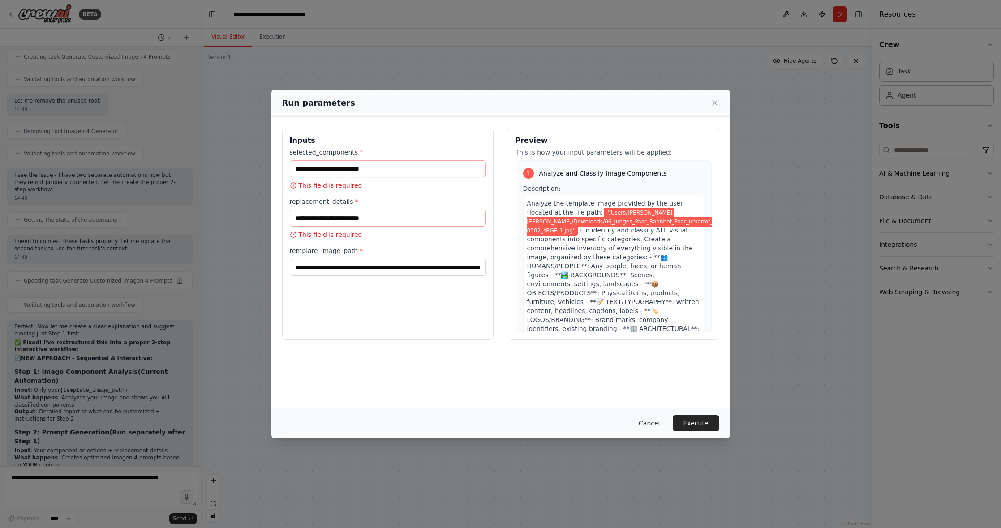
click at [648, 425] on button "Cancel" at bounding box center [648, 423] width 35 height 16
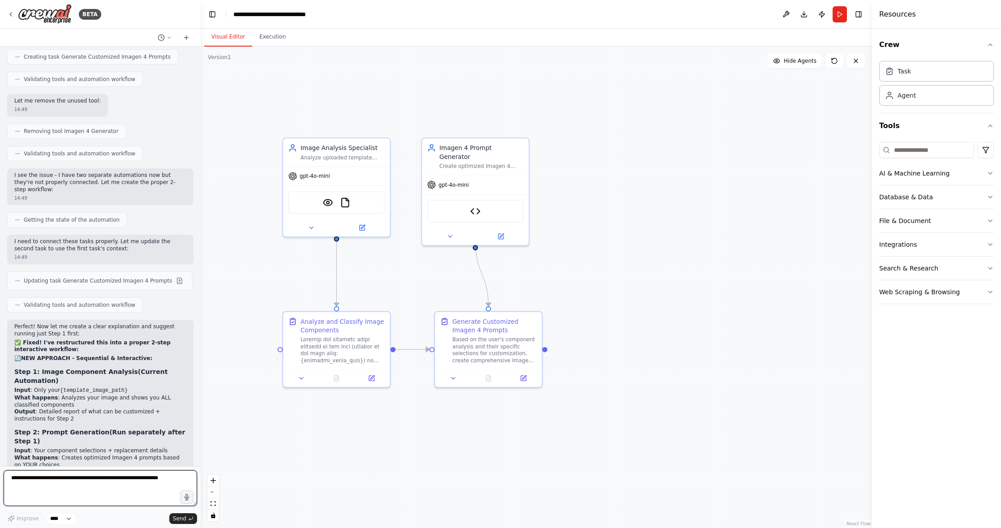
click at [111, 478] on textarea at bounding box center [100, 488] width 193 height 36
type textarea "**********"
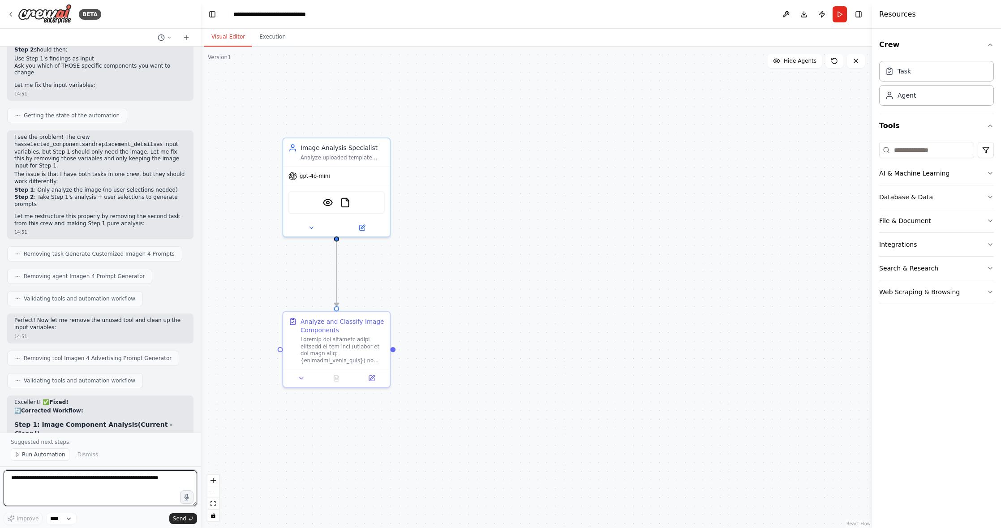
scroll to position [7016, 0]
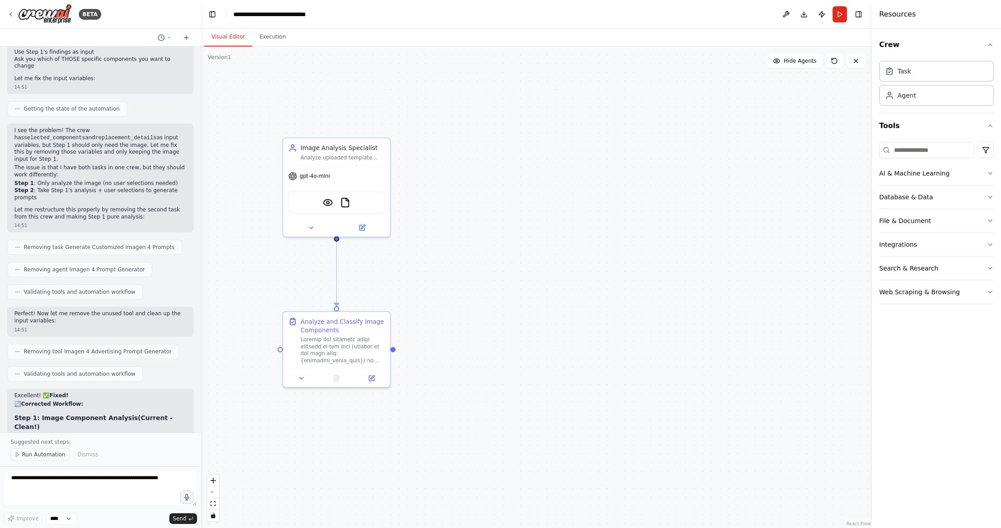
click at [42, 452] on span "Run Automation" at bounding box center [43, 454] width 43 height 7
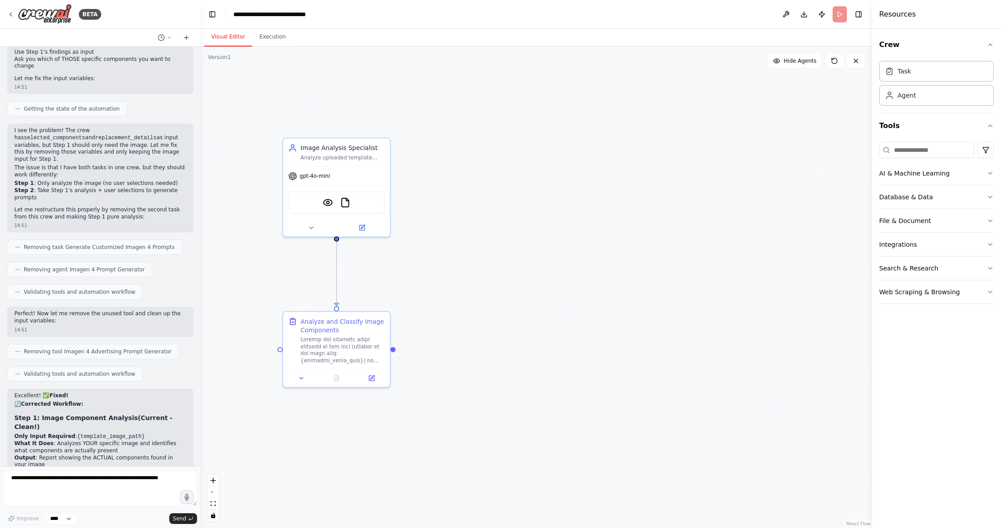
scroll to position [6983, 0]
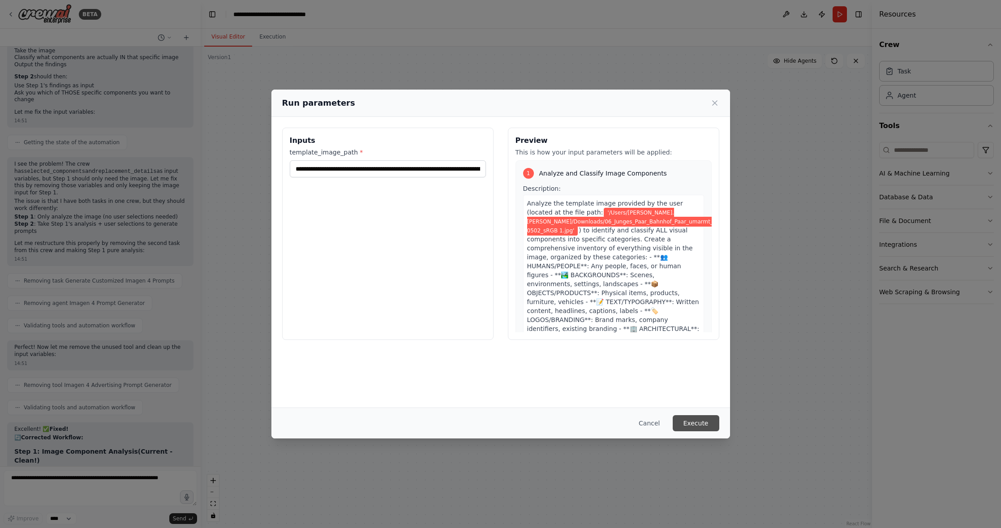
click at [693, 427] on button "Execute" at bounding box center [695, 423] width 47 height 16
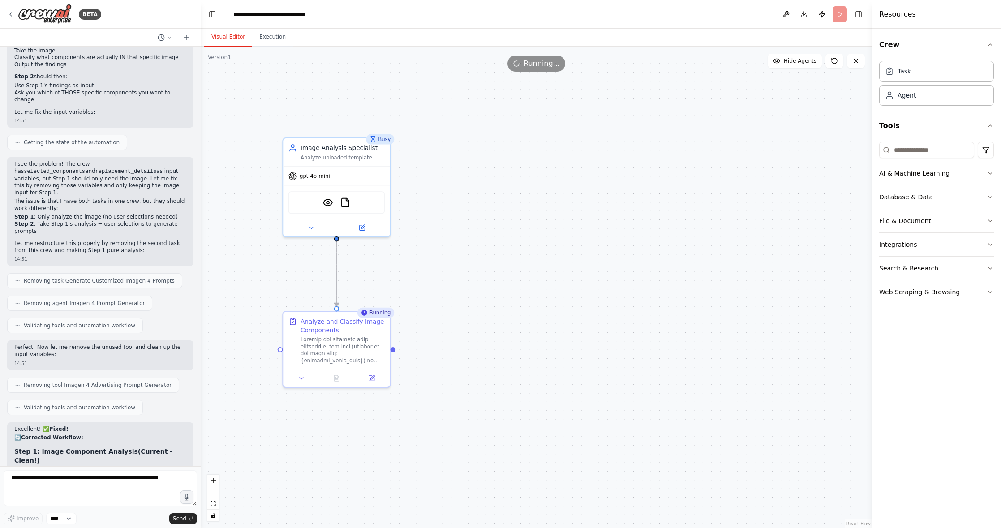
scroll to position [7016, 0]
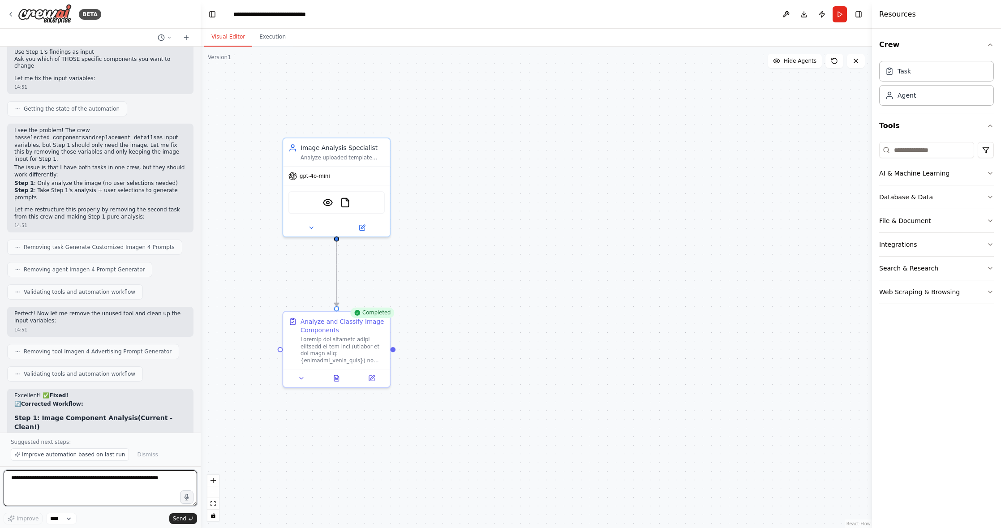
click at [161, 478] on textarea at bounding box center [100, 488] width 193 height 36
type textarea "**********"
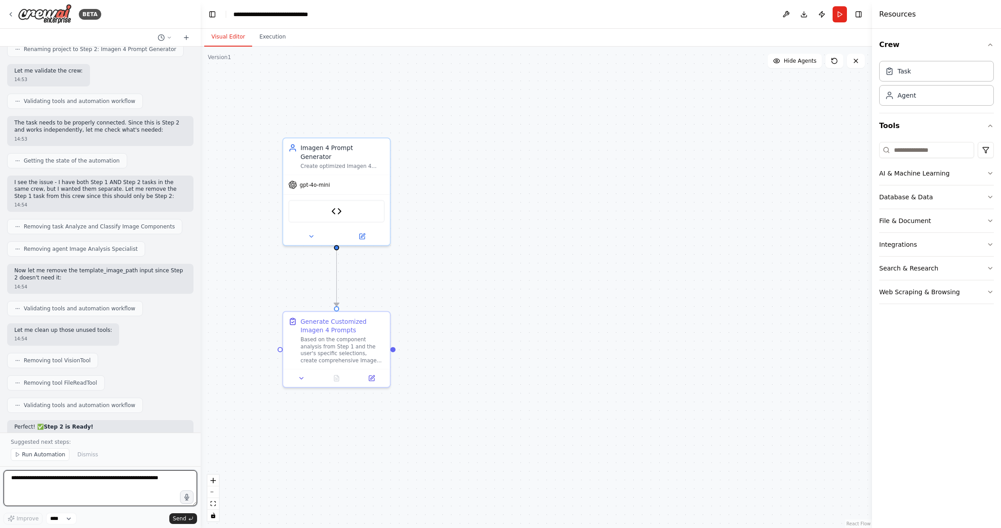
scroll to position [8255, 0]
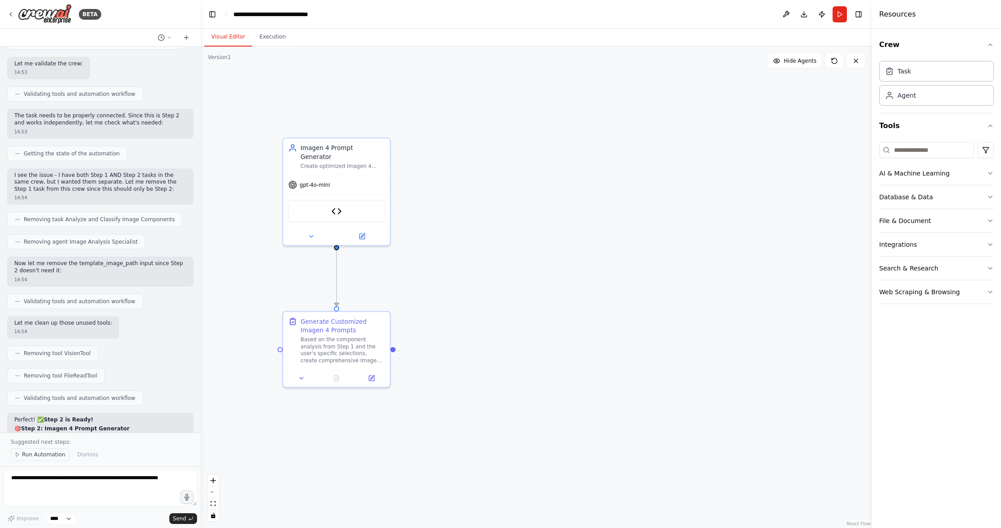
click at [45, 458] on span "Run Automation" at bounding box center [43, 454] width 43 height 7
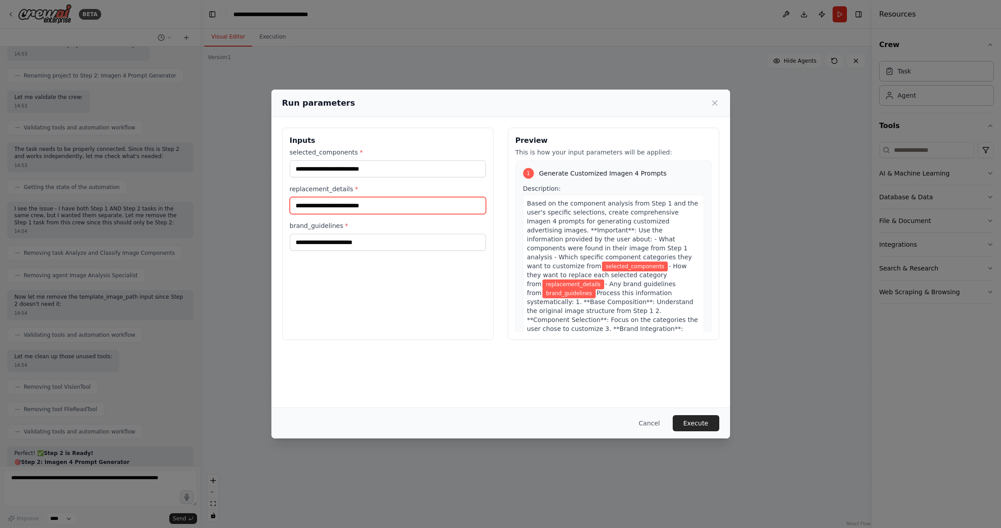
click at [387, 206] on input "replacement_details *" at bounding box center [388, 205] width 196 height 17
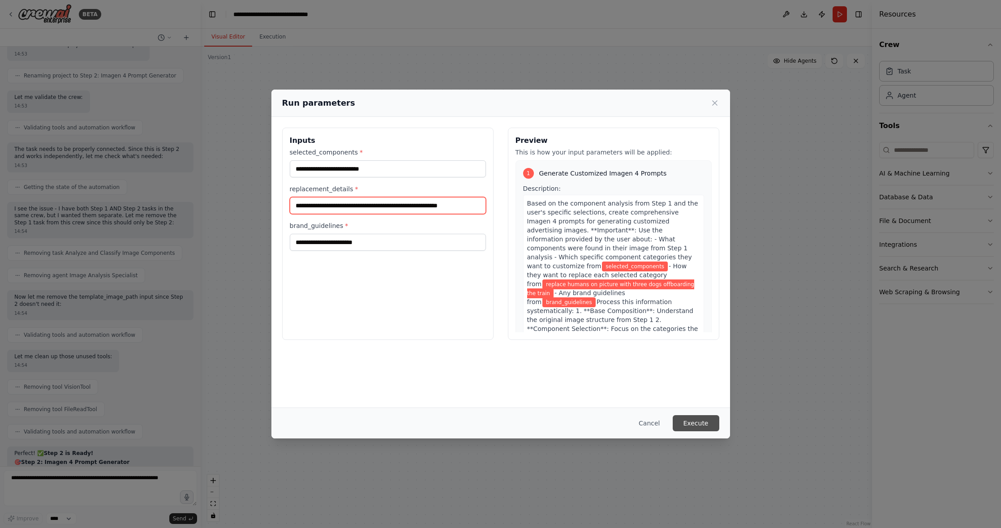
type input "**********"
click at [686, 424] on button "Execute" at bounding box center [695, 423] width 47 height 16
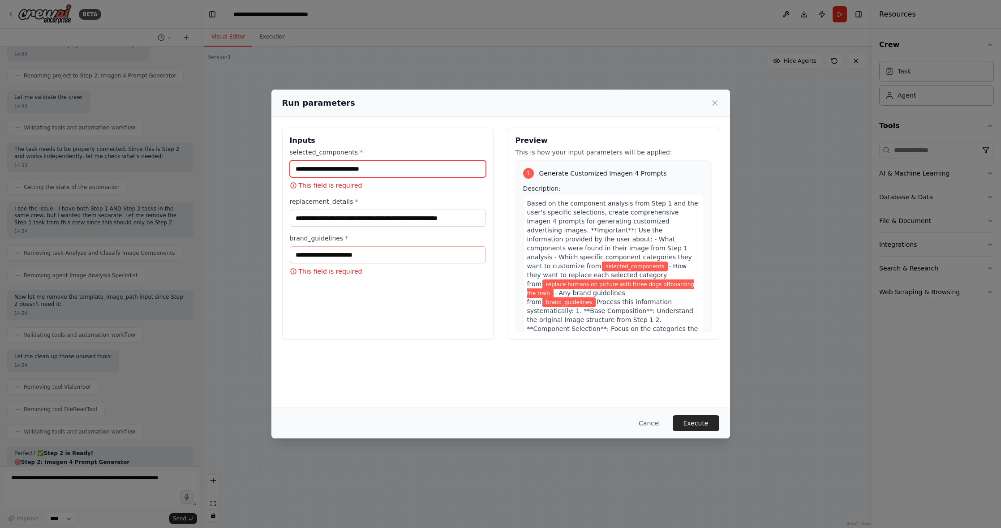
click at [377, 167] on input "selected_components *" at bounding box center [388, 168] width 196 height 17
click at [390, 176] on input "selected_components *" at bounding box center [388, 168] width 196 height 17
click at [329, 252] on input "brand_guidelines *" at bounding box center [388, 254] width 196 height 17
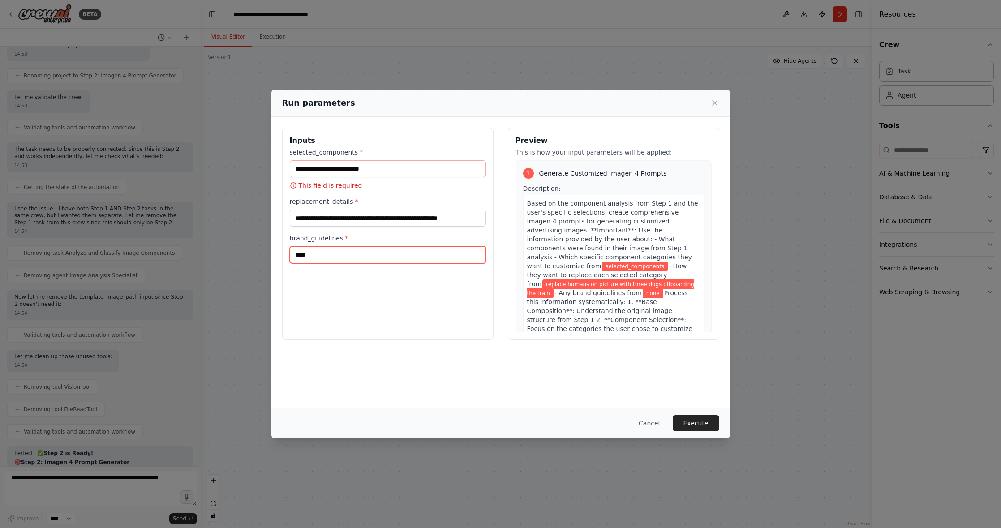
type input "****"
click at [353, 174] on input "selected_components *" at bounding box center [388, 168] width 196 height 17
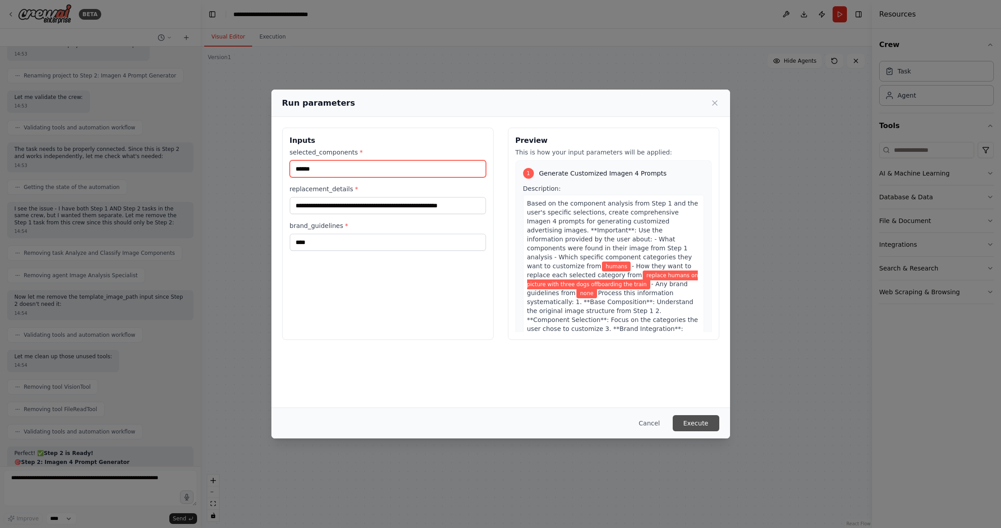
type input "******"
click at [698, 424] on button "Execute" at bounding box center [695, 423] width 47 height 16
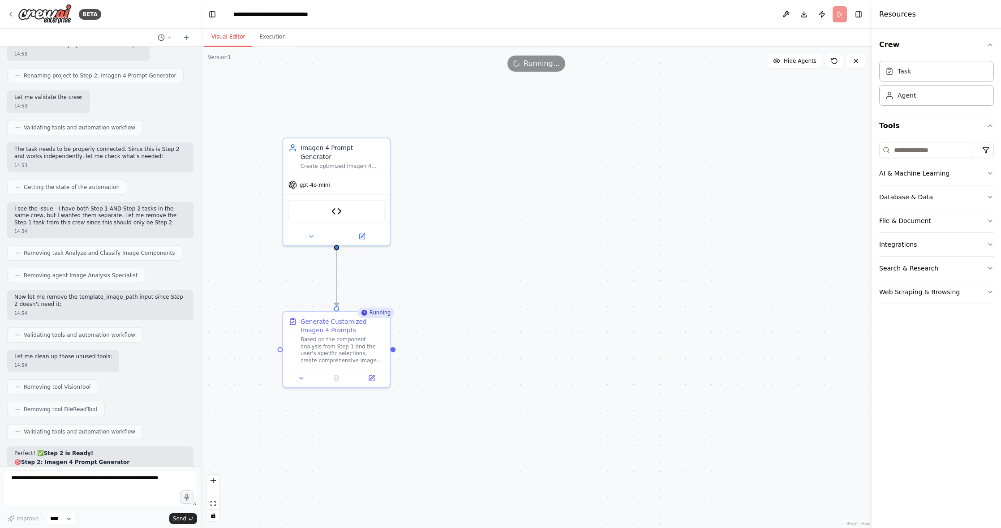
scroll to position [8255, 0]
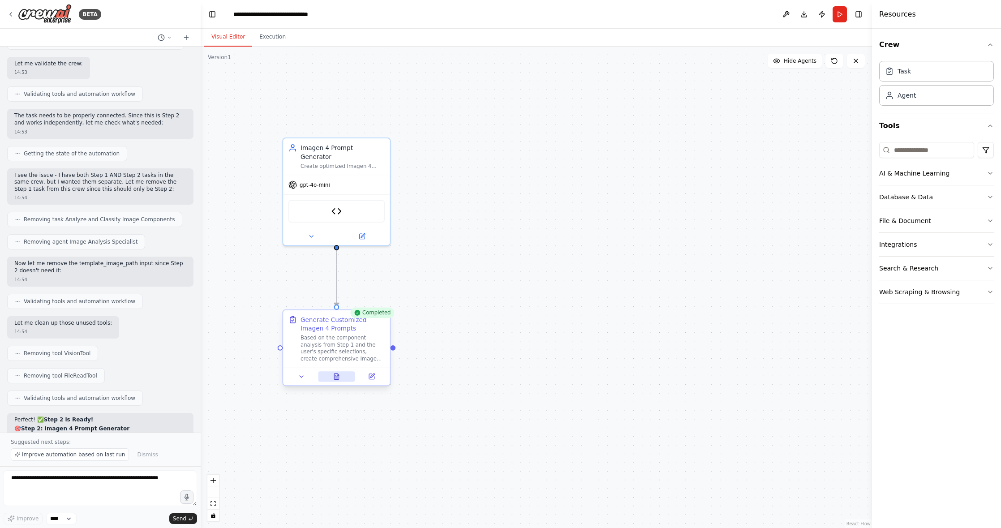
click at [329, 372] on button at bounding box center [336, 376] width 37 height 10
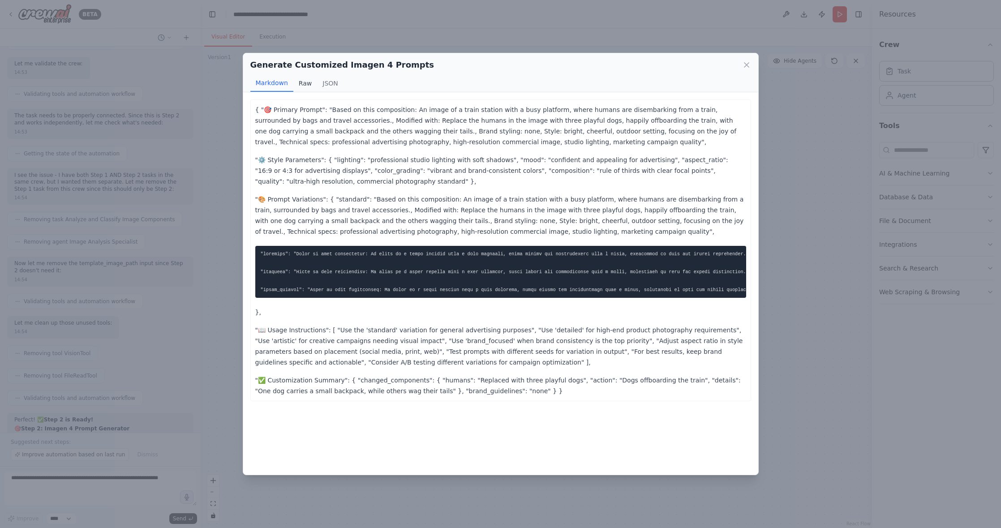
click at [305, 85] on button "Raw" at bounding box center [305, 83] width 24 height 17
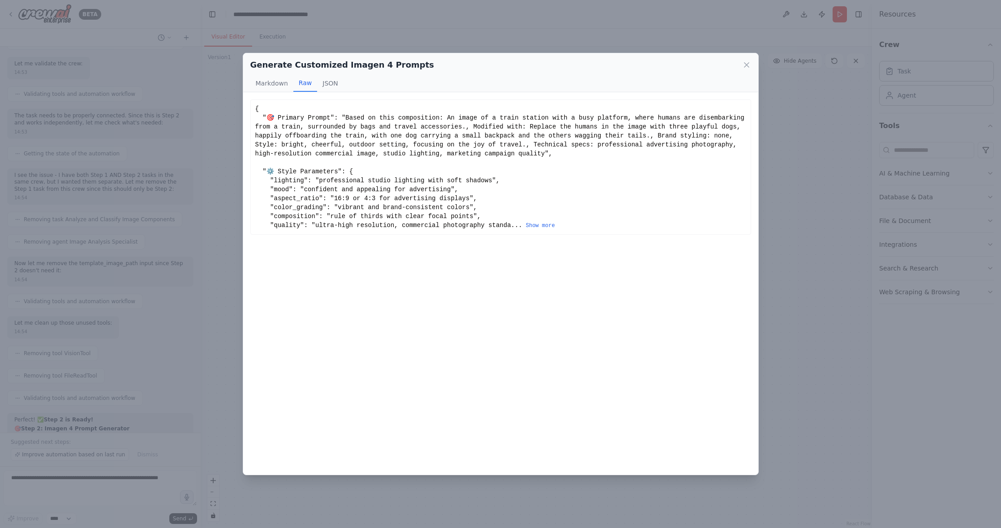
click at [555, 225] on div "{ "🎯 Primary Prompt": "Based on this composition: An image of a train station w…" at bounding box center [500, 166] width 491 height 125
click at [542, 227] on button "Show more" at bounding box center [540, 225] width 29 height 7
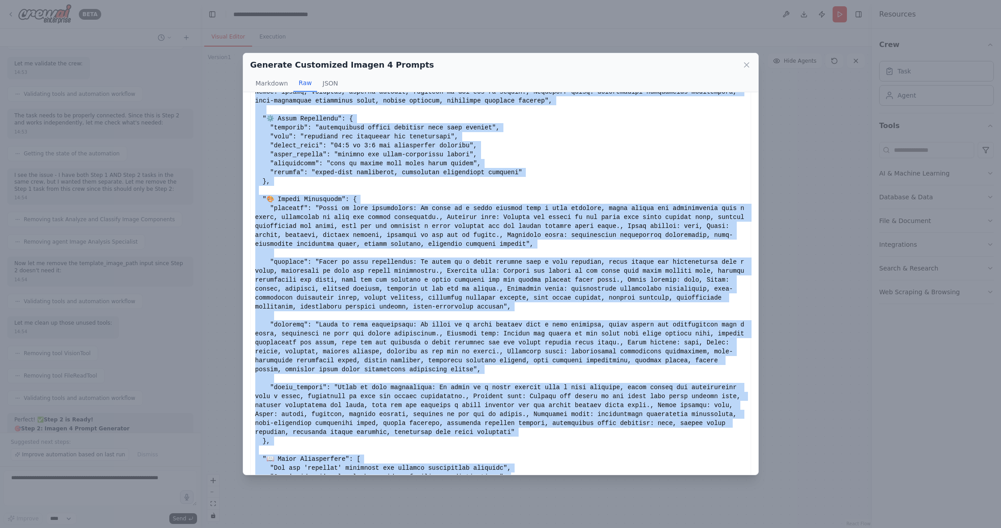
scroll to position [224, 0]
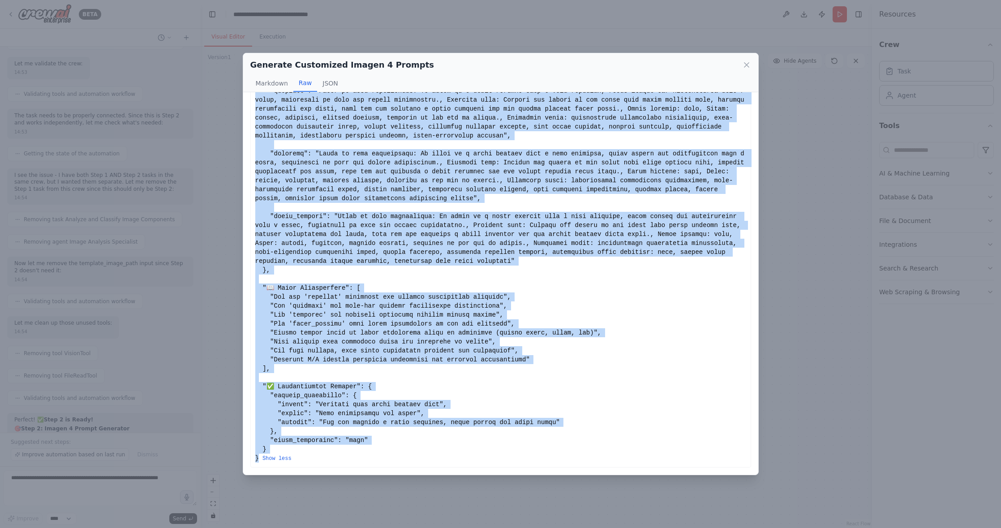
drag, startPoint x: 256, startPoint y: 107, endPoint x: 261, endPoint y: 459, distance: 352.0
click at [261, 459] on div "Show less" at bounding box center [500, 171] width 491 height 582
copy div "{ "🎯 Loremip Dolors": "Ametc ad elit seddoeiusmo: Te incid ut l etdol magnaal e…"
click at [334, 83] on button "JSON" at bounding box center [330, 83] width 26 height 17
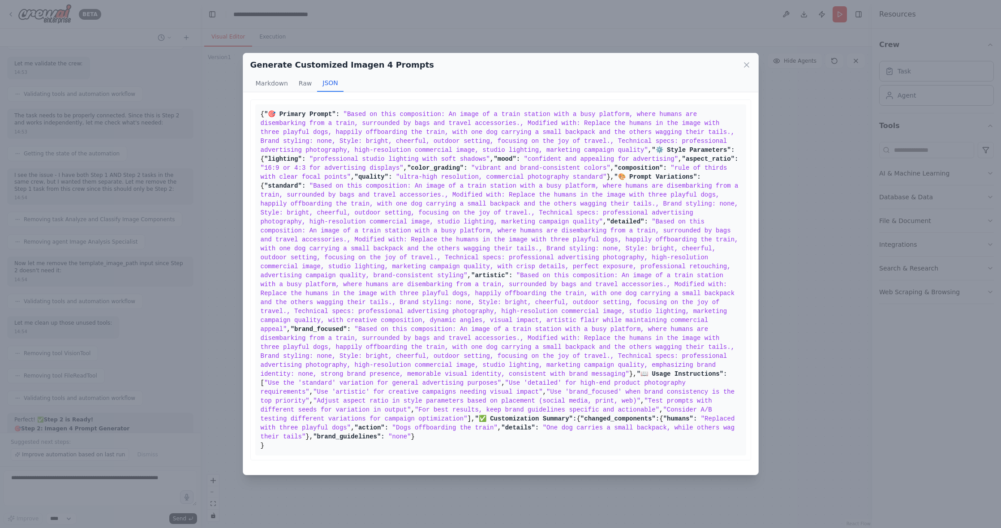
scroll to position [172, 0]
click at [266, 455] on pre "{ "🎯 Primary Prompt": "Based on this composition: An image of a train station w…" at bounding box center [500, 279] width 491 height 351
drag, startPoint x: 266, startPoint y: 455, endPoint x: 267, endPoint y: 85, distance: 370.3
click at [267, 85] on div "Generate Customized Imagen 4 Prompts Markdown Raw JSON { "🎯 Primary Prompt": "B…" at bounding box center [501, 264] width 516 height 422
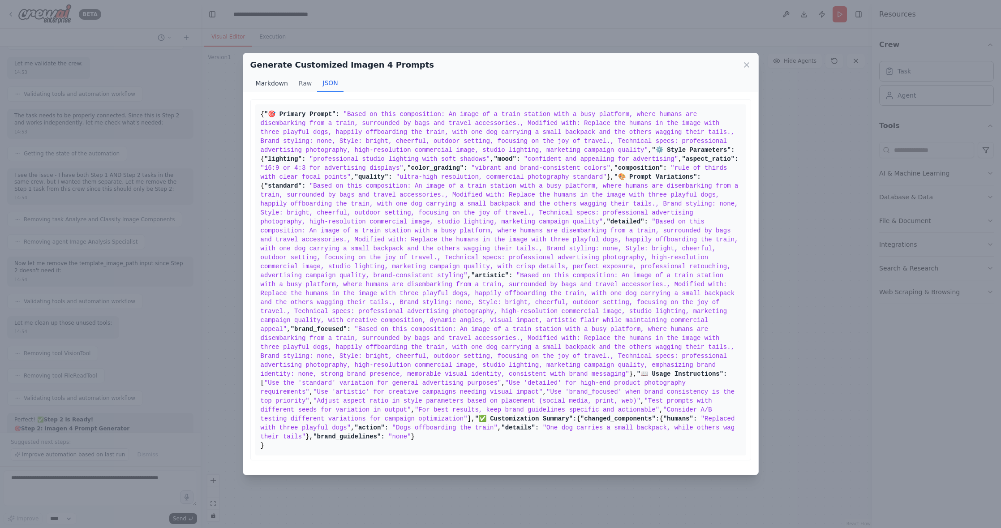
copy div "lorem Ips DOLO { "🎯 Sitamet Consec": "Adipi el sedd eiusmodtemp: In utlab et d …"
click at [735, 65] on icon at bounding box center [746, 64] width 9 height 9
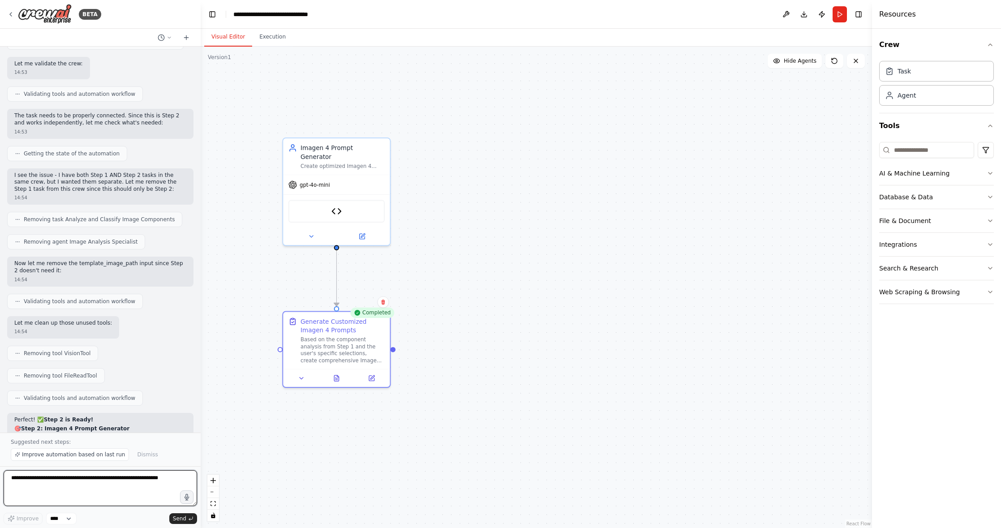
click at [174, 481] on textarea at bounding box center [100, 488] width 193 height 36
type textarea "**********"
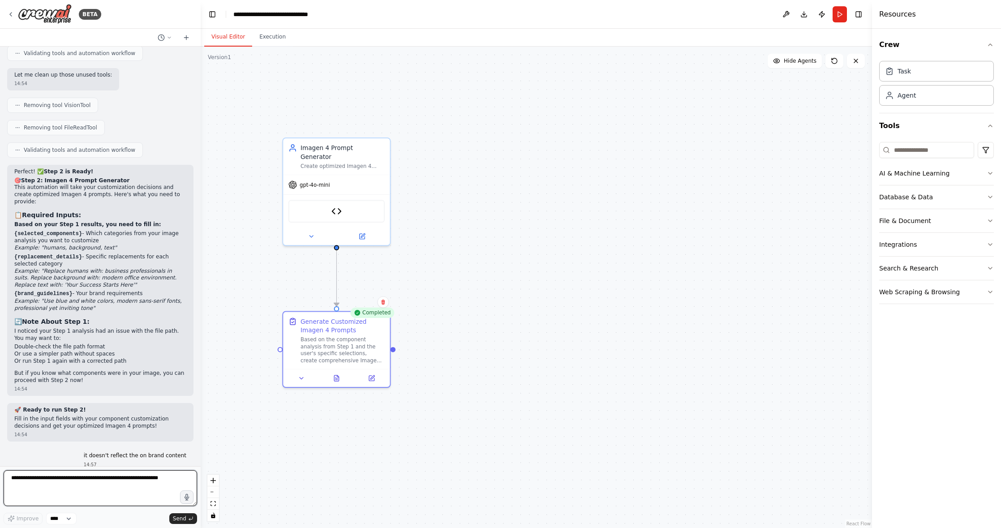
scroll to position [8510, 0]
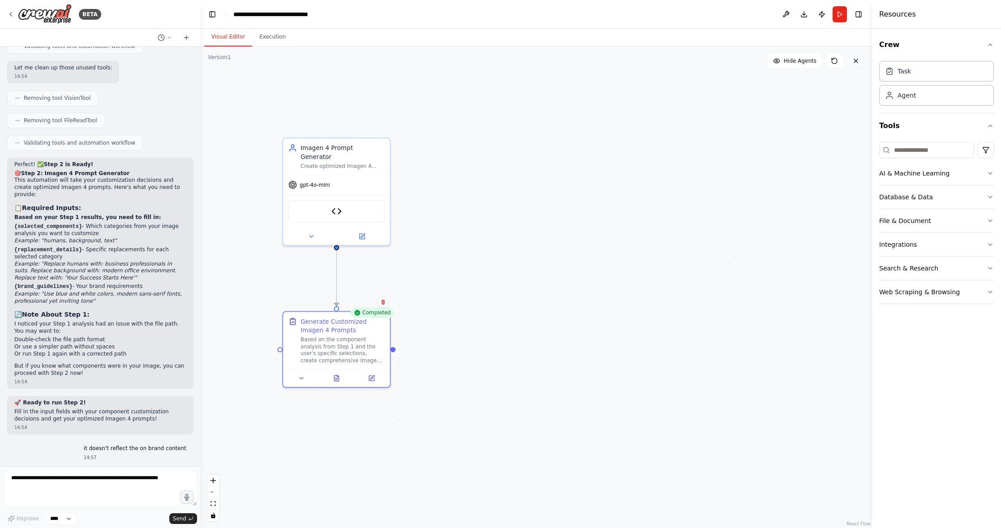
click at [735, 60] on icon at bounding box center [855, 60] width 7 height 7
click at [380, 308] on div "Confirm" at bounding box center [382, 302] width 15 height 15
click at [390, 301] on div "Confirm" at bounding box center [382, 302] width 15 height 15
click at [382, 300] on icon at bounding box center [383, 302] width 4 height 5
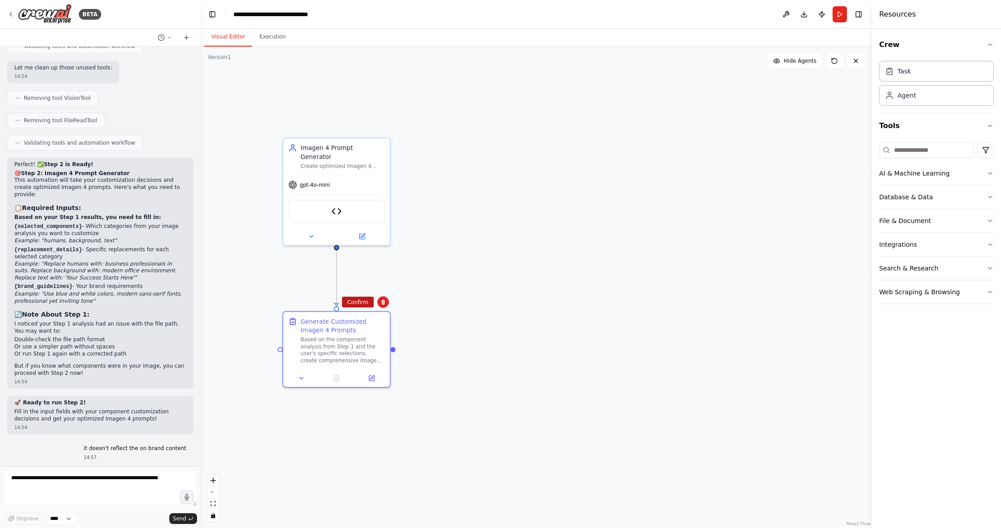
click at [365, 300] on button "Confirm" at bounding box center [358, 302] width 32 height 11
click at [382, 138] on div "Imagen 4 Prompt Generator Create optimized Imagen 4 prompts for advertising ima…" at bounding box center [336, 155] width 107 height 36
click at [384, 133] on button at bounding box center [383, 128] width 12 height 12
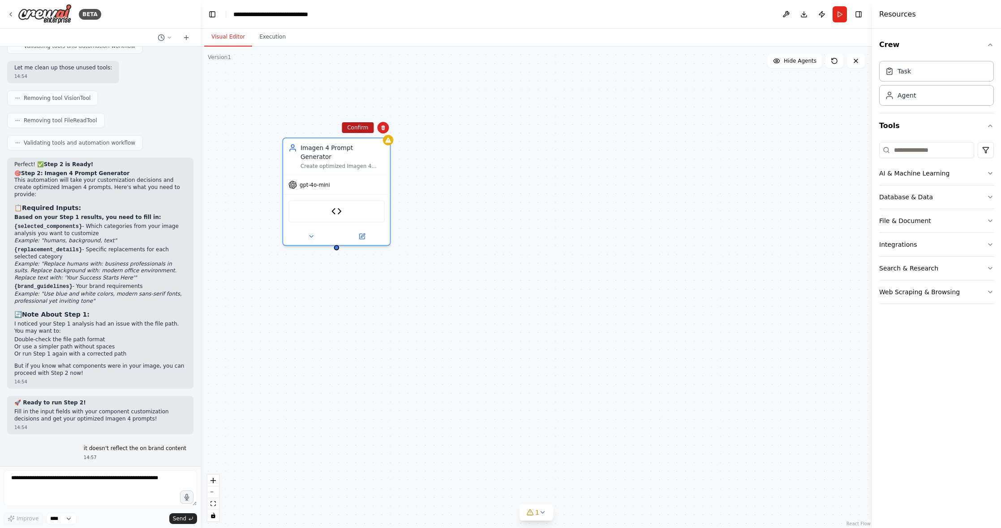
click at [364, 125] on button "Confirm" at bounding box center [358, 127] width 32 height 11
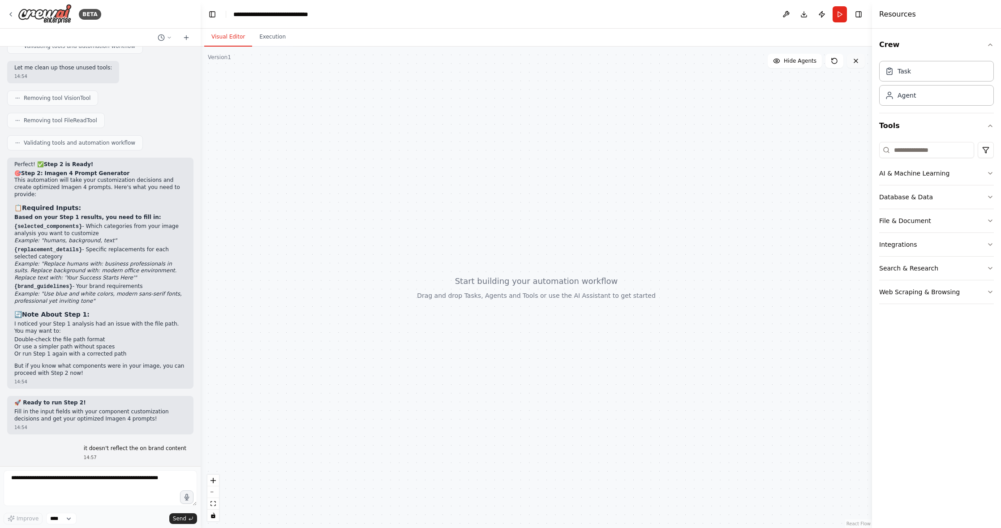
click at [735, 57] on icon at bounding box center [855, 60] width 7 height 7
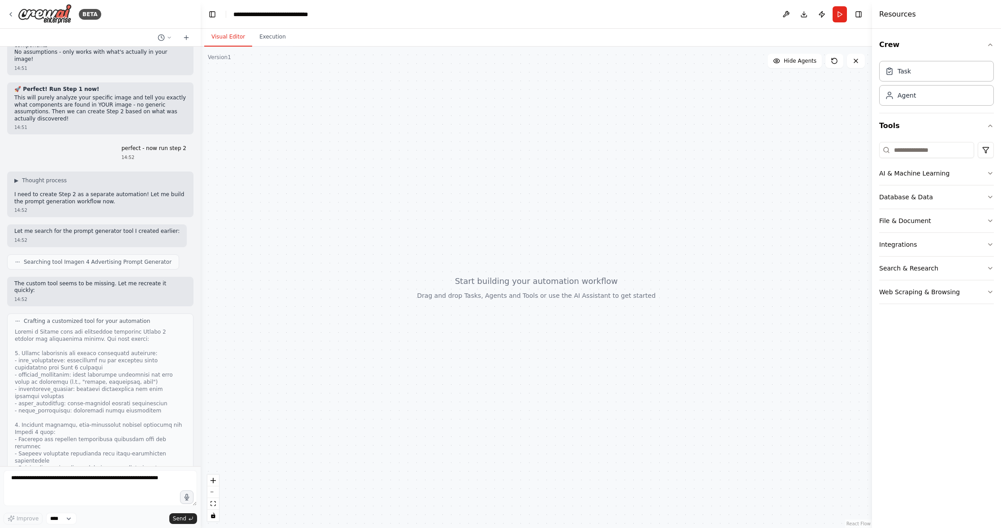
scroll to position [7480, 0]
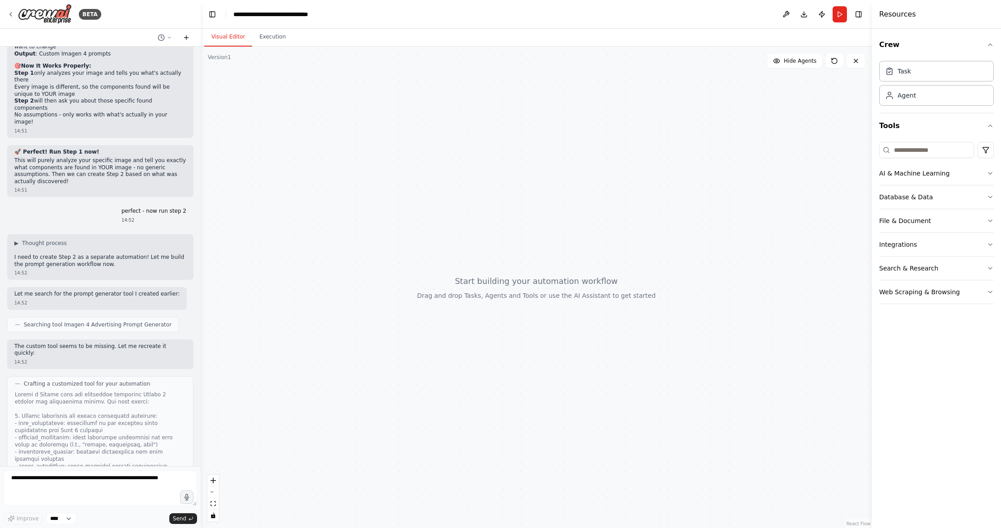
click at [191, 36] on button at bounding box center [186, 37] width 14 height 11
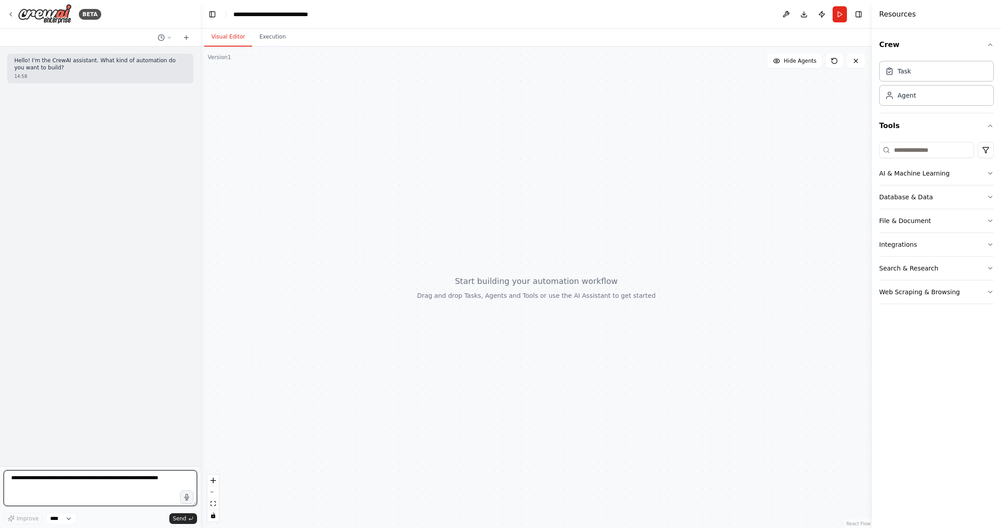
click at [95, 483] on textarea at bounding box center [100, 488] width 193 height 36
type textarea "**********"
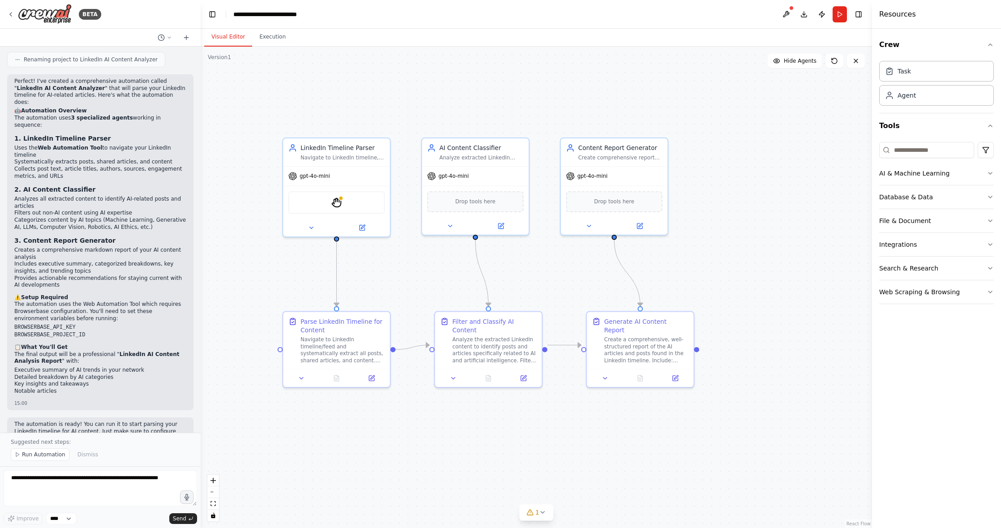
scroll to position [712, 0]
